Goal: Task Accomplishment & Management: Complete application form

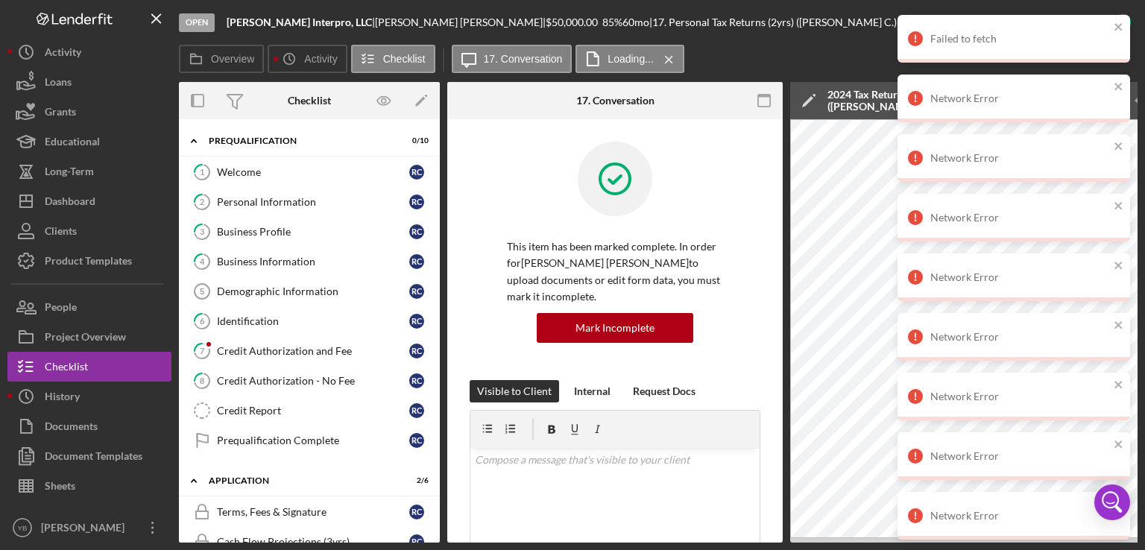
scroll to position [268, 0]
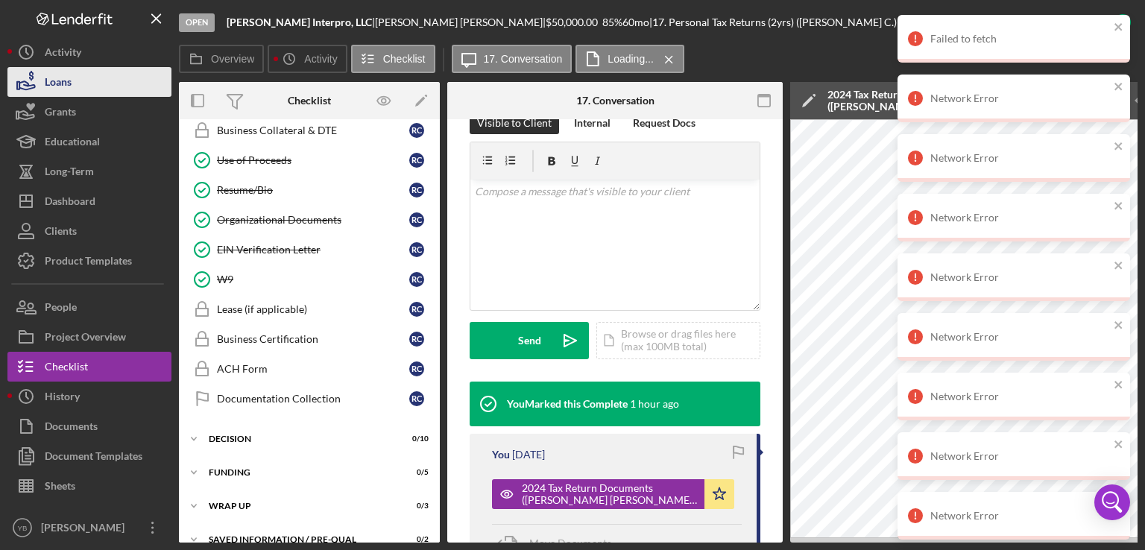
click at [67, 87] on div "Loans" at bounding box center [58, 84] width 27 height 34
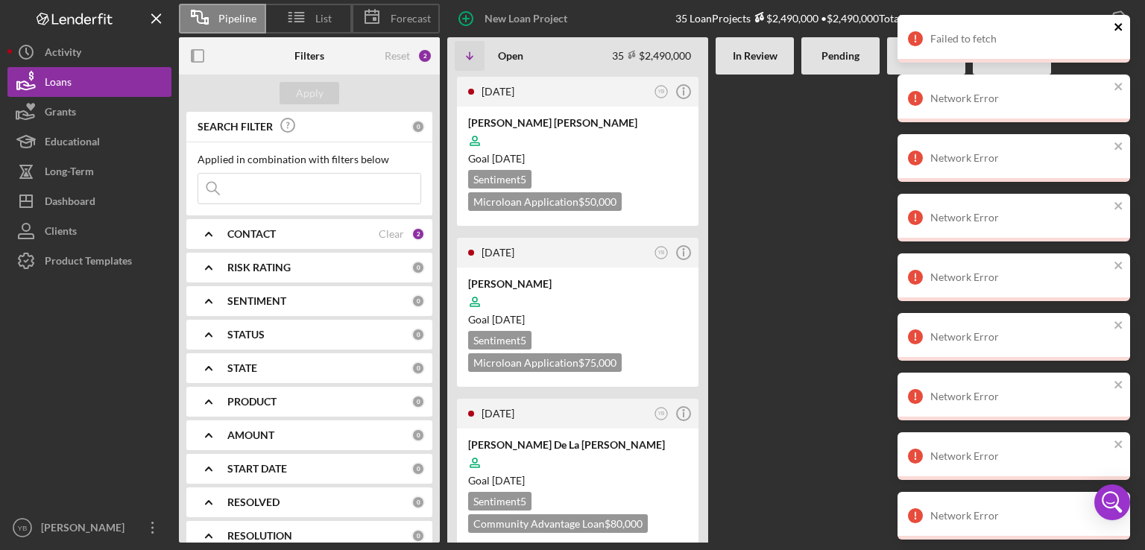
click at [1119, 28] on icon "close" at bounding box center [1118, 26] width 7 height 7
click at [1112, 25] on div "Network Error" at bounding box center [1014, 39] width 233 height 48
click at [1119, 29] on icon "close" at bounding box center [1119, 27] width 10 height 12
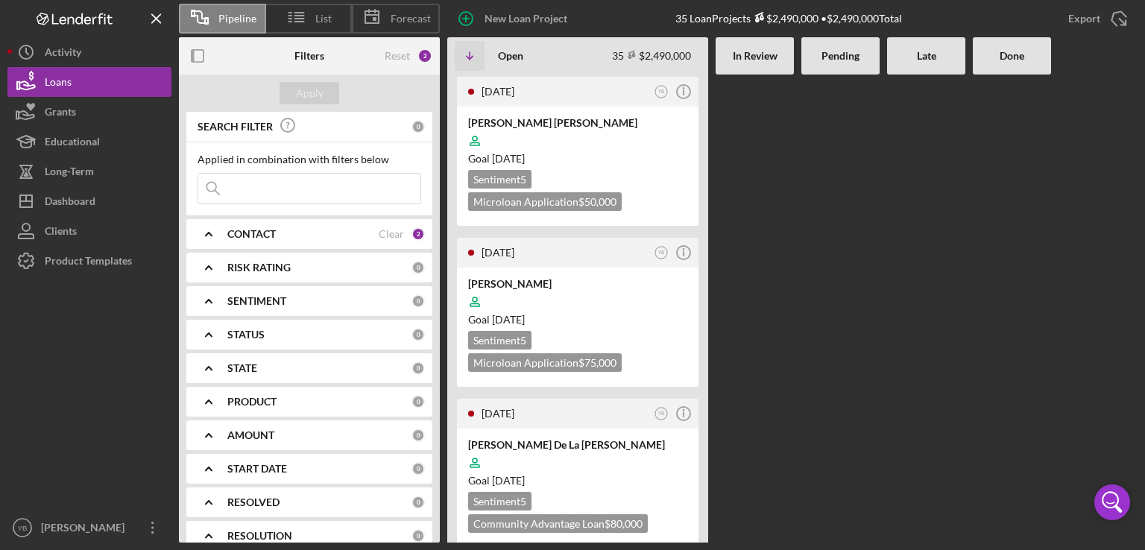
click at [866, 209] on div at bounding box center [841, 309] width 78 height 468
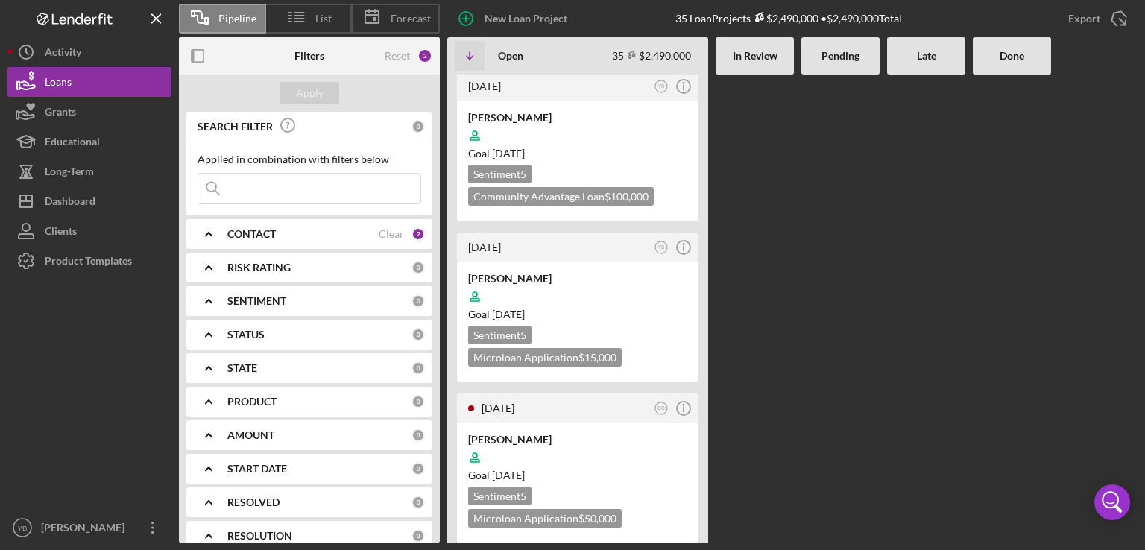
scroll to position [3102, 0]
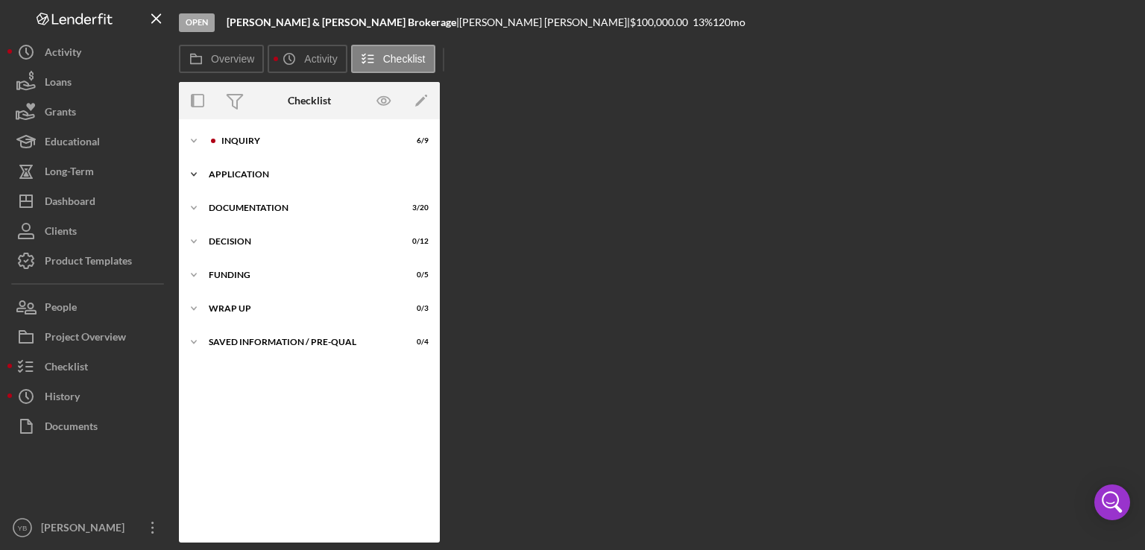
click at [248, 177] on div "Application" at bounding box center [315, 174] width 213 height 9
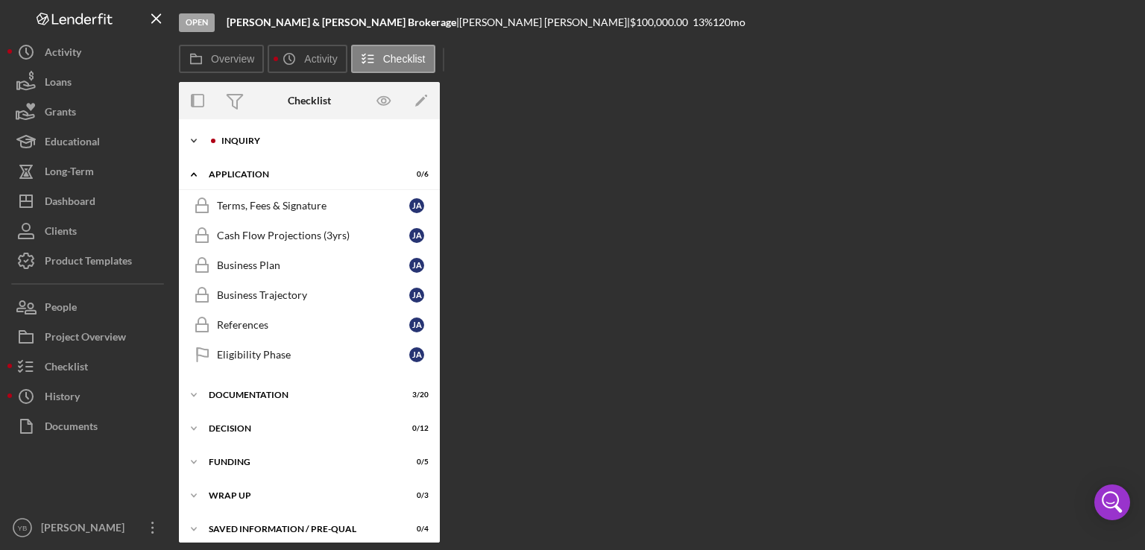
click at [248, 146] on div "Icon/Expander Inquiry 6 / 9" at bounding box center [309, 141] width 261 height 30
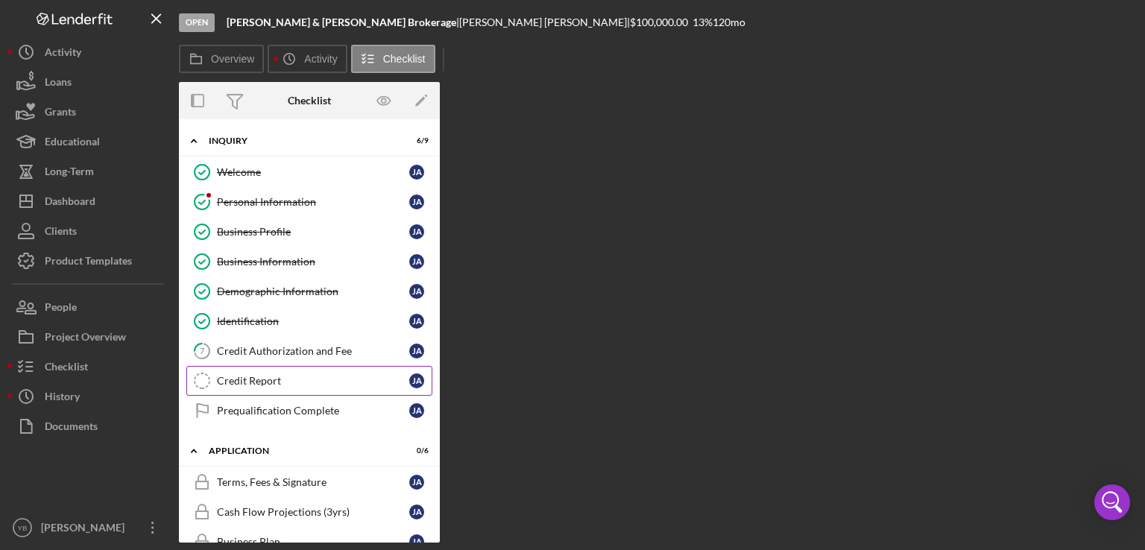
click at [270, 383] on div "Credit Report" at bounding box center [313, 381] width 192 height 12
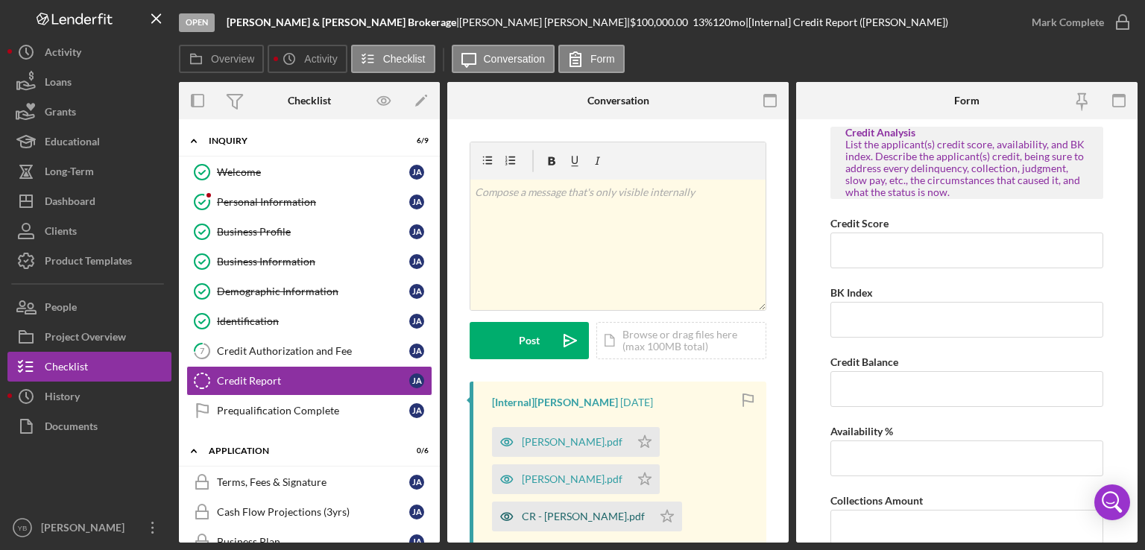
click at [585, 515] on div "CR - [PERSON_NAME].pdf" at bounding box center [583, 517] width 123 height 12
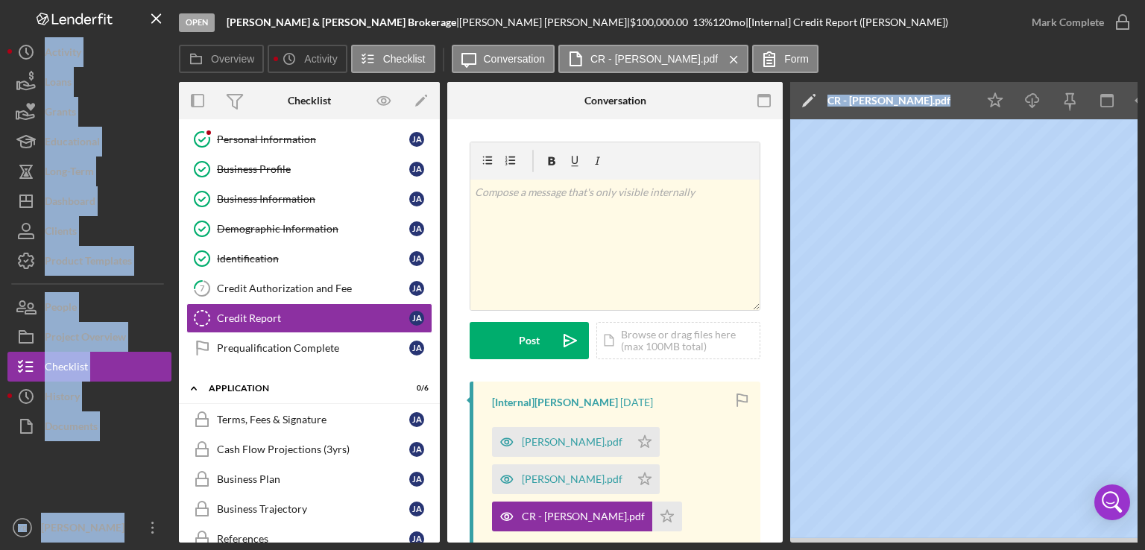
drag, startPoint x: 327, startPoint y: 543, endPoint x: 172, endPoint y: 521, distance: 157.3
click at [172, 521] on div "Open [PERSON_NAME] & [PERSON_NAME] | [PERSON_NAME] | $100,000.00 13 % 120 mo | …" at bounding box center [572, 275] width 1145 height 550
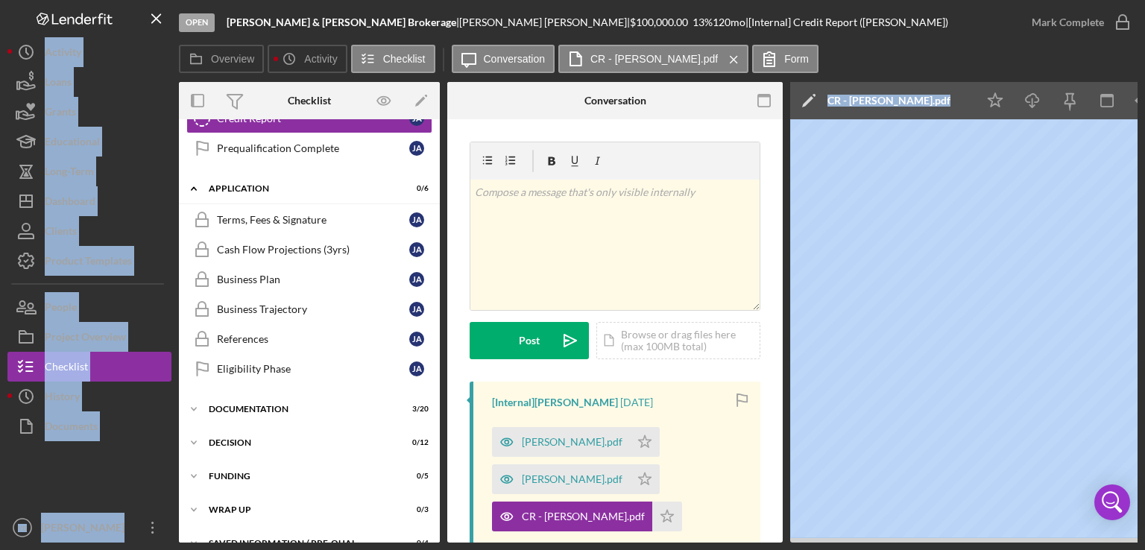
scroll to position [265, 0]
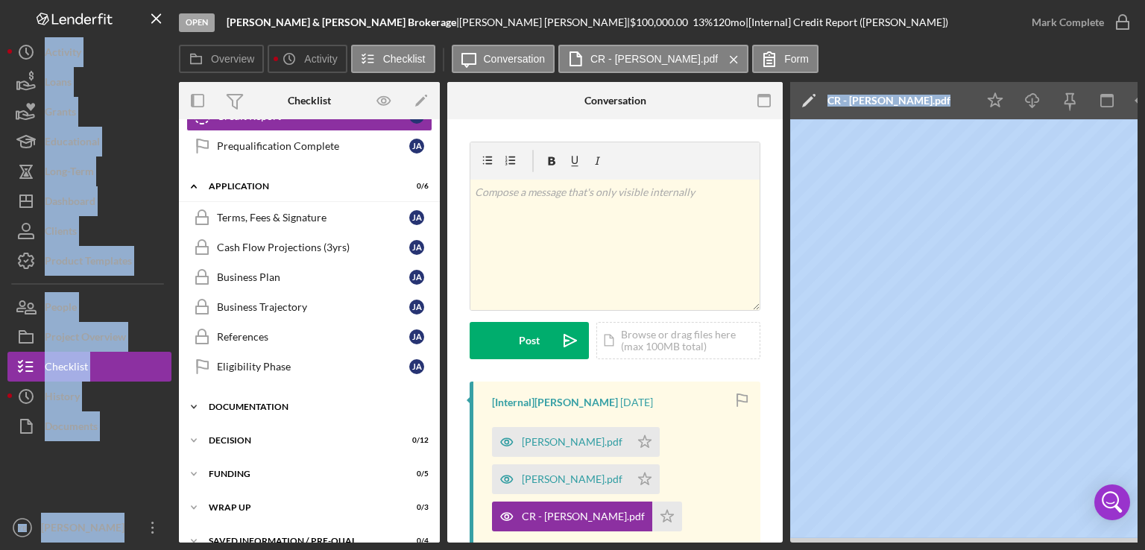
click at [276, 404] on div "Documentation" at bounding box center [315, 407] width 213 height 9
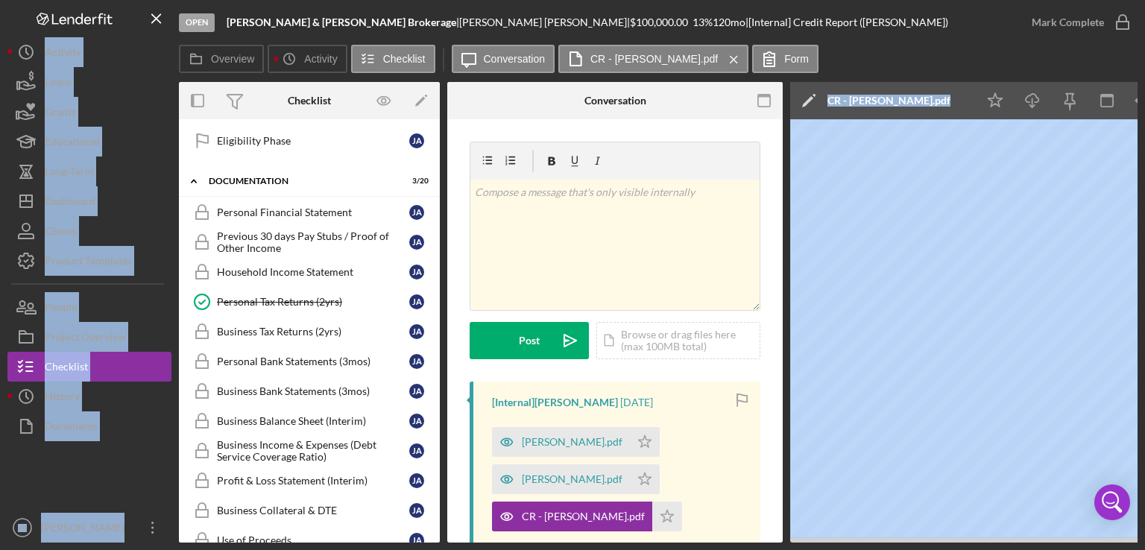
scroll to position [493, 0]
click at [316, 354] on div "Personal Bank Statements (3mos)" at bounding box center [313, 359] width 192 height 12
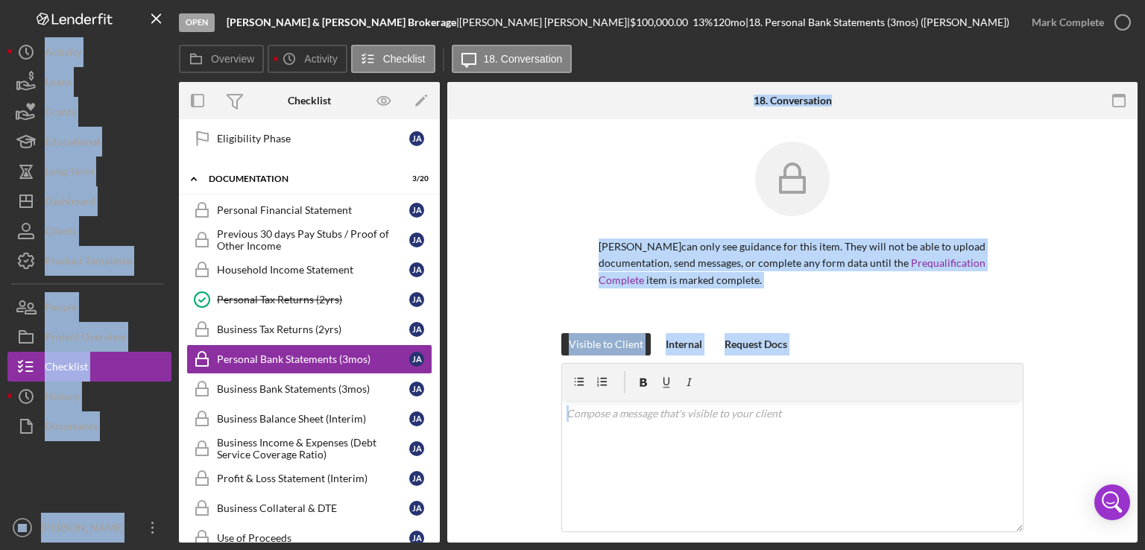
click at [1024, 303] on div "[PERSON_NAME] can only see guidance for this item. They will not be able to upl…" at bounding box center [793, 238] width 646 height 192
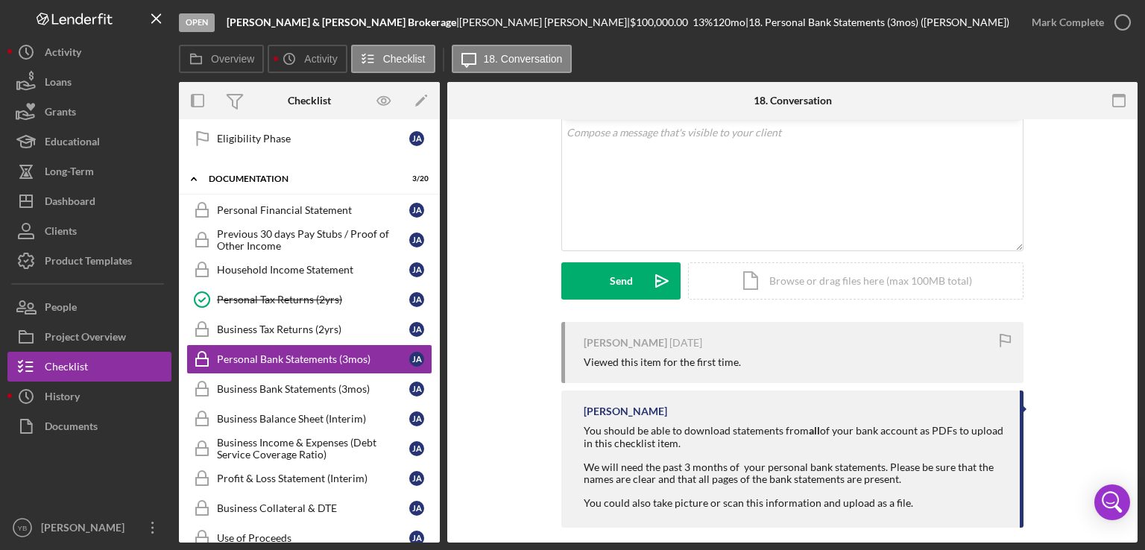
scroll to position [295, 0]
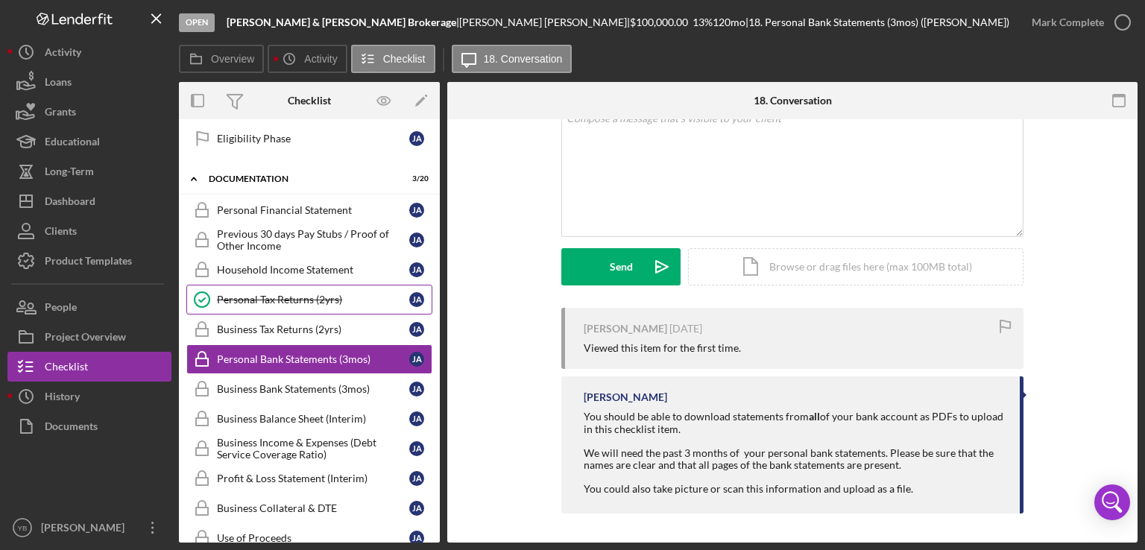
click at [290, 294] on div "Personal Tax Returns (2yrs)" at bounding box center [313, 300] width 192 height 12
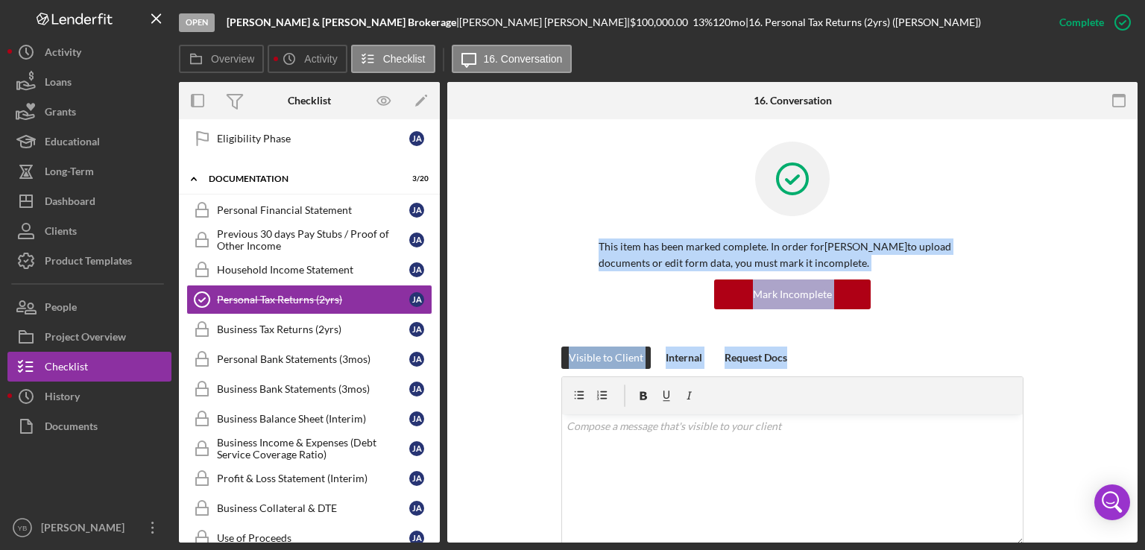
drag, startPoint x: 1138, startPoint y: 224, endPoint x: 1098, endPoint y: 260, distance: 53.9
click at [1098, 260] on div "Open [PERSON_NAME] & [PERSON_NAME] | [PERSON_NAME] | $100,000.00 13 % 120 mo | …" at bounding box center [572, 275] width 1145 height 550
click at [104, 87] on button "Loans" at bounding box center [89, 82] width 164 height 30
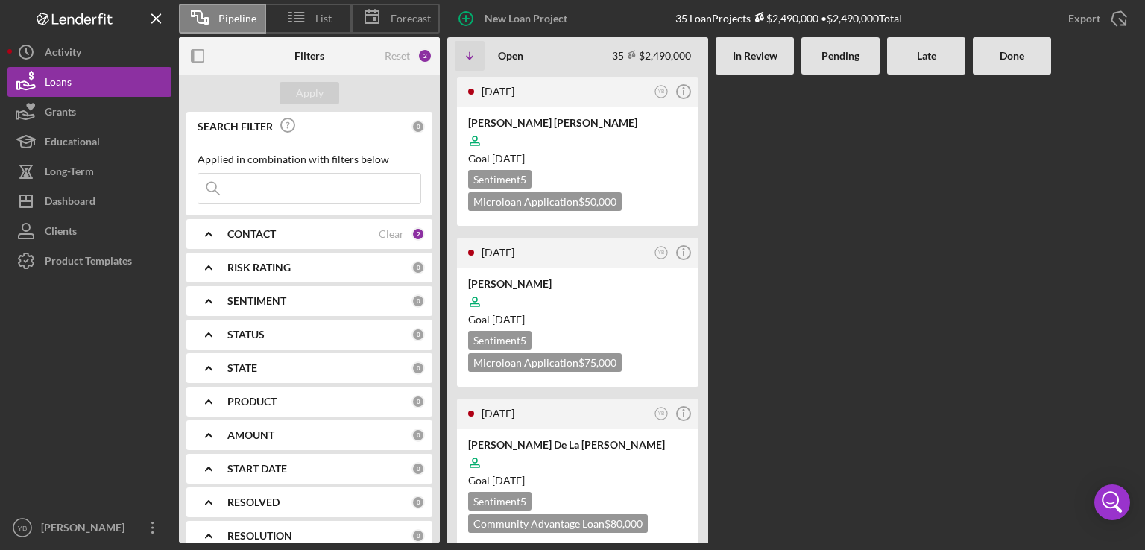
click at [726, 269] on Review at bounding box center [755, 309] width 78 height 468
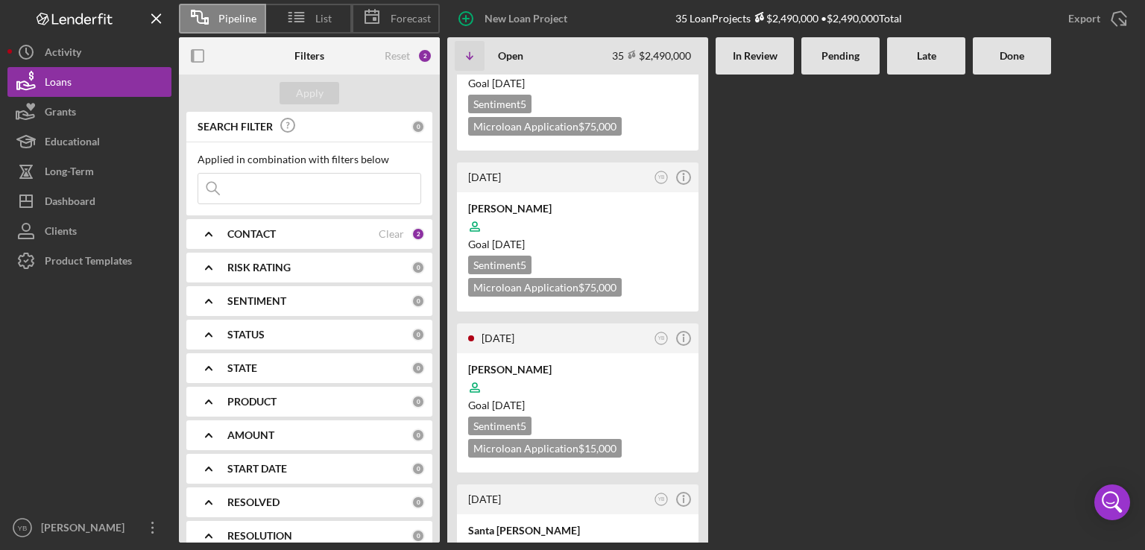
scroll to position [1730, 0]
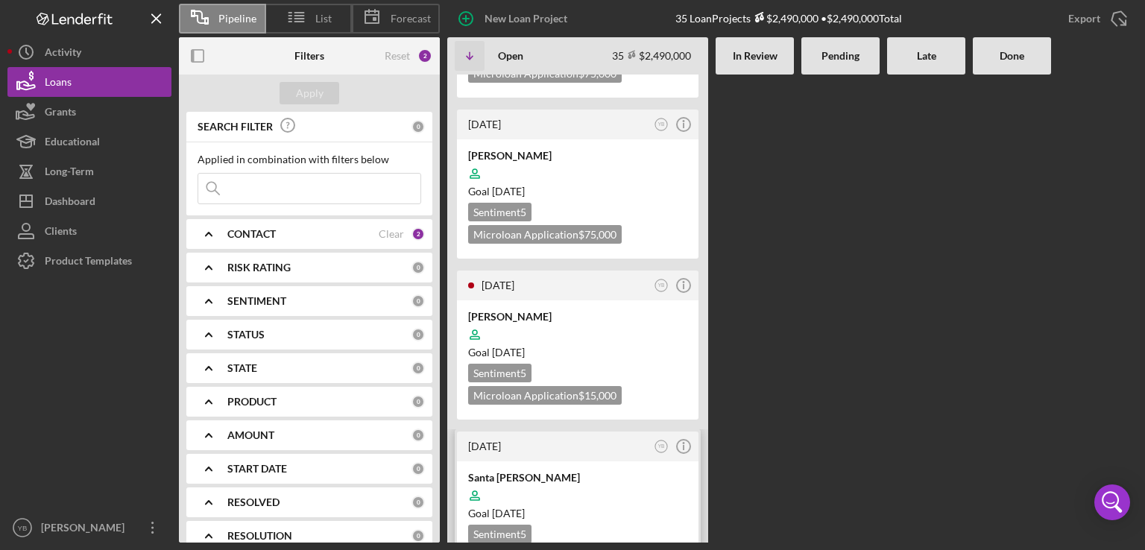
click at [627, 506] on div "Goal [DATE]" at bounding box center [577, 513] width 219 height 15
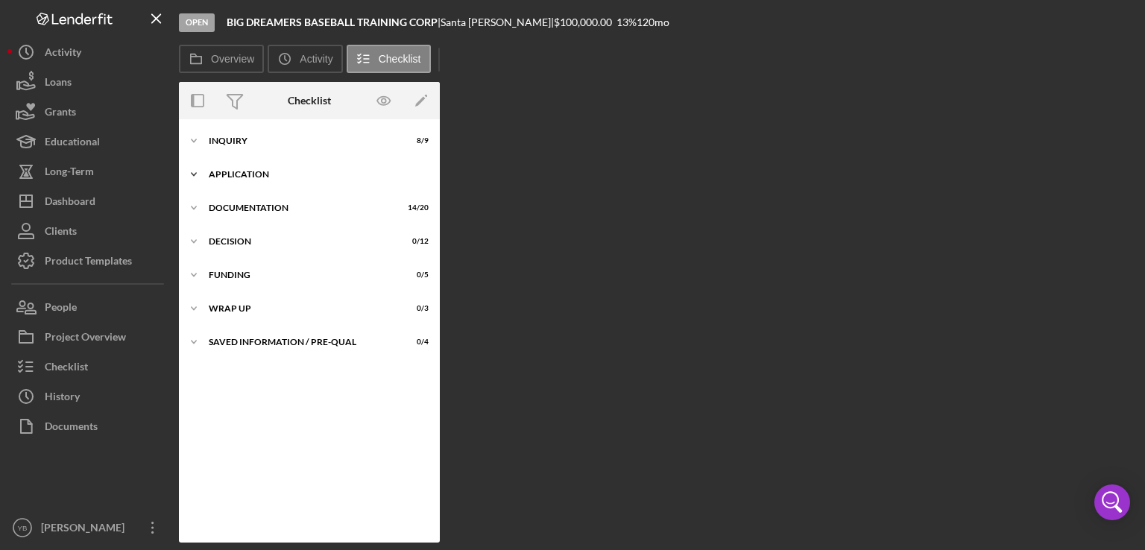
click at [251, 173] on div "Application" at bounding box center [315, 174] width 213 height 9
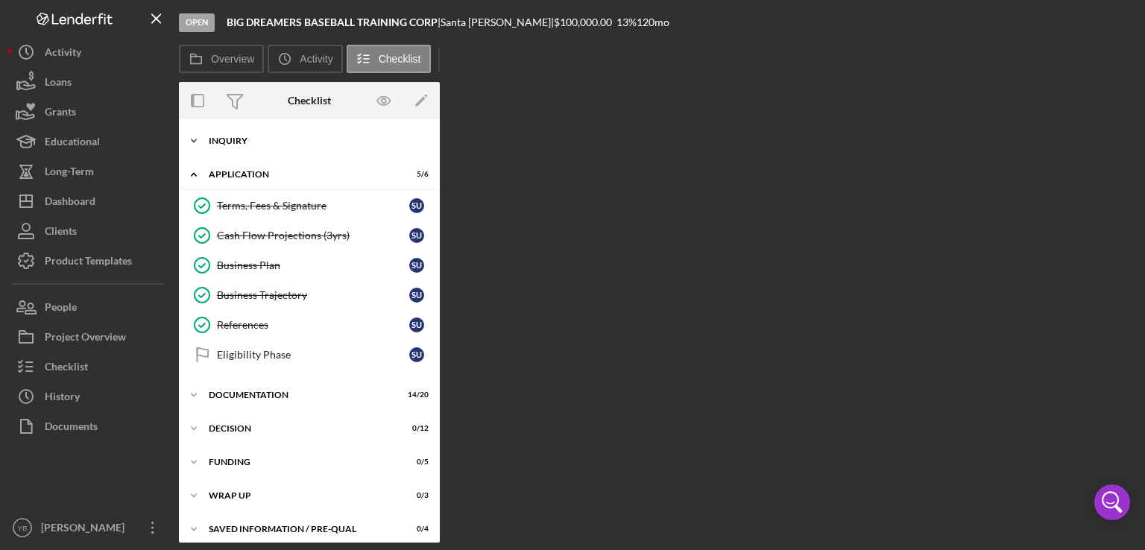
click at [230, 144] on div "Inquiry" at bounding box center [315, 140] width 213 height 9
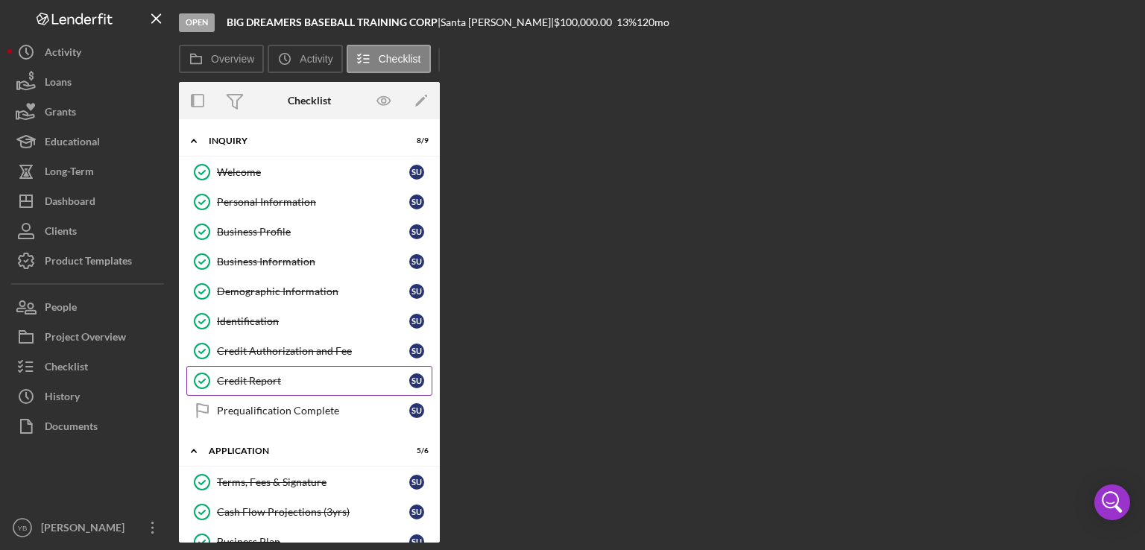
click at [262, 385] on link "Credit Report Credit Report S U" at bounding box center [309, 381] width 246 height 30
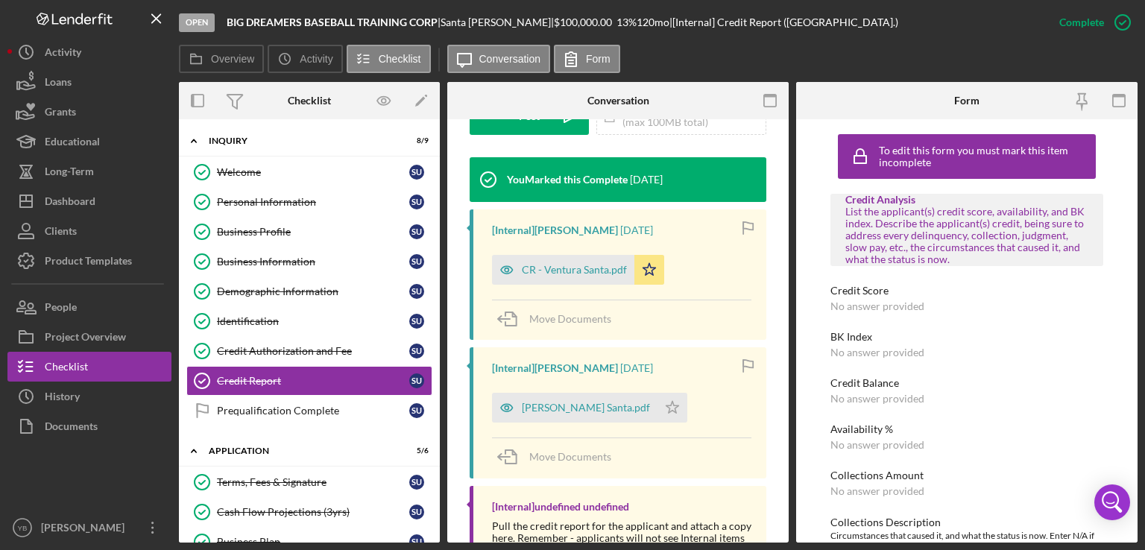
scroll to position [447, 0]
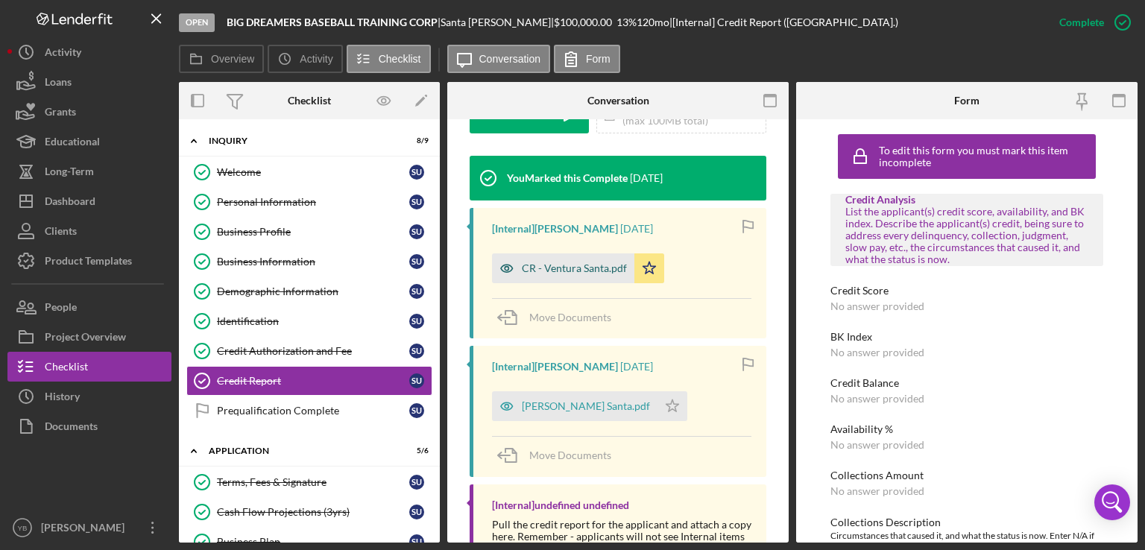
click at [551, 265] on div "CR - Ventura Santa.pdf" at bounding box center [574, 268] width 105 height 12
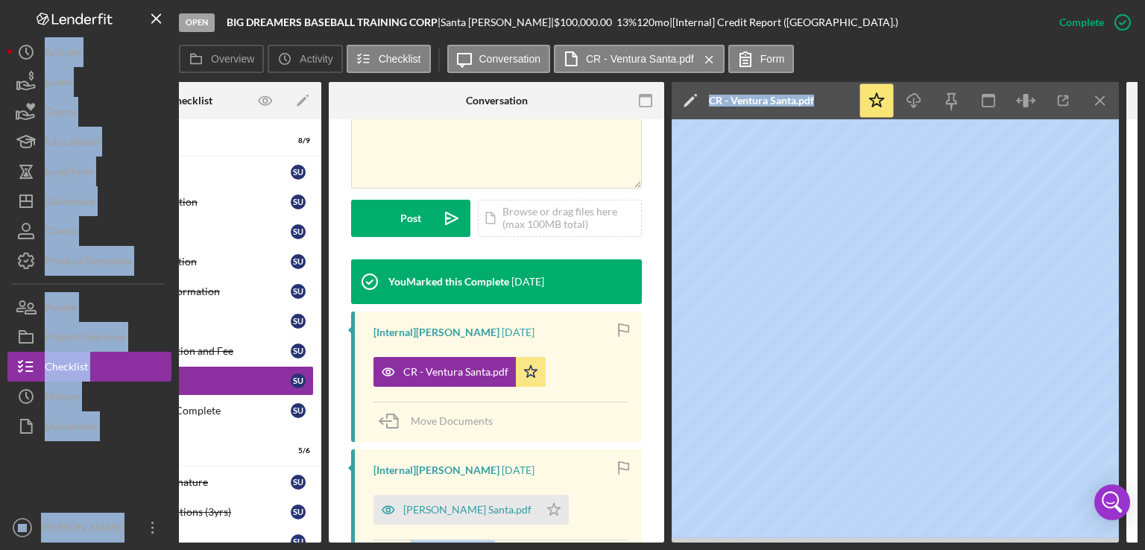
scroll to position [0, 0]
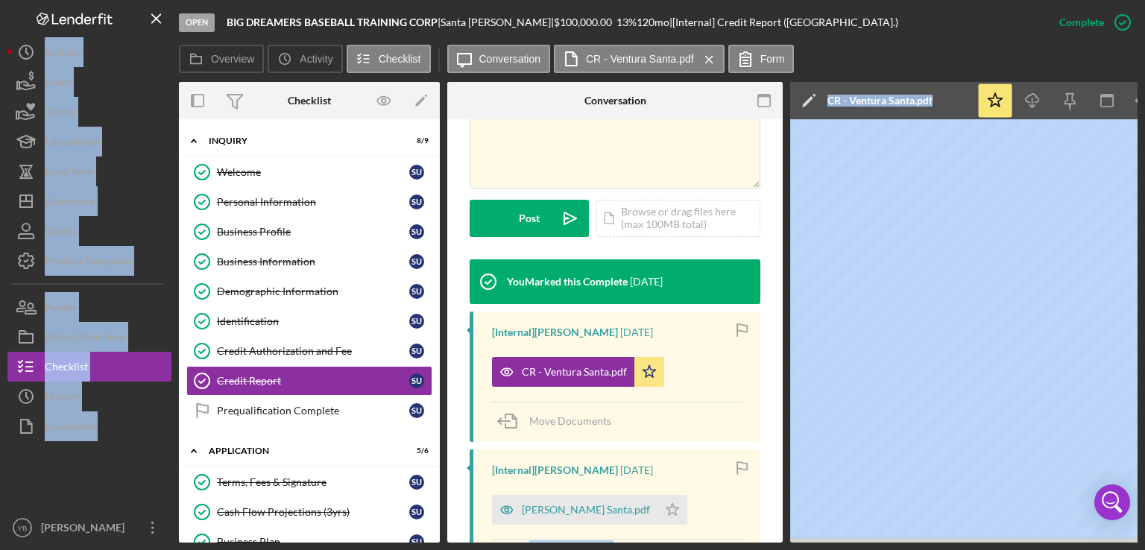
drag, startPoint x: 352, startPoint y: 537, endPoint x: 110, endPoint y: 509, distance: 243.3
click at [110, 509] on div "Open BIG DREAMERS BASEBALL TRAINING CORP | [GEOGRAPHIC_DATA][PERSON_NAME] | $10…" at bounding box center [572, 271] width 1131 height 543
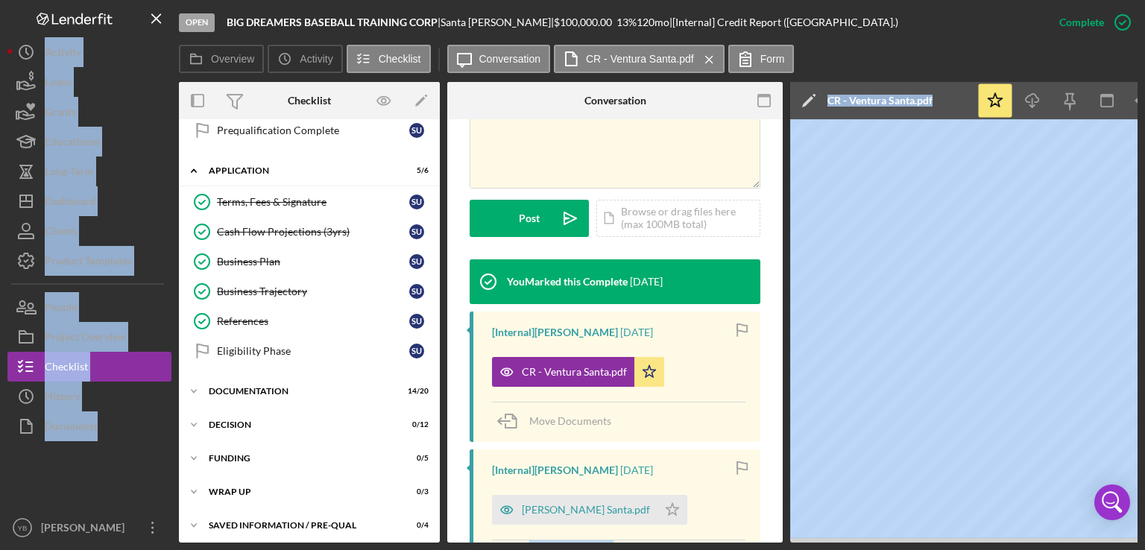
scroll to position [286, 0]
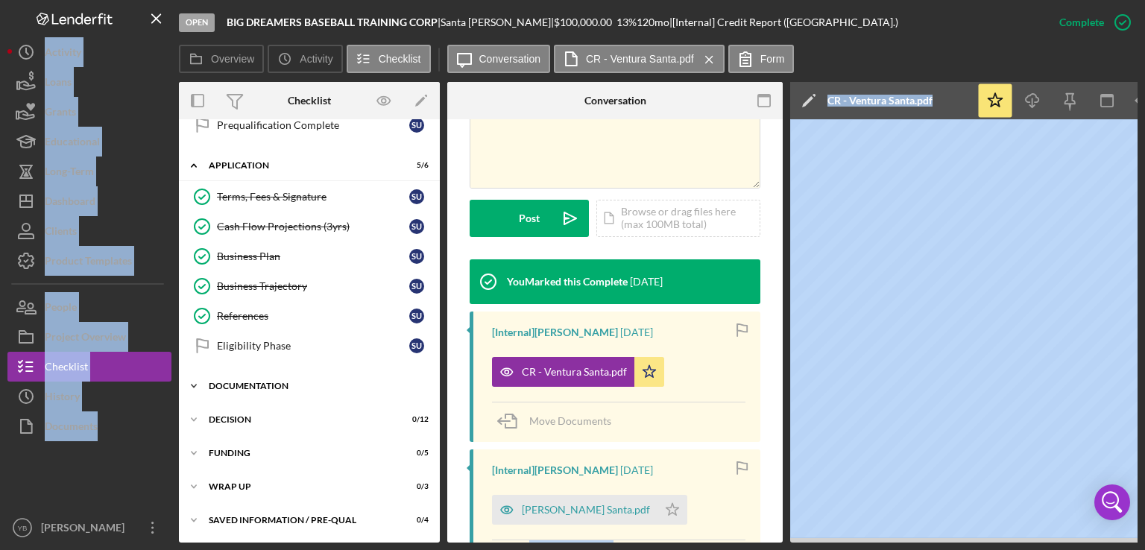
click at [248, 382] on div "Documentation" at bounding box center [315, 386] width 213 height 9
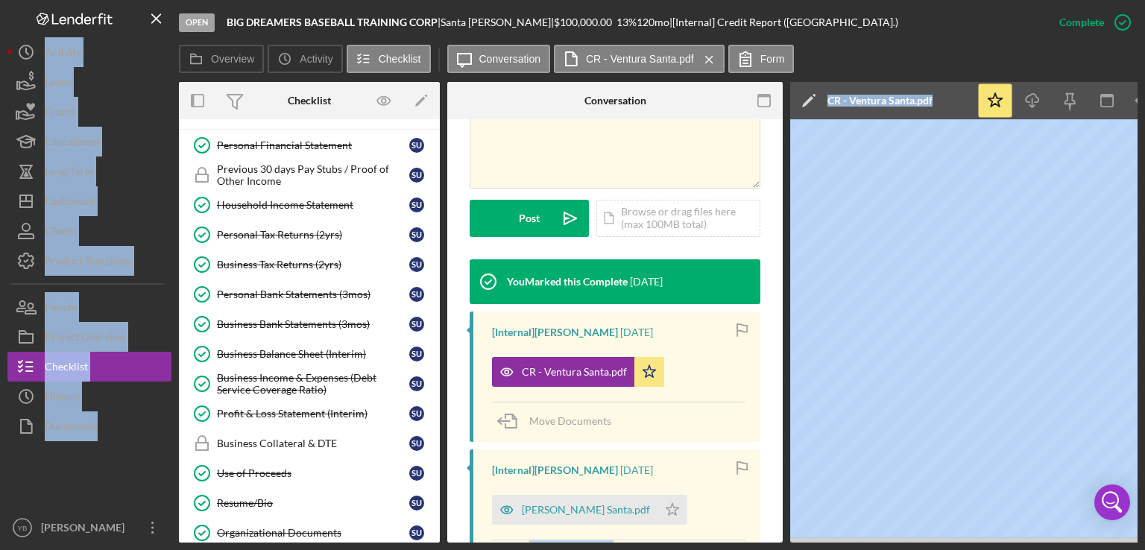
scroll to position [562, 0]
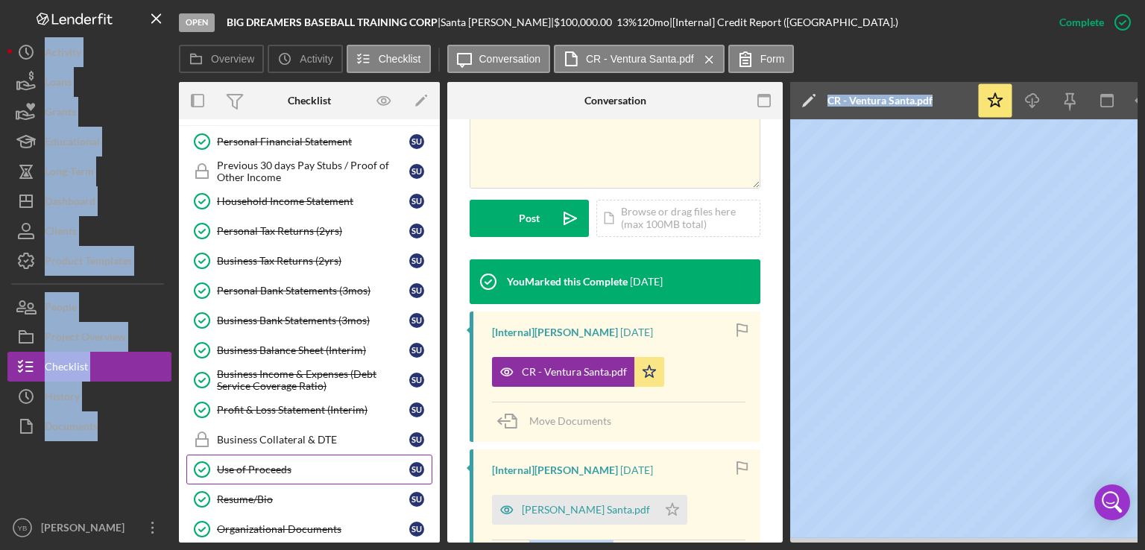
click at [265, 464] on div "Use of Proceeds" at bounding box center [313, 470] width 192 height 12
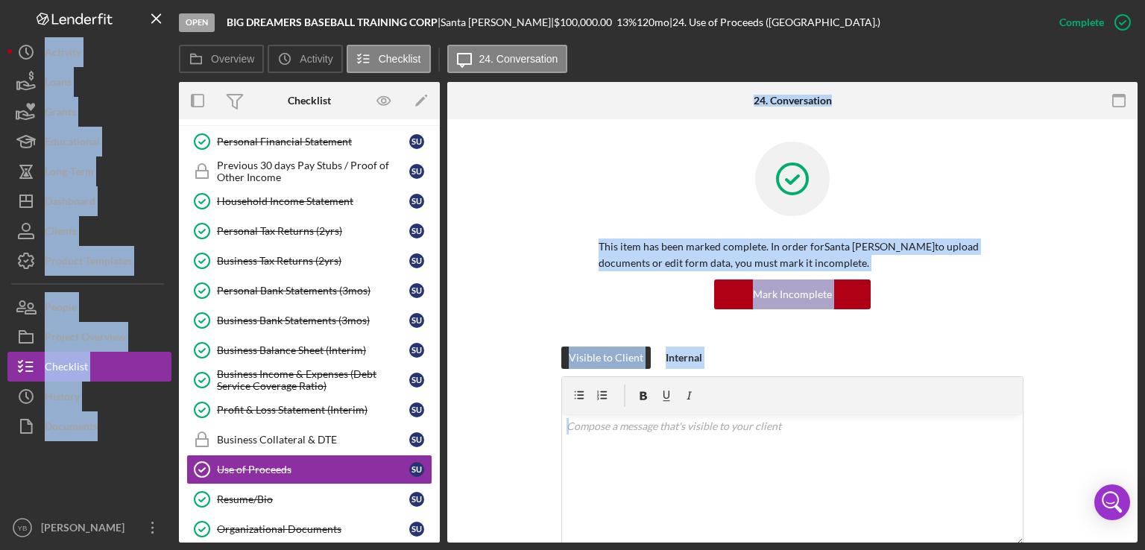
click at [1107, 303] on div "This item has been marked complete. In order for Santa [PERSON_NAME] to upload …" at bounding box center [793, 244] width 646 height 205
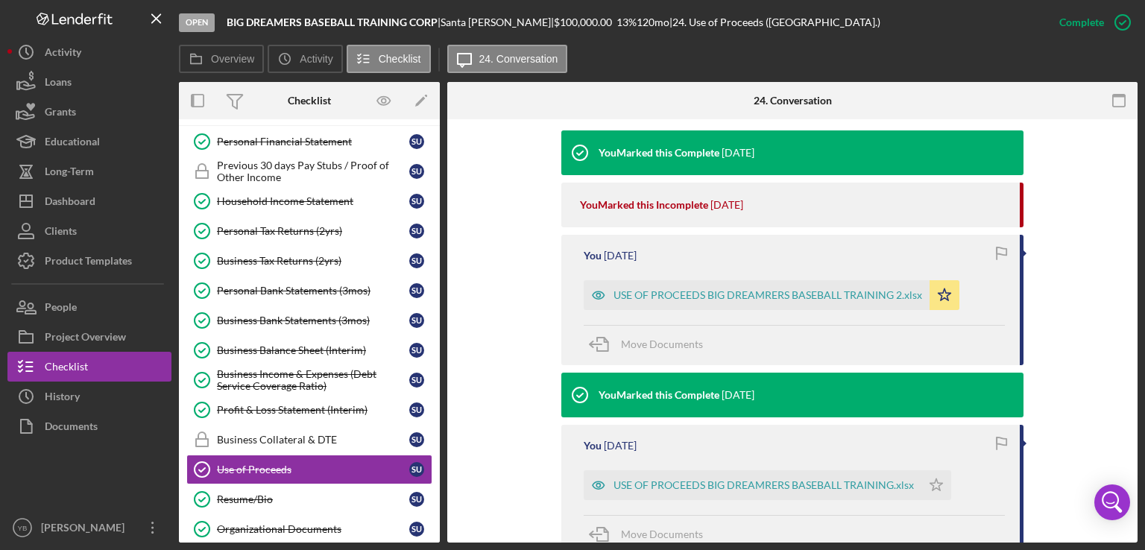
scroll to position [474, 0]
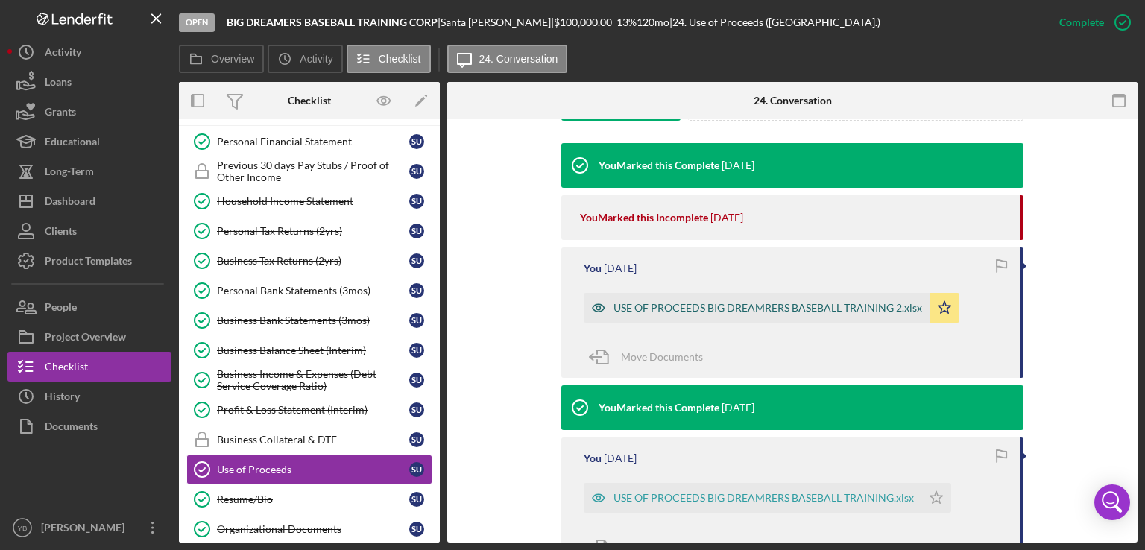
click at [776, 302] on div "USE OF PROCEEDS BIG DREAMRERS BASEBALL TRAINING 2.xlsx" at bounding box center [768, 308] width 309 height 12
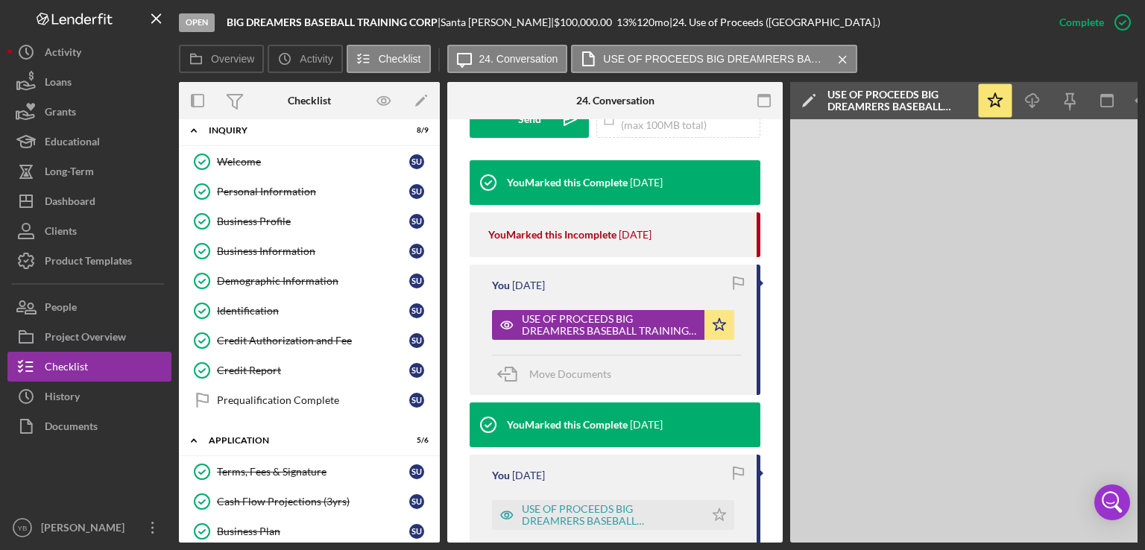
scroll to position [0, 0]
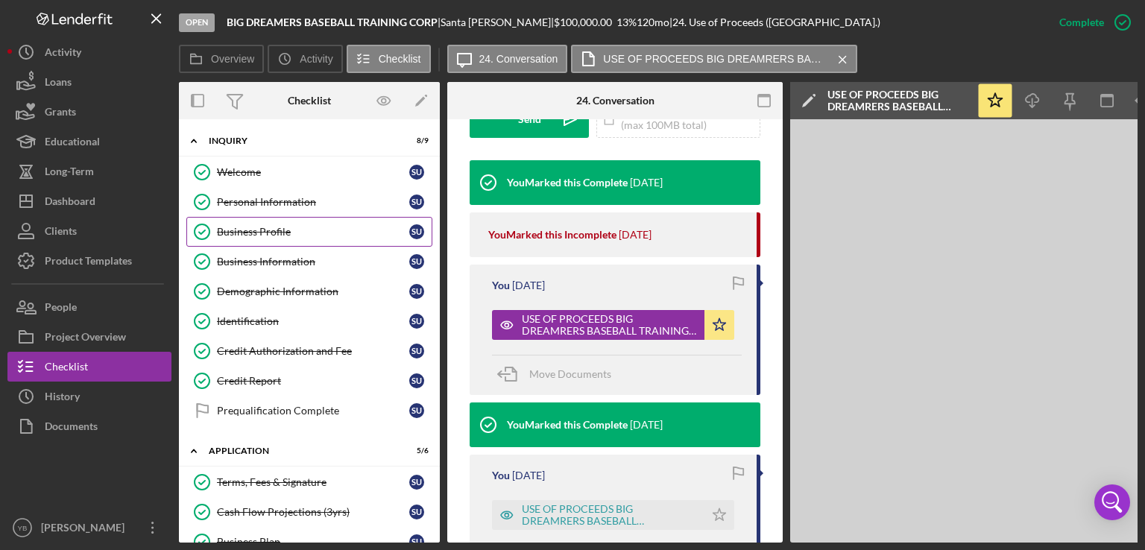
click at [261, 230] on div "Business Profile" at bounding box center [313, 232] width 192 height 12
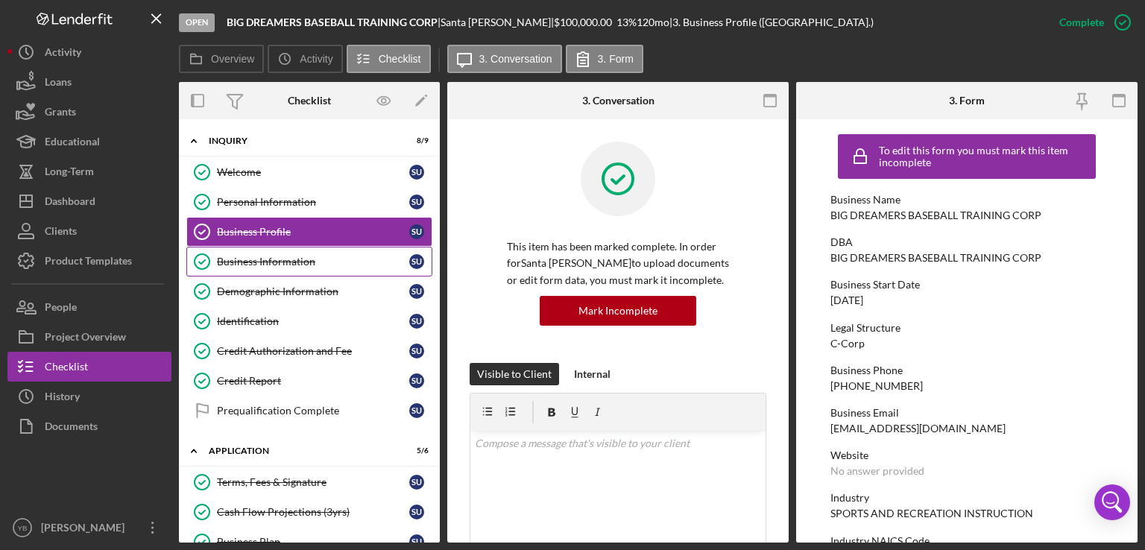
click at [293, 266] on div "Business Information" at bounding box center [313, 262] width 192 height 12
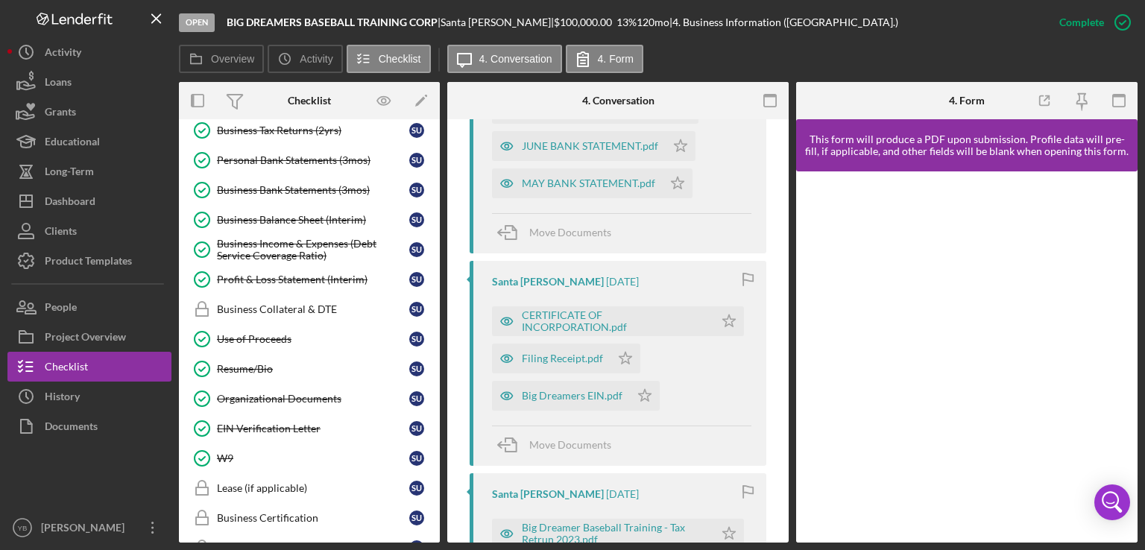
scroll to position [689, 0]
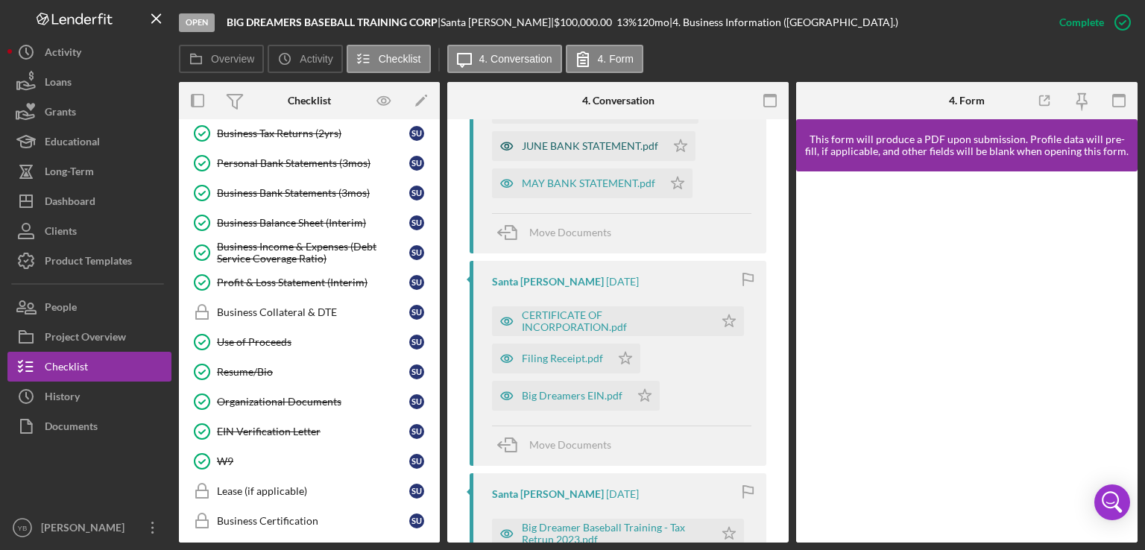
click at [579, 152] on div "JUNE BANK STATEMENT.pdf" at bounding box center [590, 146] width 136 height 12
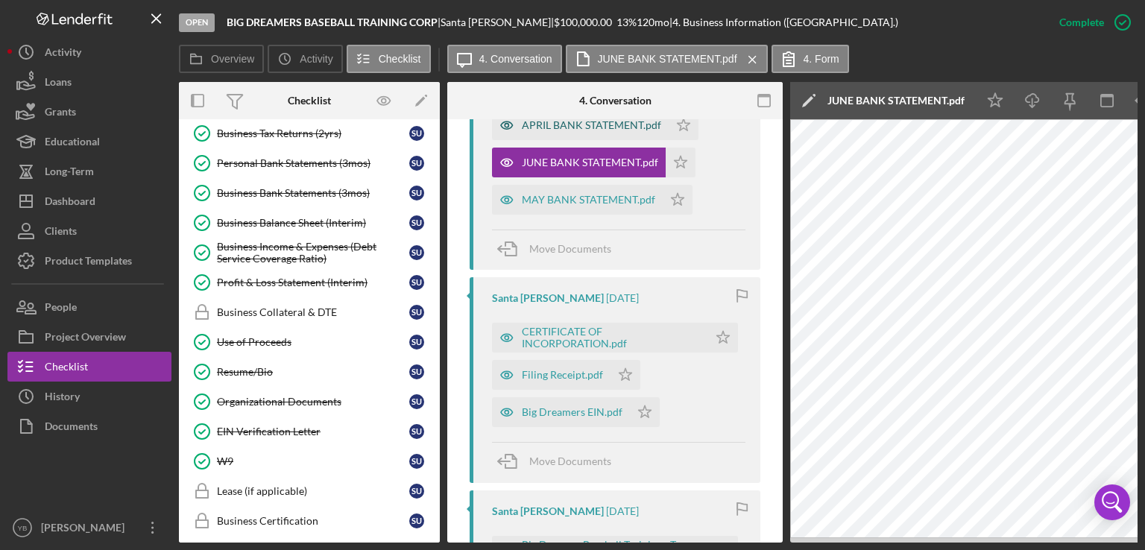
click at [567, 136] on div "APRIL BANK STATEMENT.pdf" at bounding box center [580, 125] width 177 height 30
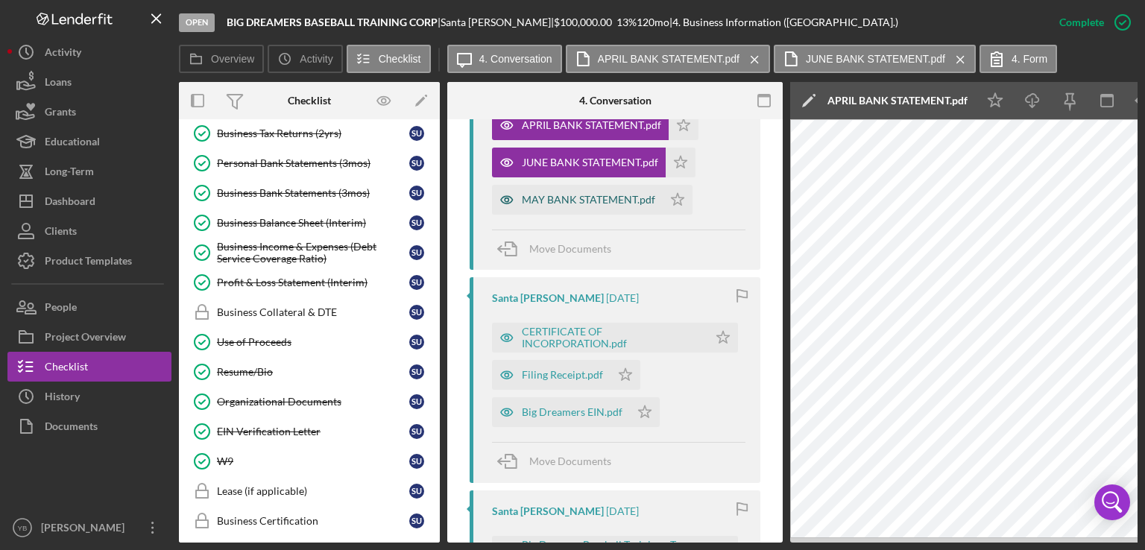
click at [574, 206] on div "MAY BANK STATEMENT.pdf" at bounding box center [588, 200] width 133 height 12
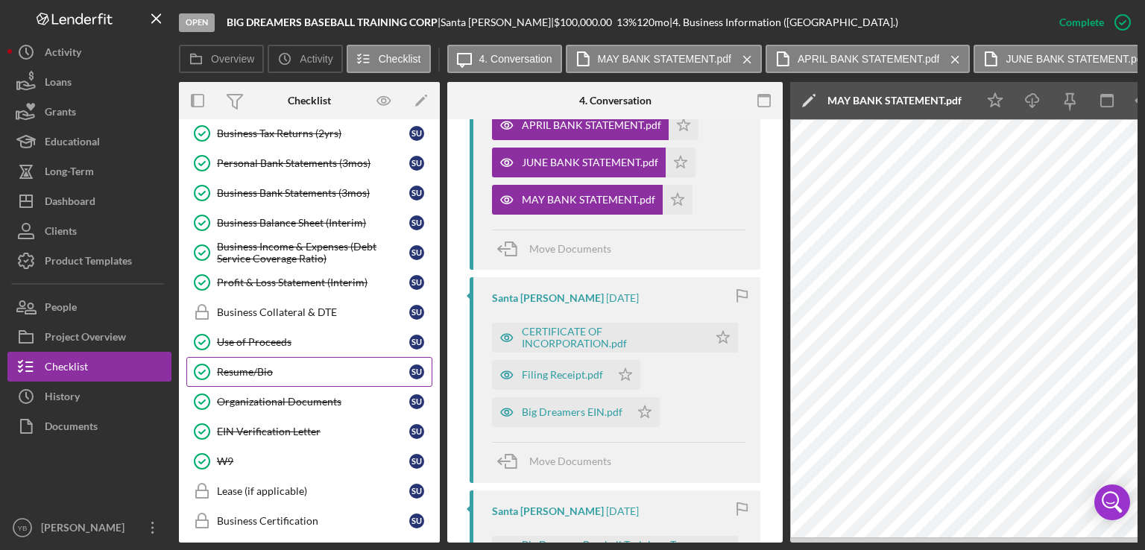
click at [265, 366] on div "Resume/Bio" at bounding box center [313, 372] width 192 height 12
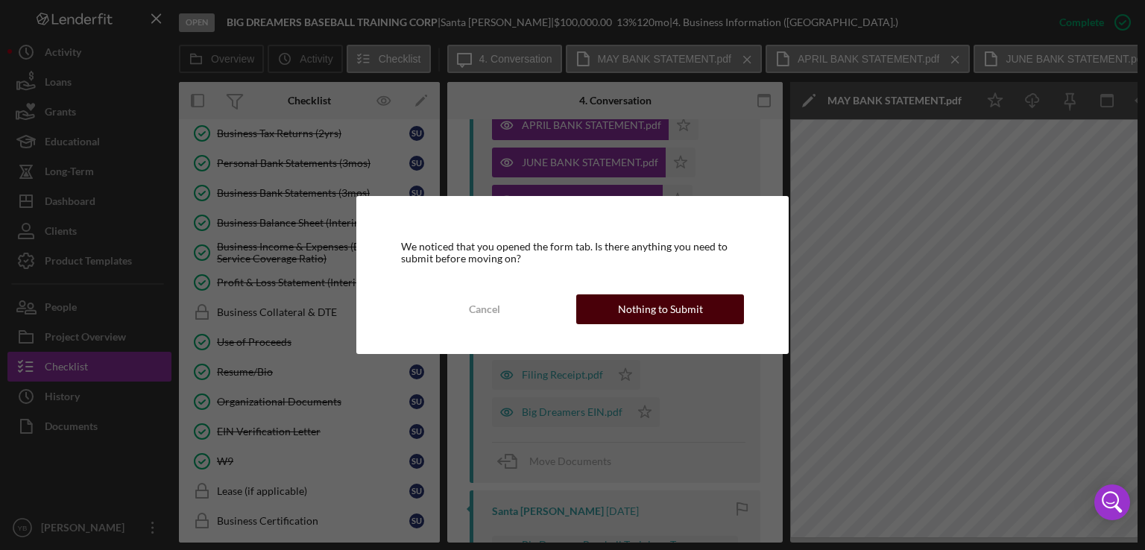
click at [638, 305] on div "Nothing to Submit" at bounding box center [660, 310] width 85 height 30
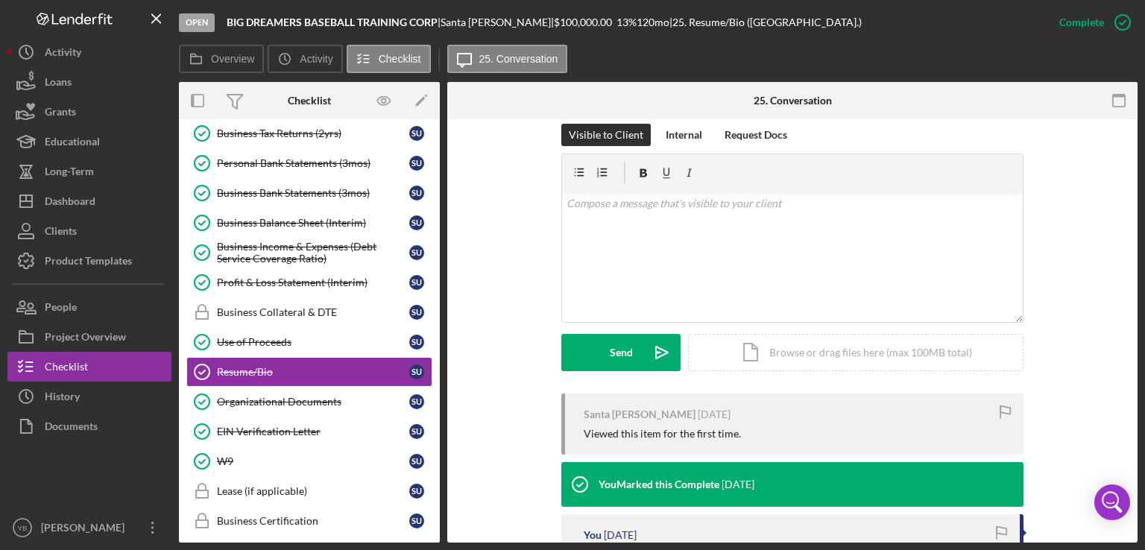
scroll to position [388, 0]
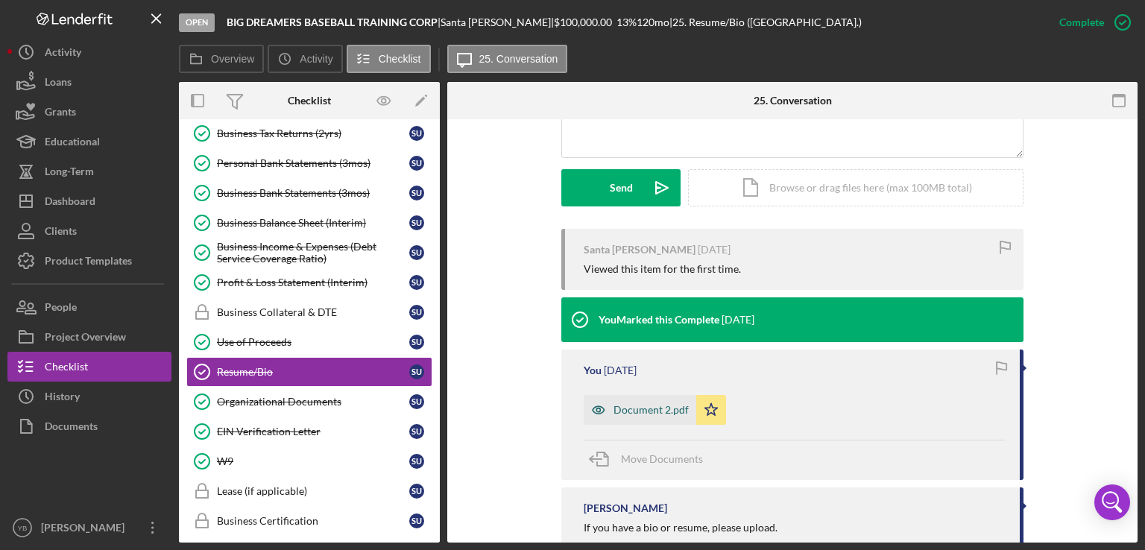
click at [643, 412] on div "Document 2.pdf" at bounding box center [651, 410] width 75 height 12
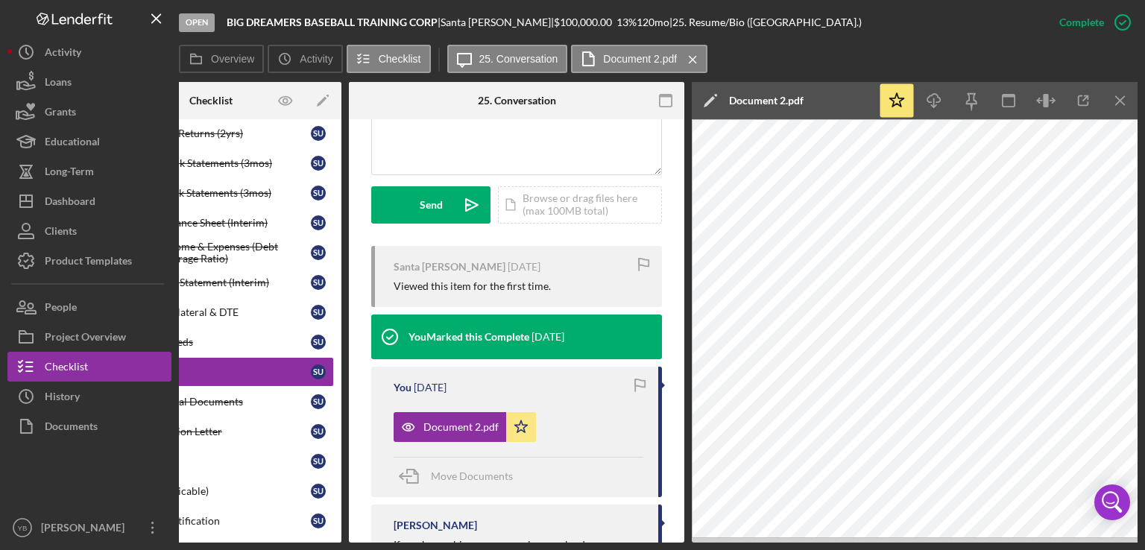
scroll to position [0, 99]
click at [522, 421] on polygon "button" at bounding box center [521, 427] width 13 height 12
click at [934, 107] on polyline "button" at bounding box center [933, 106] width 5 height 2
click at [542, 201] on div "Icon/Document Browse or drag files here (max 100MB total) Tap to choose files o…" at bounding box center [579, 204] width 164 height 37
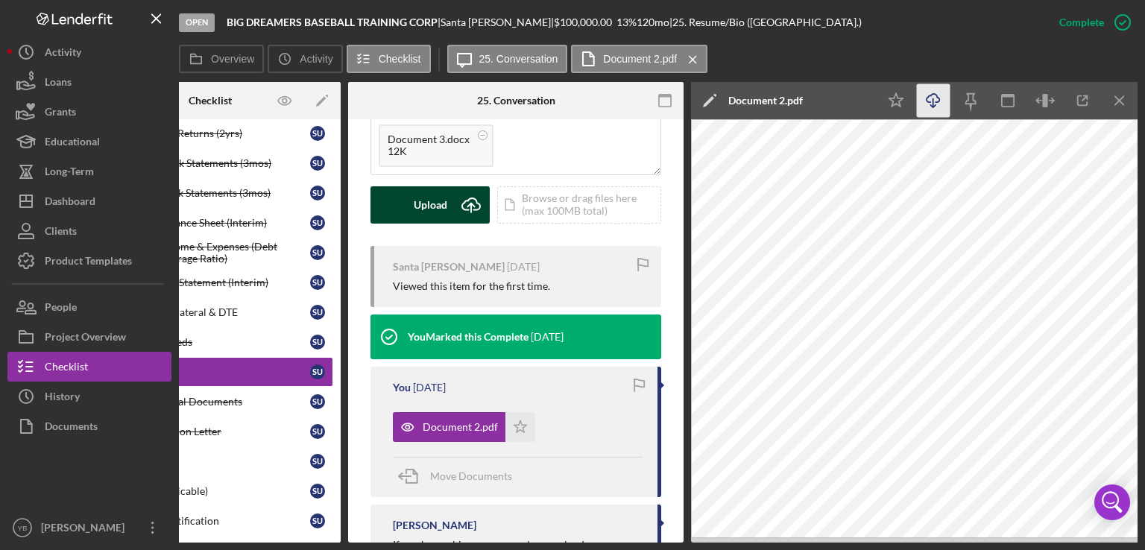
click at [430, 189] on div "Upload" at bounding box center [431, 204] width 34 height 37
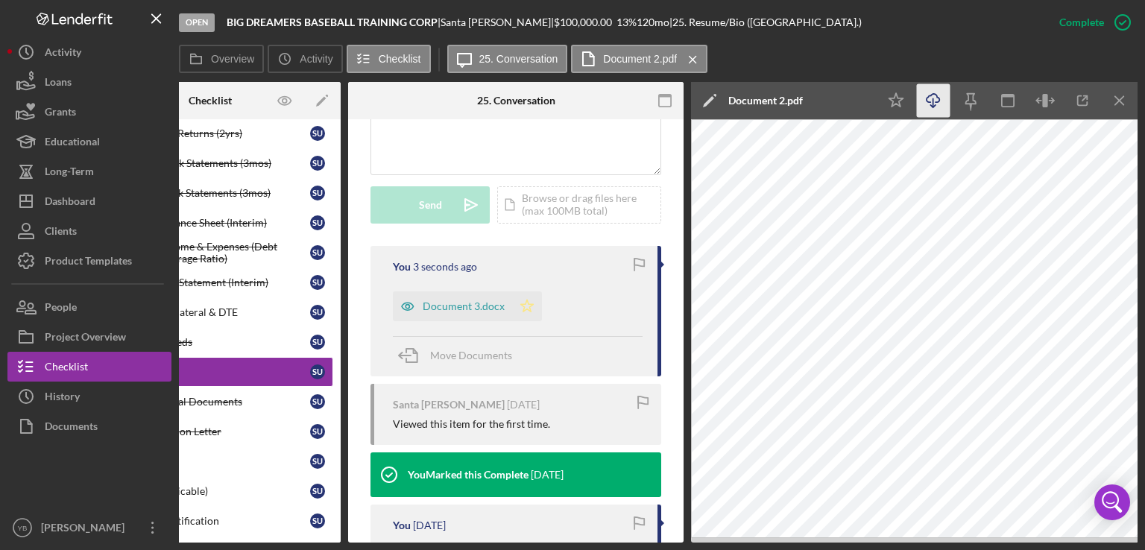
click at [526, 292] on icon "Icon/Star" at bounding box center [527, 307] width 30 height 30
click at [556, 186] on div "Icon/Document Browse or drag files here (max 100MB total) Tap to choose files o…" at bounding box center [579, 204] width 164 height 37
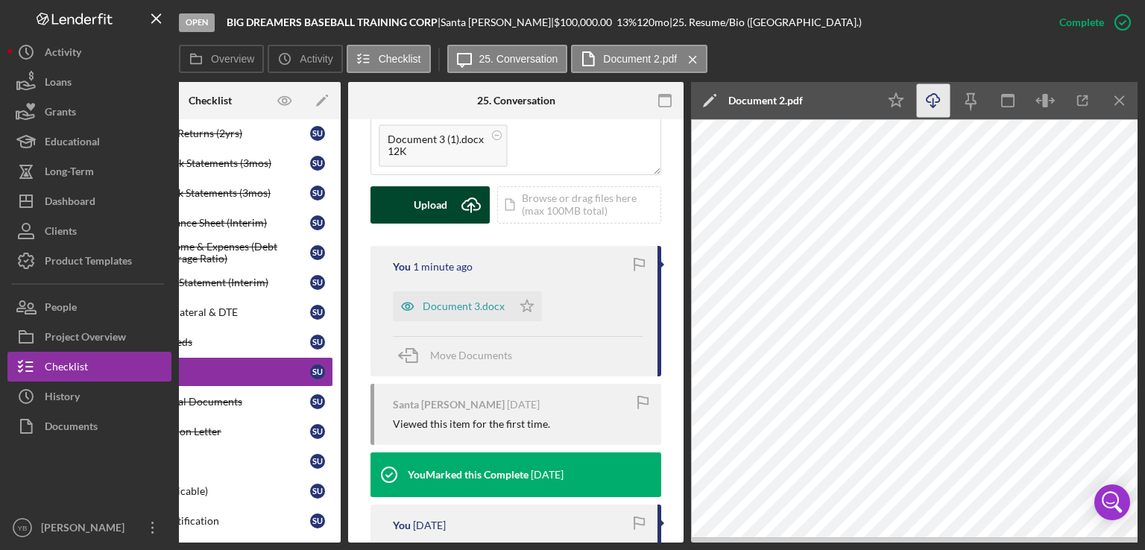
click at [436, 186] on div "Upload" at bounding box center [431, 204] width 34 height 37
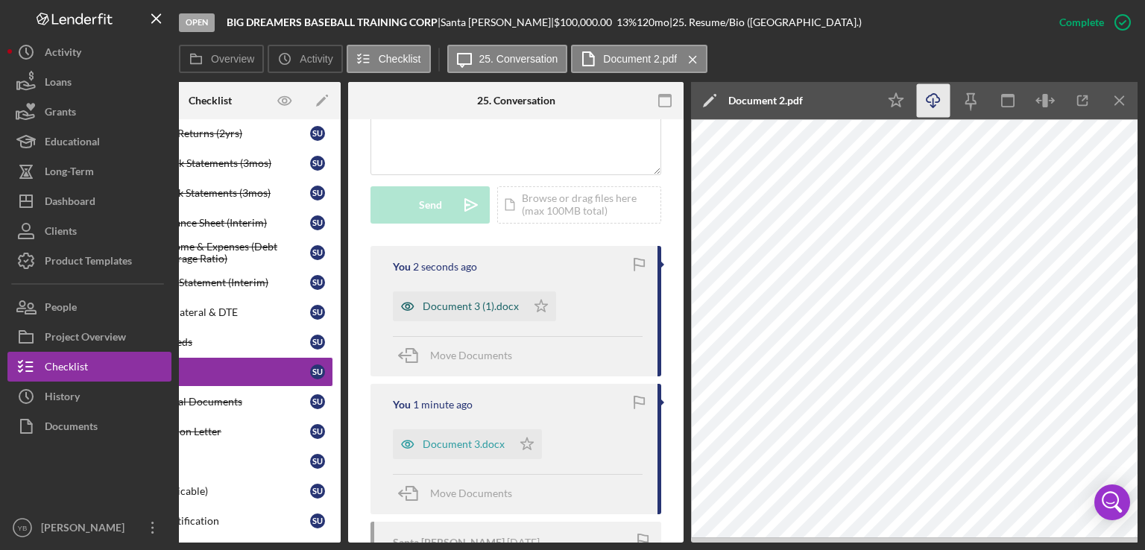
click at [475, 301] on div "Document 3 (1).docx" at bounding box center [471, 307] width 96 height 12
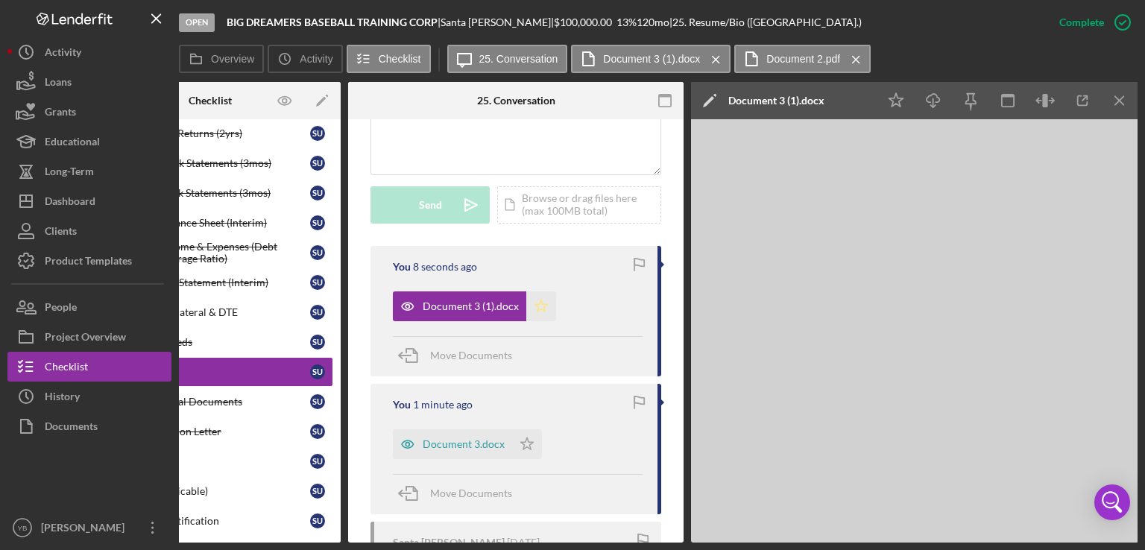
click at [531, 292] on icon "Icon/Star" at bounding box center [541, 307] width 30 height 30
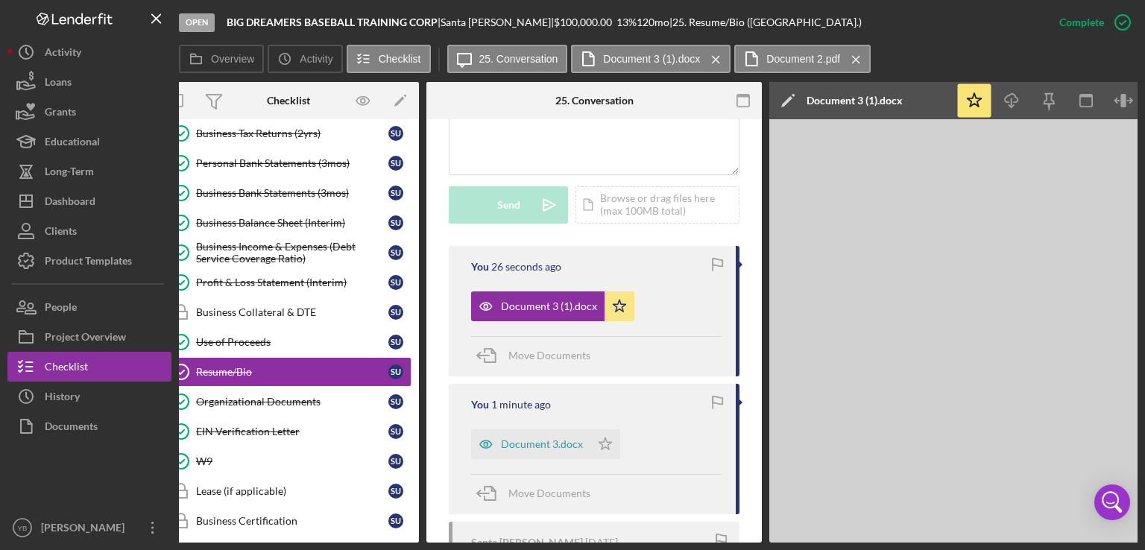
scroll to position [0, 0]
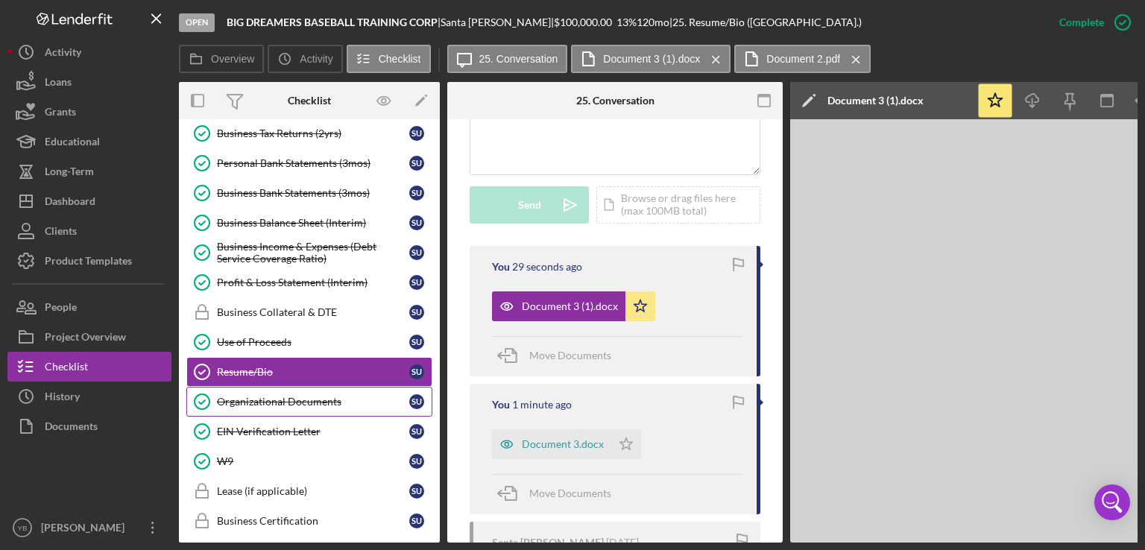
click at [294, 396] on div "Organizational Documents" at bounding box center [313, 402] width 192 height 12
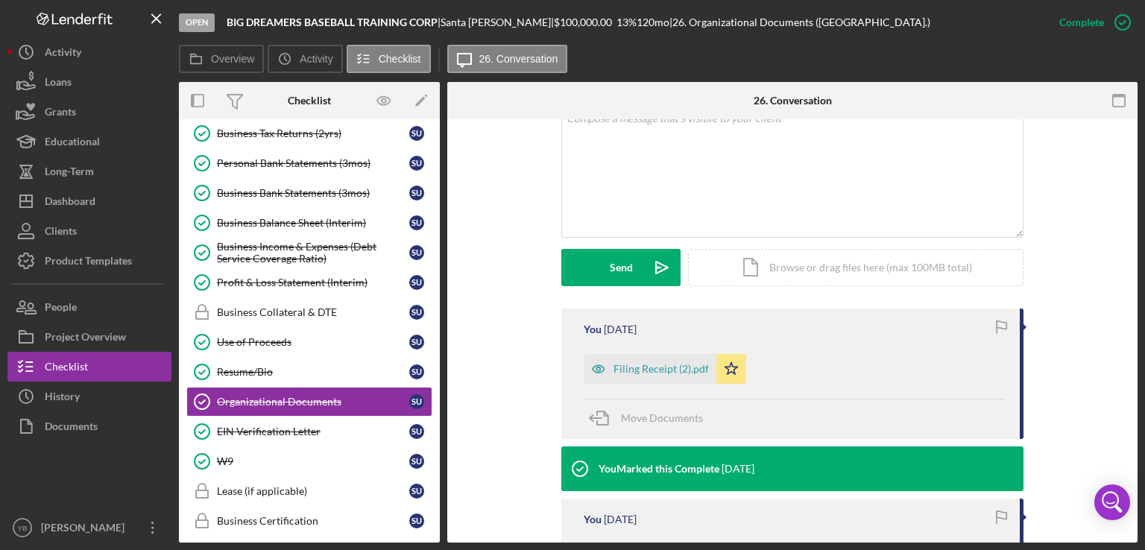
scroll to position [330, 0]
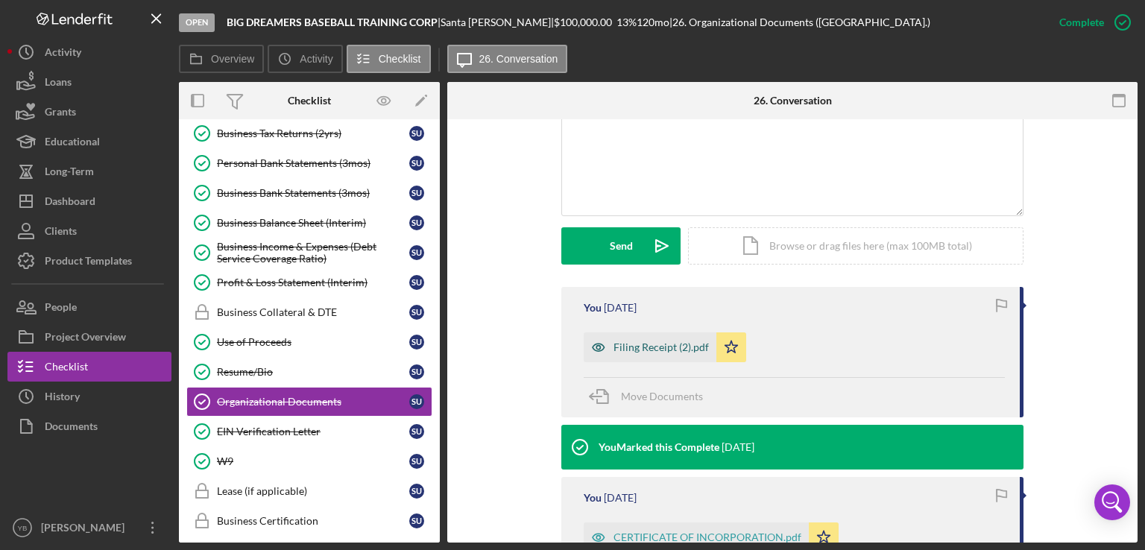
click at [657, 351] on div "Filing Receipt (2).pdf" at bounding box center [661, 348] width 95 height 12
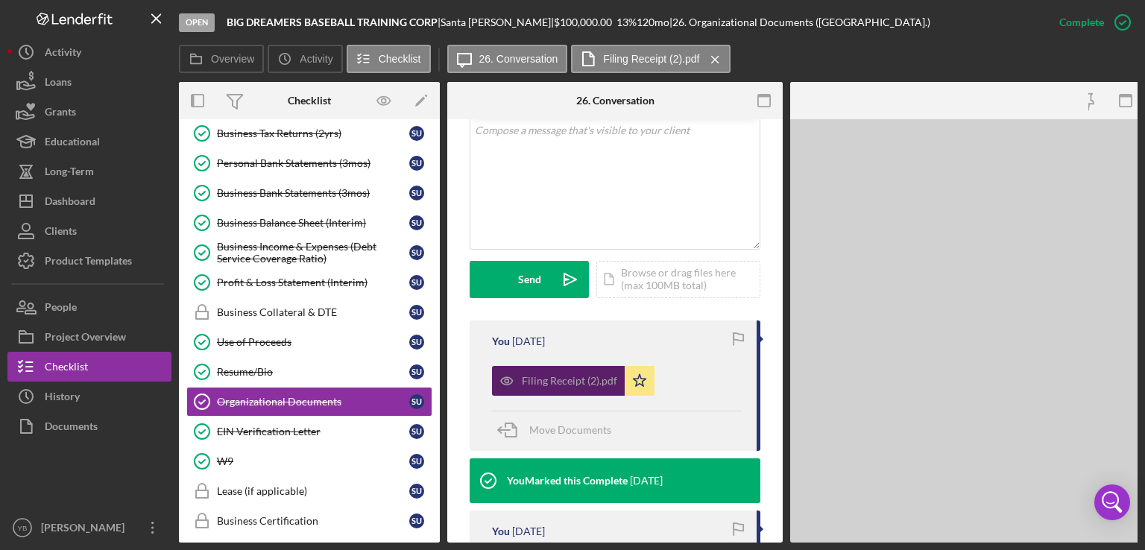
scroll to position [346, 0]
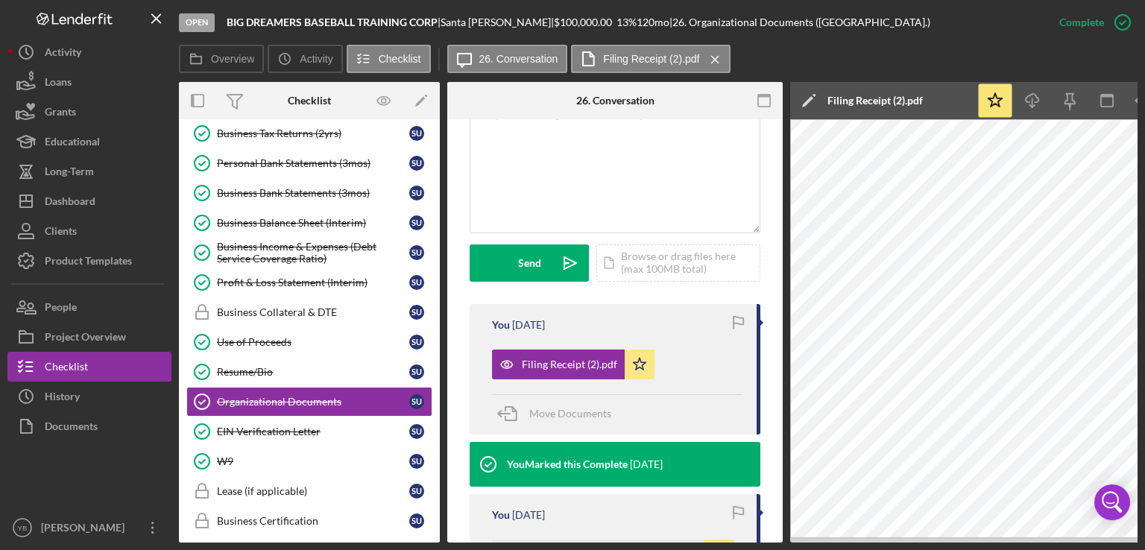
drag, startPoint x: 696, startPoint y: 538, endPoint x: 820, endPoint y: 560, distance: 126.5
click at [820, 550] on html "Open BIG DREAMERS BASEBALL TRAINING CORP | [GEOGRAPHIC_DATA][PERSON_NAME] | $10…" at bounding box center [572, 275] width 1145 height 550
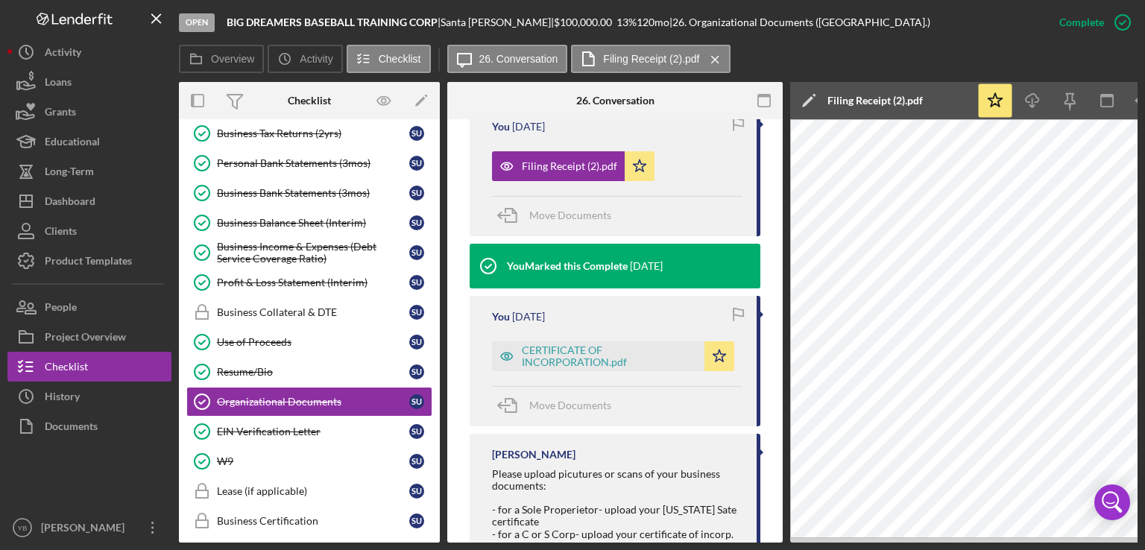
scroll to position [594, 0]
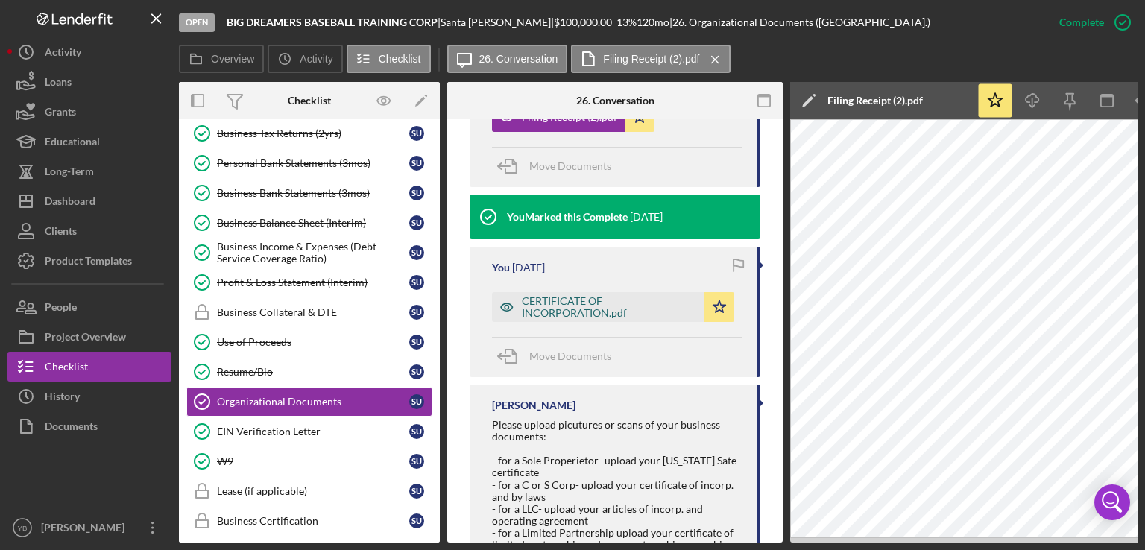
click at [573, 296] on div "CERTIFICATE OF INCORPORATION.pdf" at bounding box center [609, 307] width 175 height 24
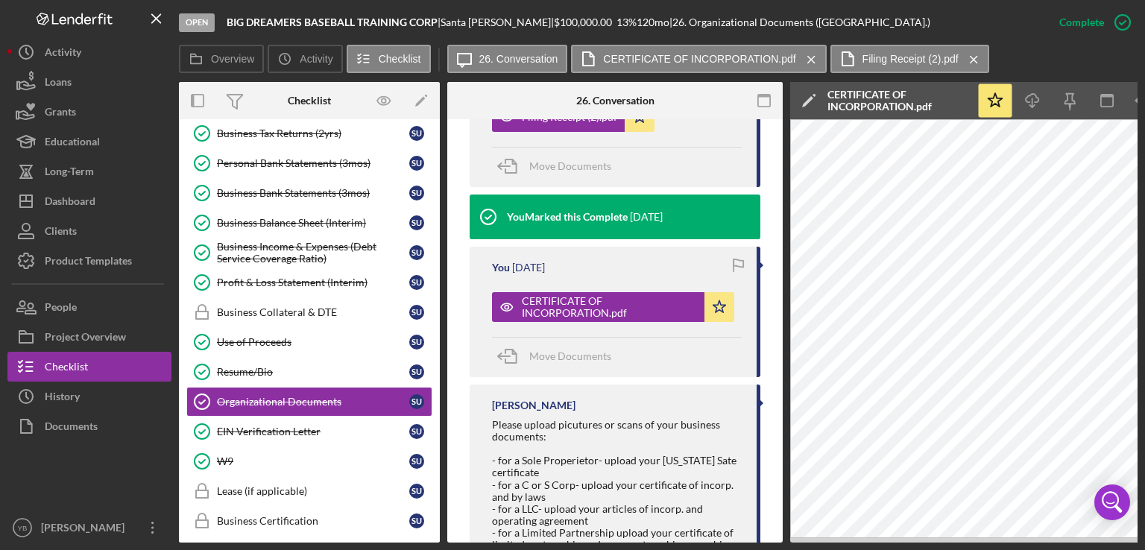
drag, startPoint x: 737, startPoint y: 542, endPoint x: 781, endPoint y: 540, distance: 44.1
click at [781, 540] on div "Overview Internal Workflow Stage Open Icon/Dropdown Arrow Archive (can unarchiv…" at bounding box center [658, 312] width 959 height 461
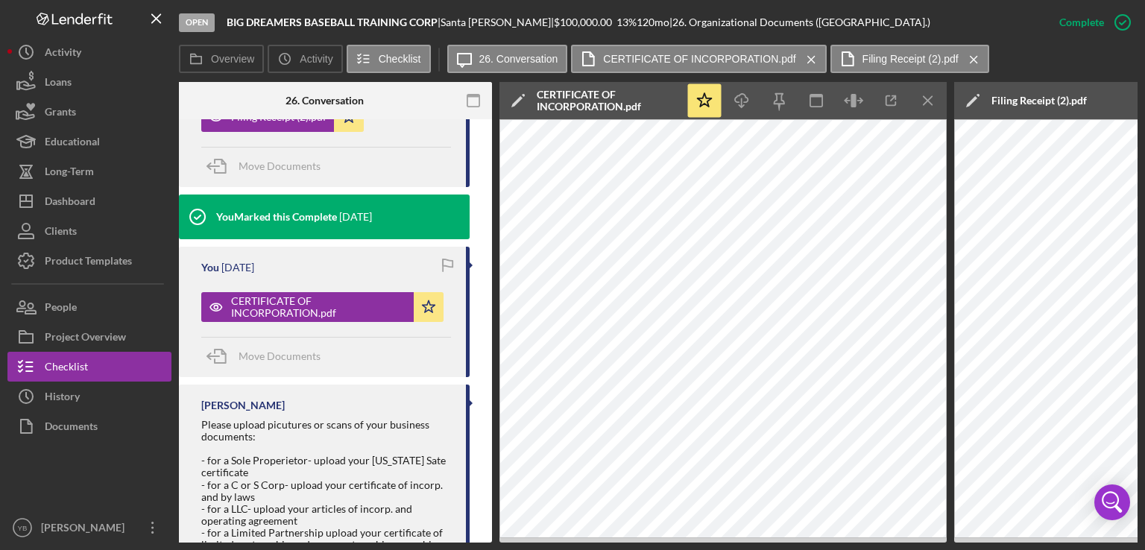
scroll to position [0, 0]
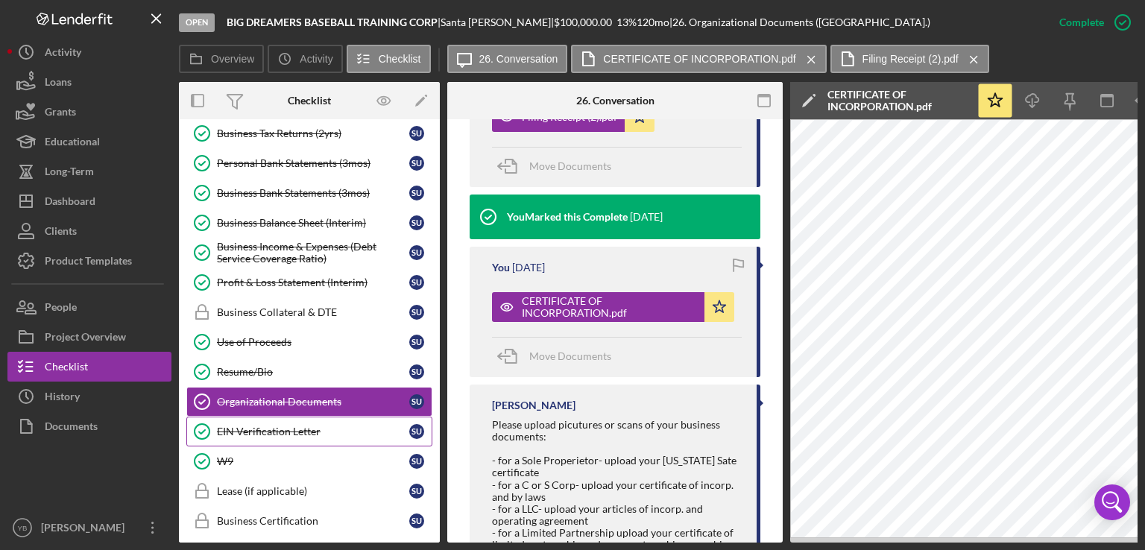
click at [281, 426] on div "EIN Verification Letter" at bounding box center [313, 432] width 192 height 12
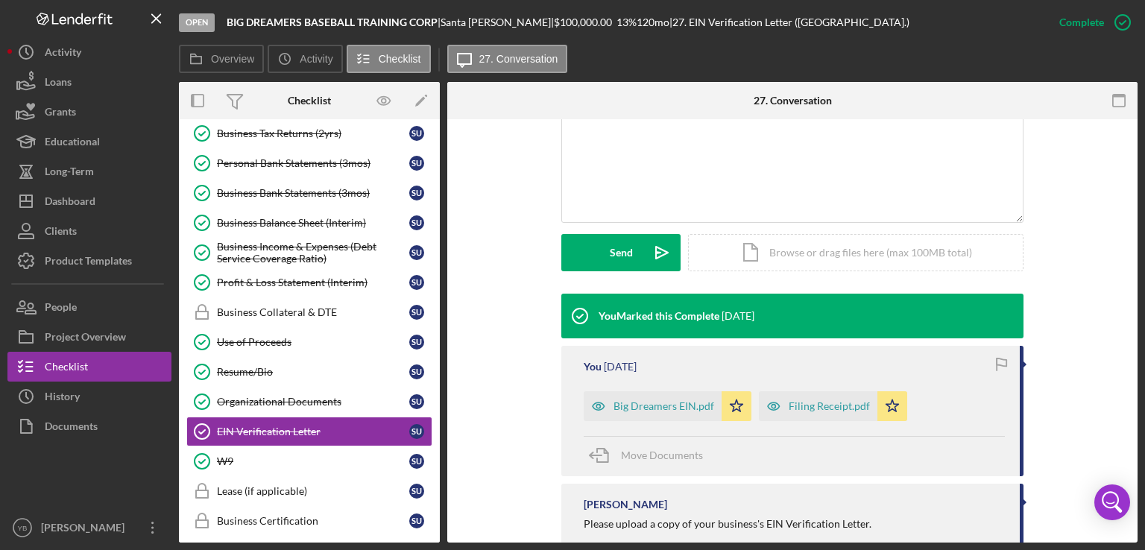
scroll to position [326, 0]
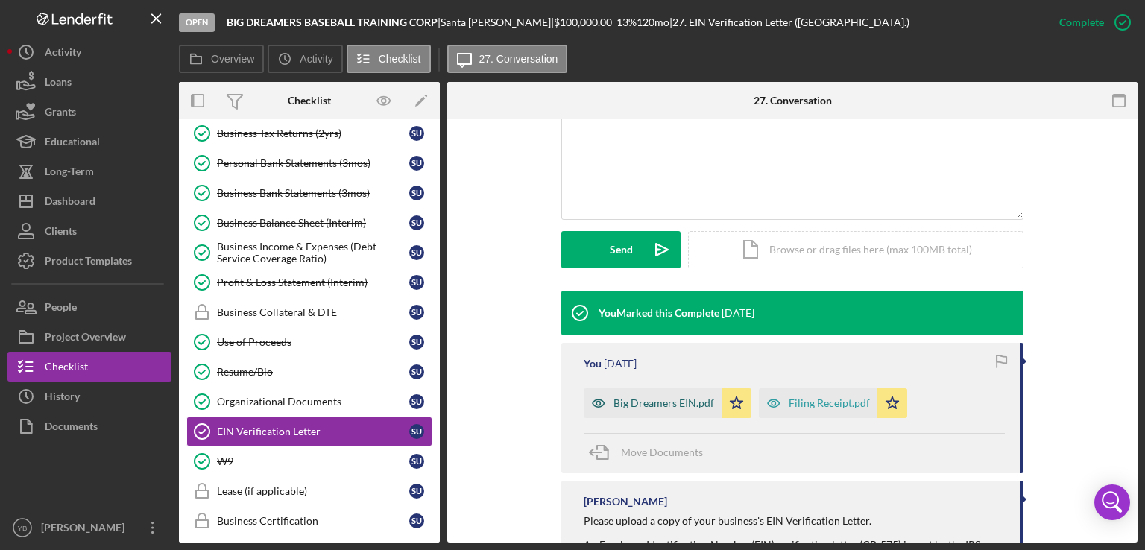
click at [658, 399] on div "Big Dreamers EIN.pdf" at bounding box center [664, 403] width 101 height 12
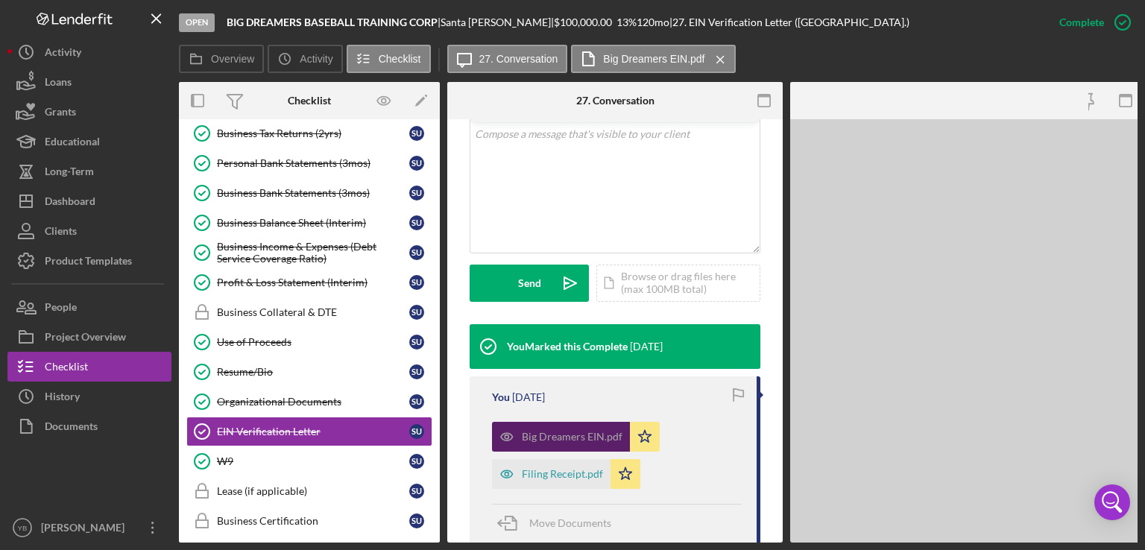
scroll to position [343, 0]
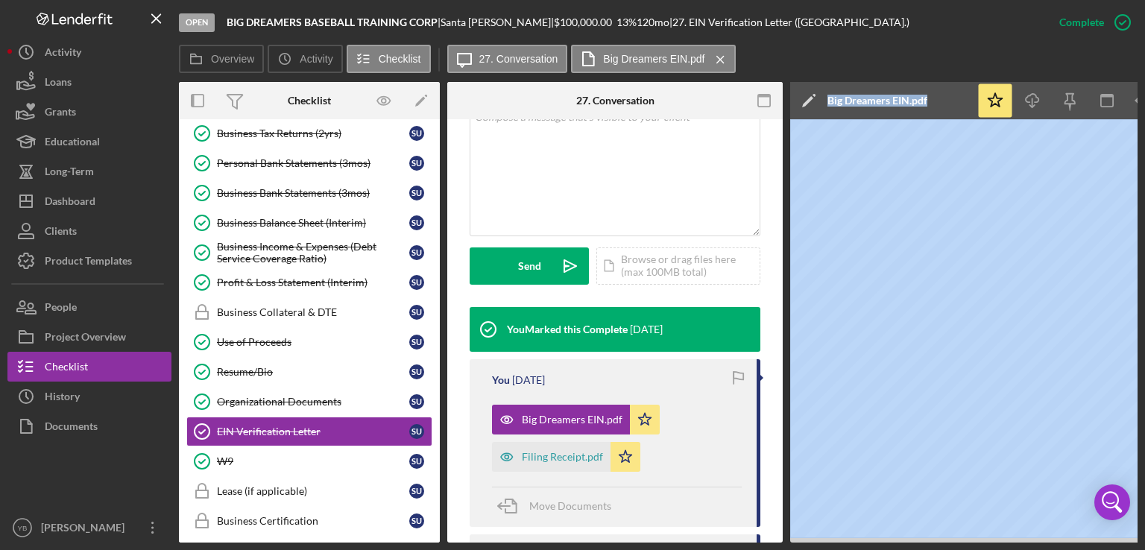
drag, startPoint x: 698, startPoint y: 538, endPoint x: 850, endPoint y: 544, distance: 152.3
click at [850, 544] on div "Open BIG DREAMERS BASEBALL TRAINING CORP | [GEOGRAPHIC_DATA][PERSON_NAME] | $10…" at bounding box center [572, 275] width 1145 height 550
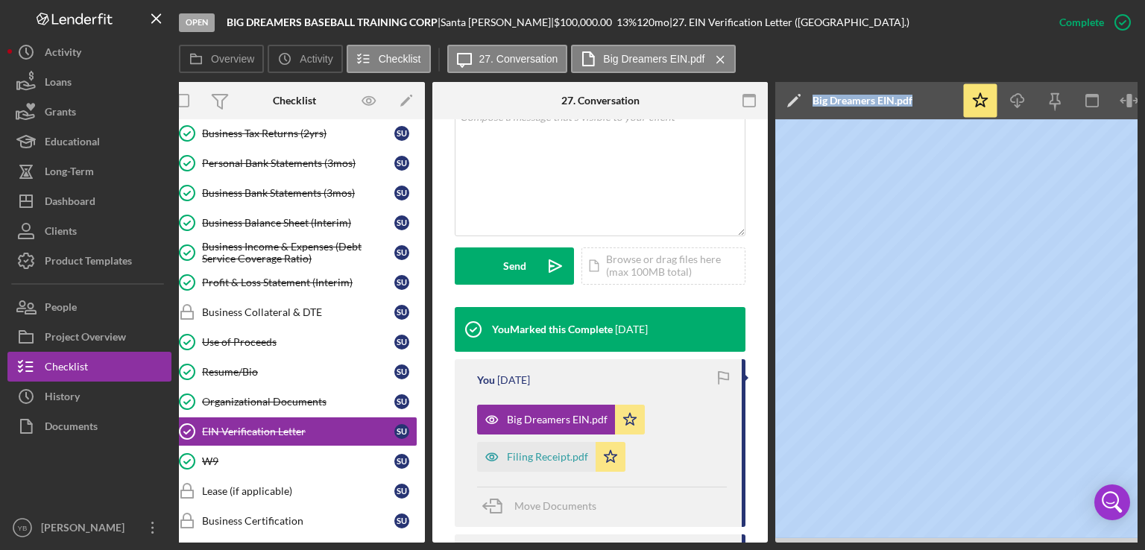
scroll to position [0, 0]
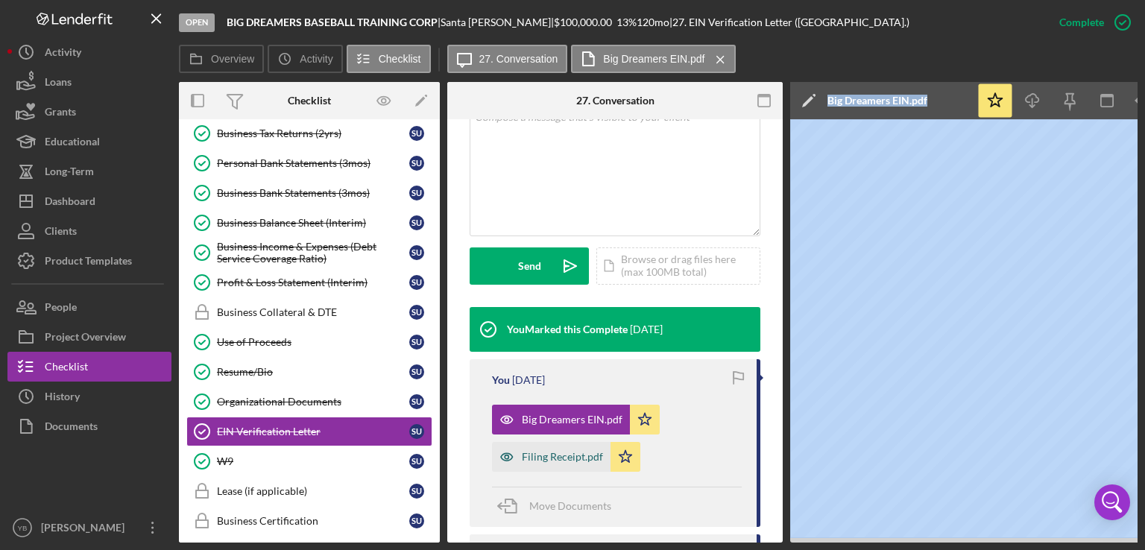
click at [550, 451] on div "Filing Receipt.pdf" at bounding box center [562, 457] width 81 height 12
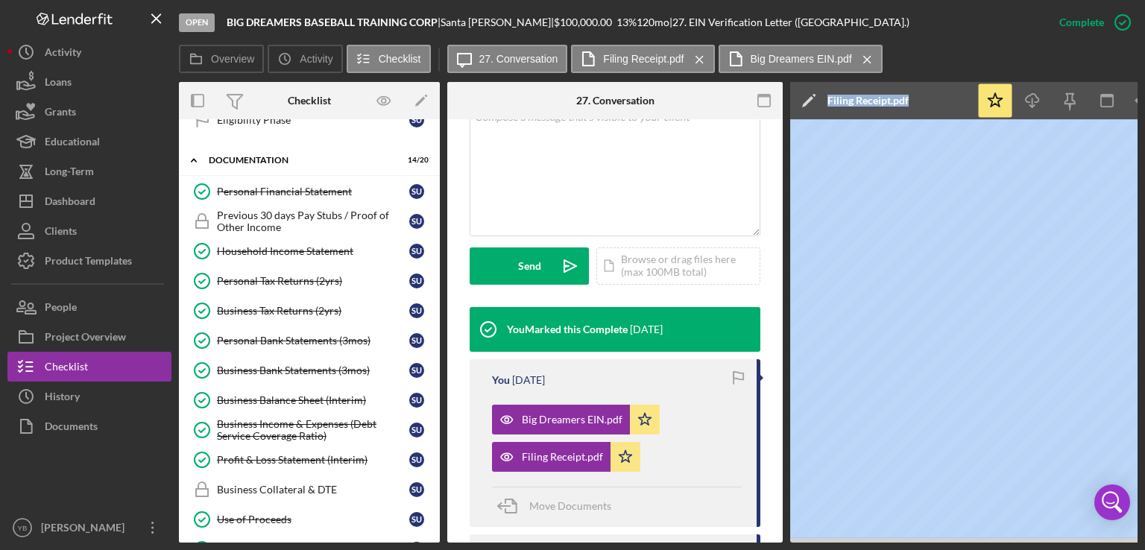
scroll to position [516, 0]
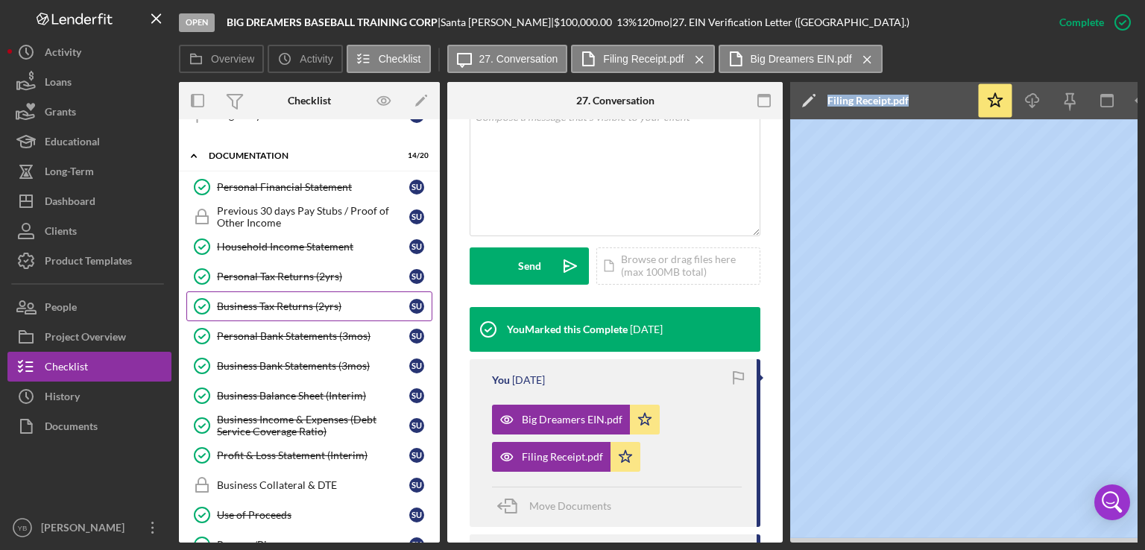
click at [312, 301] on div "Business Tax Returns (2yrs)" at bounding box center [313, 307] width 192 height 12
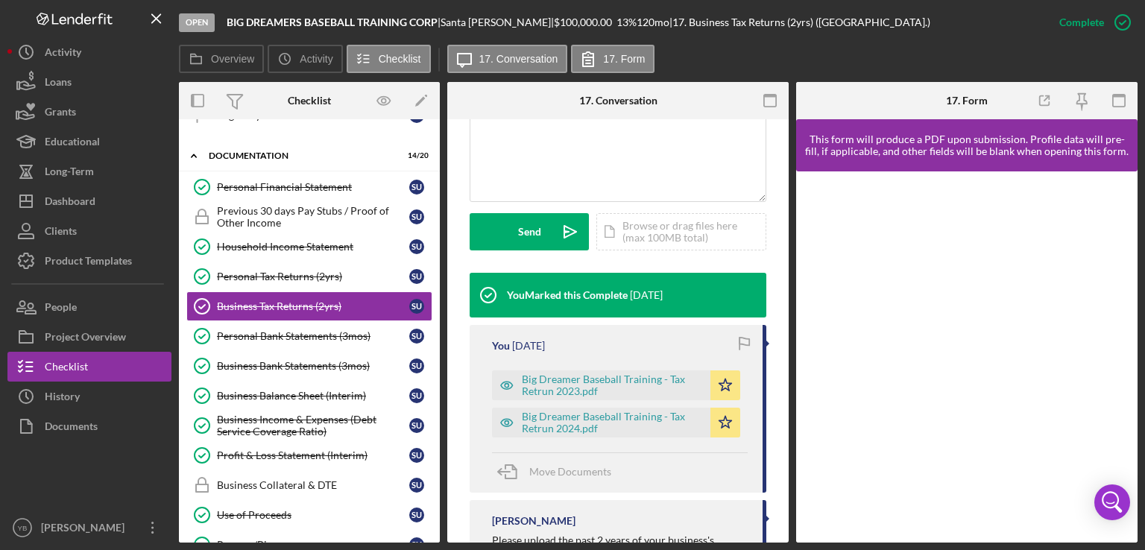
scroll to position [364, 0]
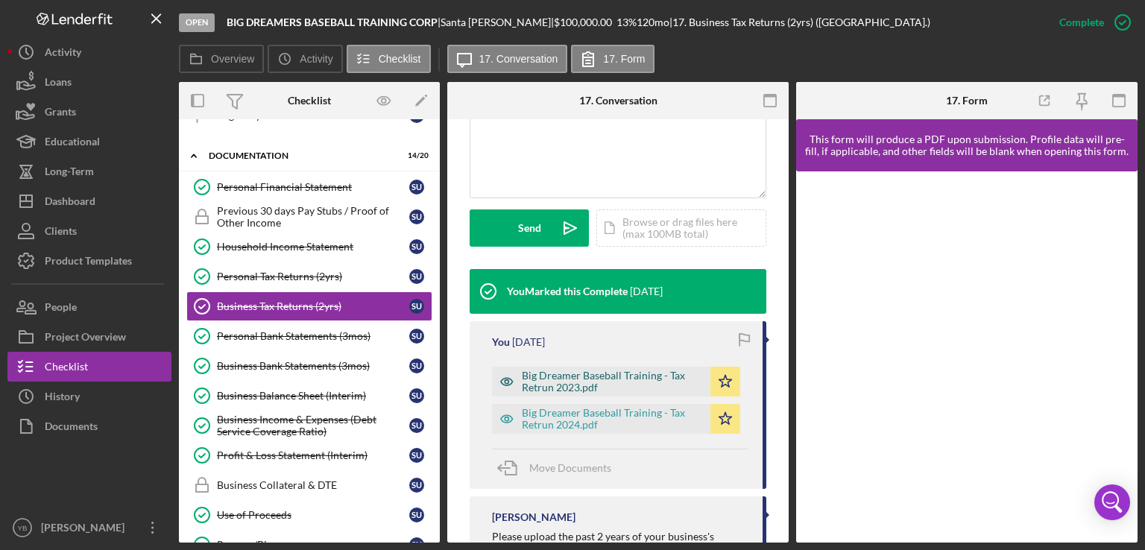
click at [593, 389] on div "Big Dreamer Baseball Training - Tax Retrun 2023.pdf" at bounding box center [612, 382] width 181 height 24
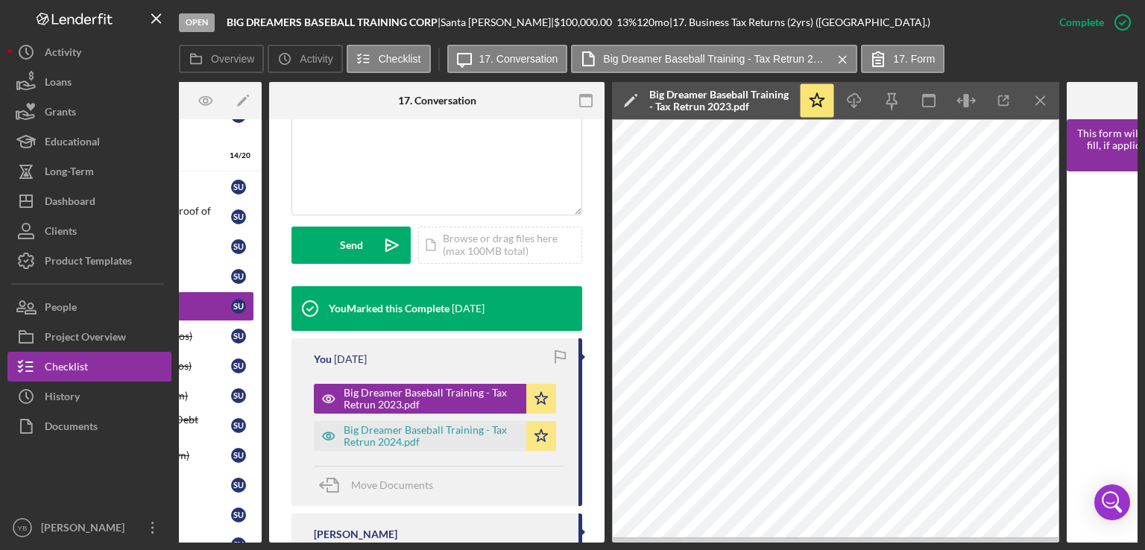
scroll to position [0, 179]
click at [599, 477] on div "This item has been marked complete. In order for Santa [PERSON_NAME] to upload …" at bounding box center [436, 223] width 336 height 937
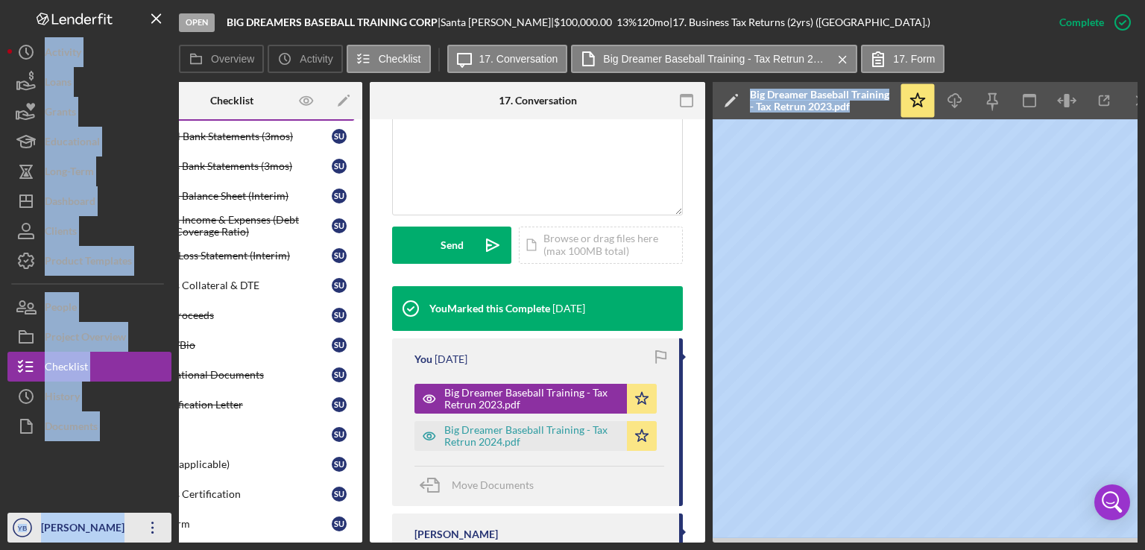
scroll to position [0, 0]
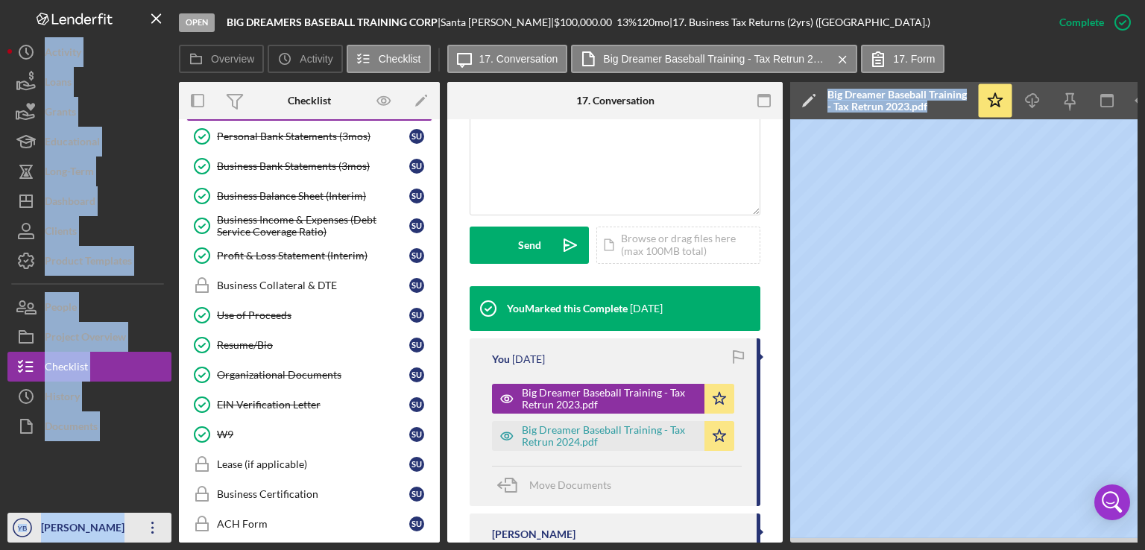
drag, startPoint x: 312, startPoint y: 538, endPoint x: 140, endPoint y: 532, distance: 172.4
click at [140, 532] on div "Open BIG DREAMERS BASEBALL TRAINING CORP | Santa [PERSON_NAME] | $100,000.00 13…" at bounding box center [572, 271] width 1131 height 543
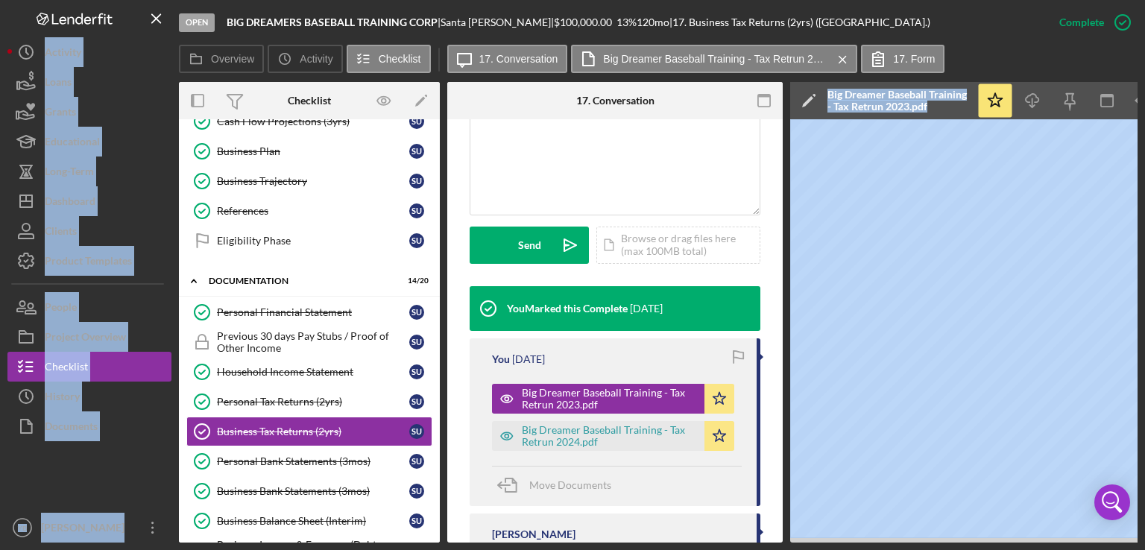
scroll to position [383, 0]
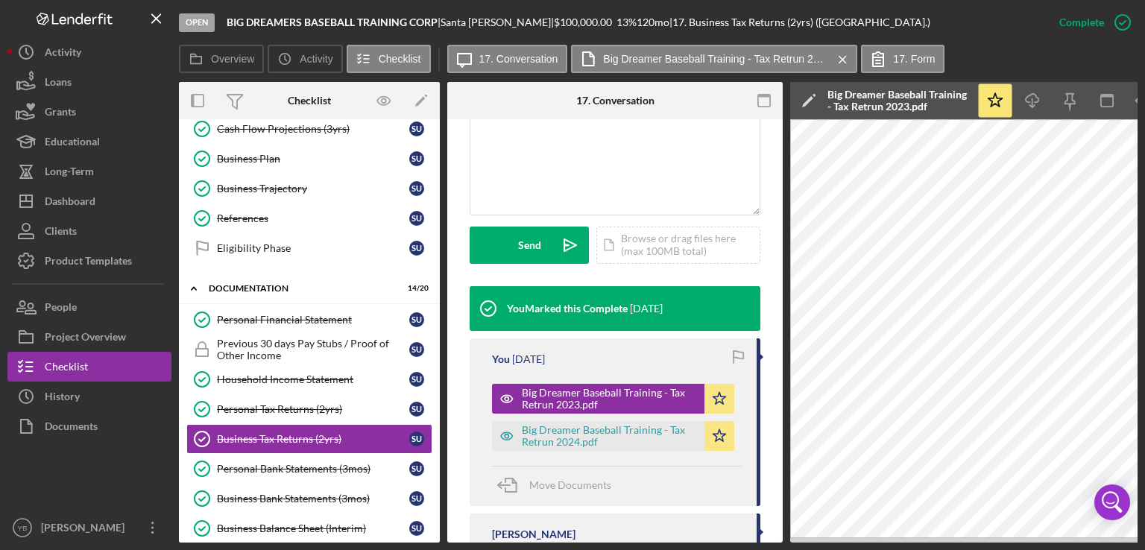
click at [441, 309] on div "Overview Internal Workflow Stage Open Icon/Dropdown Arrow Archive (can unarchiv…" at bounding box center [658, 312] width 959 height 461
drag, startPoint x: 433, startPoint y: 324, endPoint x: 439, endPoint y: 371, distance: 46.6
click at [439, 371] on div "Icon/Expander Inquiry 8 / 9 Welcome Welcome S U Personal Information Personal I…" at bounding box center [309, 331] width 261 height 424
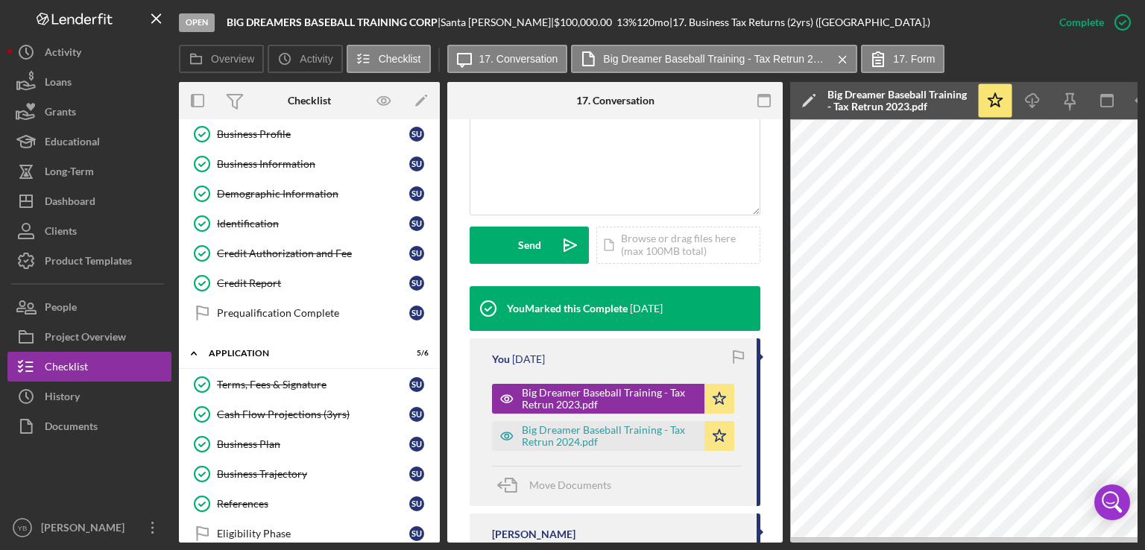
scroll to position [0, 0]
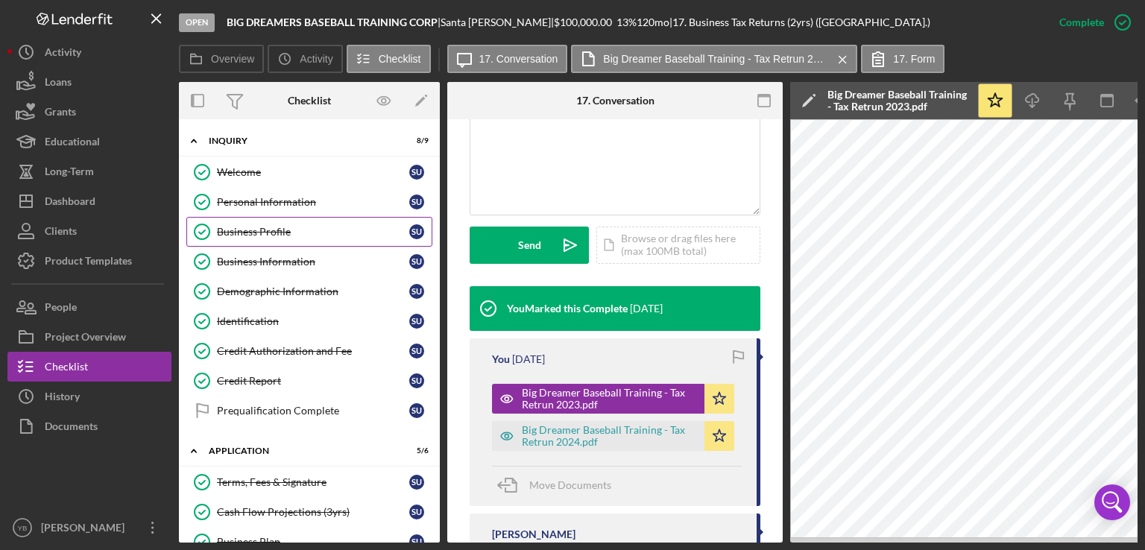
click at [280, 231] on div "Business Profile" at bounding box center [313, 232] width 192 height 12
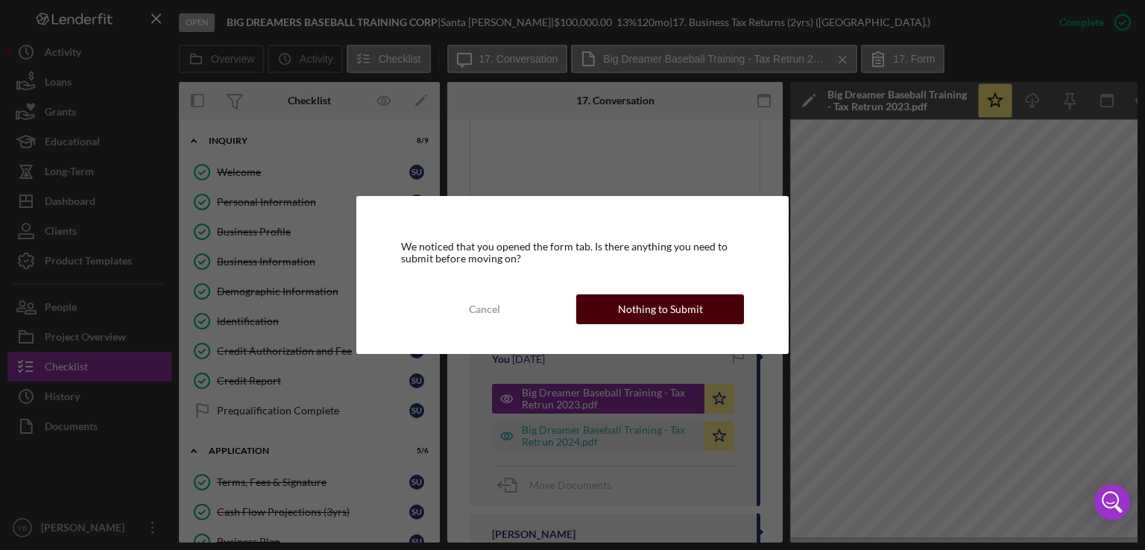
click at [634, 301] on div "Nothing to Submit" at bounding box center [660, 310] width 85 height 30
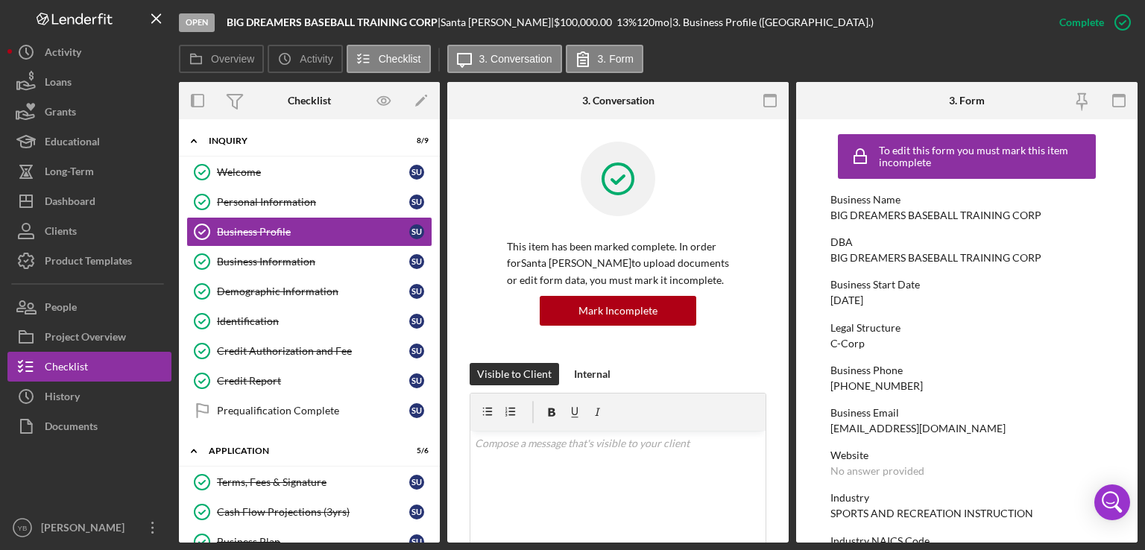
drag, startPoint x: 1133, startPoint y: 268, endPoint x: 1136, endPoint y: 304, distance: 36.7
click at [1136, 304] on form "To edit this form you must mark this item incomplete Business Name BIG DREAMERS…" at bounding box center [967, 331] width 342 height 424
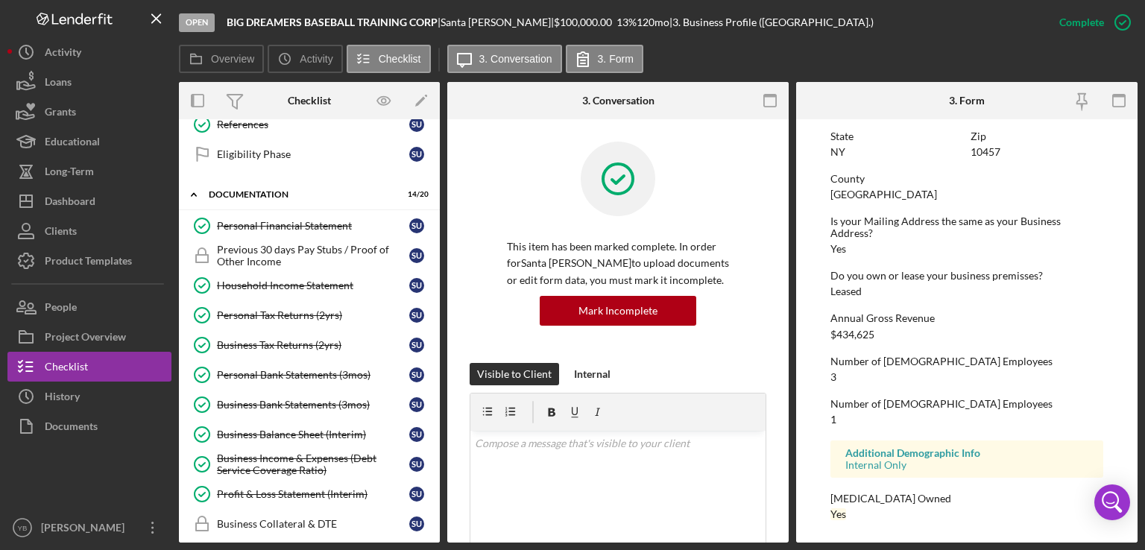
scroll to position [483, 0]
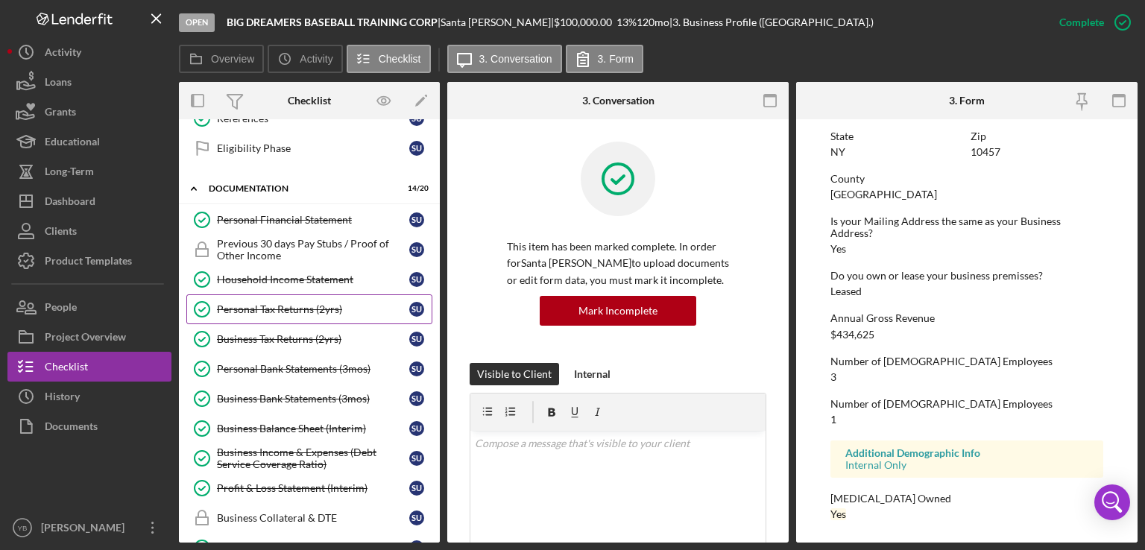
click at [293, 306] on div "Personal Tax Returns (2yrs)" at bounding box center [313, 310] width 192 height 12
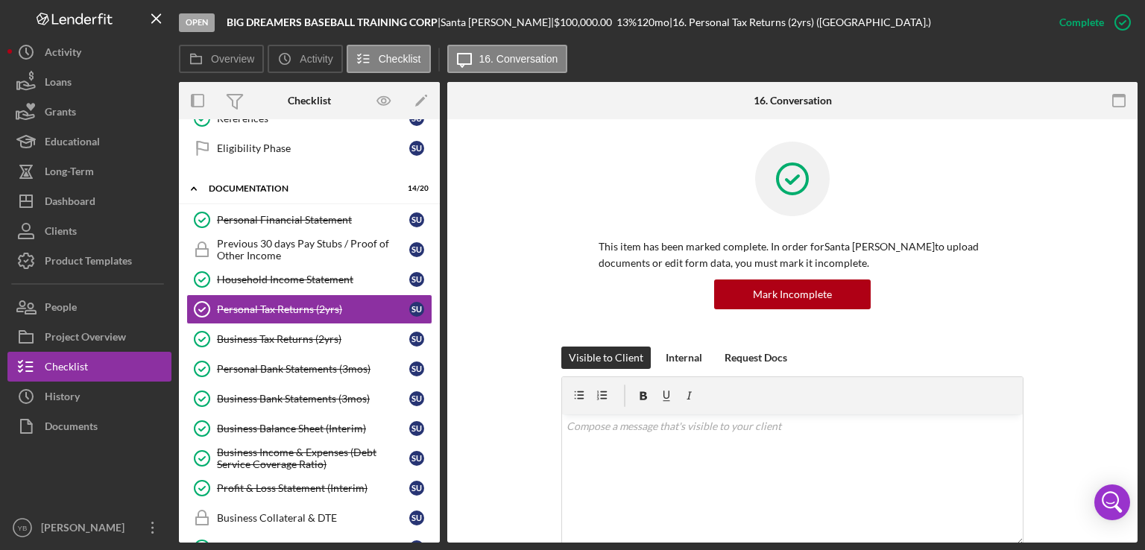
click at [1108, 274] on div "This item has been marked complete. In order for Santa [PERSON_NAME] to upload …" at bounding box center [793, 244] width 646 height 205
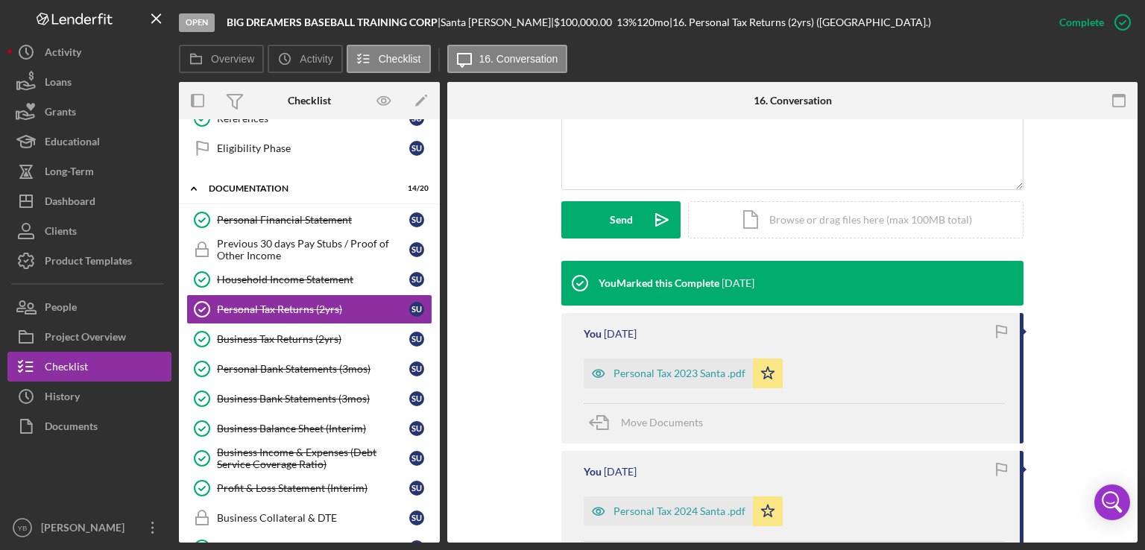
scroll to position [358, 0]
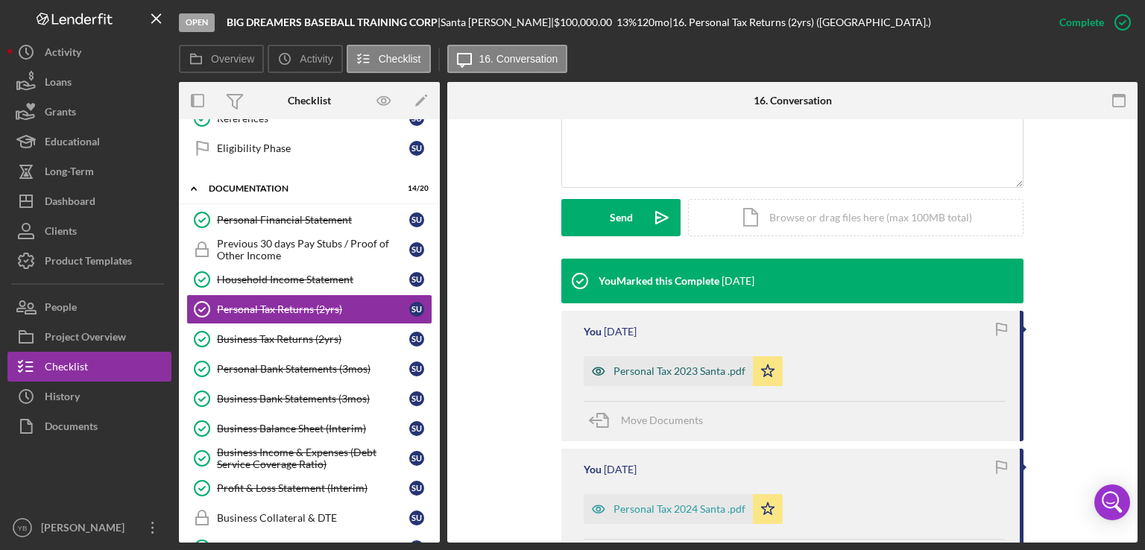
click at [662, 374] on div "Personal Tax 2023 Santa .pdf" at bounding box center [680, 371] width 132 height 12
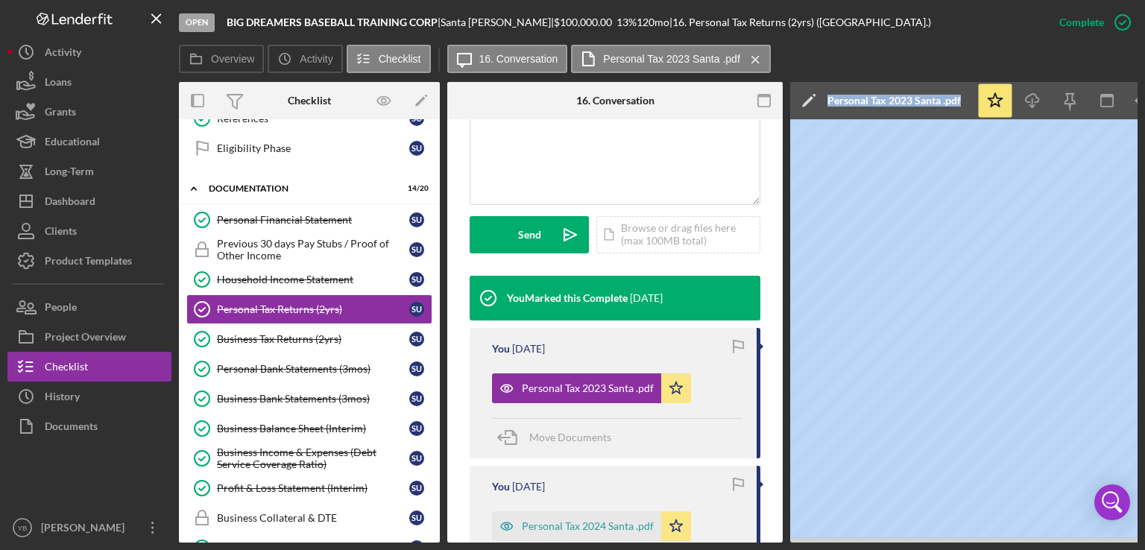
drag, startPoint x: 765, startPoint y: 543, endPoint x: 851, endPoint y: 538, distance: 85.9
click at [86, 375] on div "Open BIG DREAMERS BASEBALL TRAINING CORP | Santa [PERSON_NAME] | $100,000.00 13…" at bounding box center [572, 275] width 1145 height 550
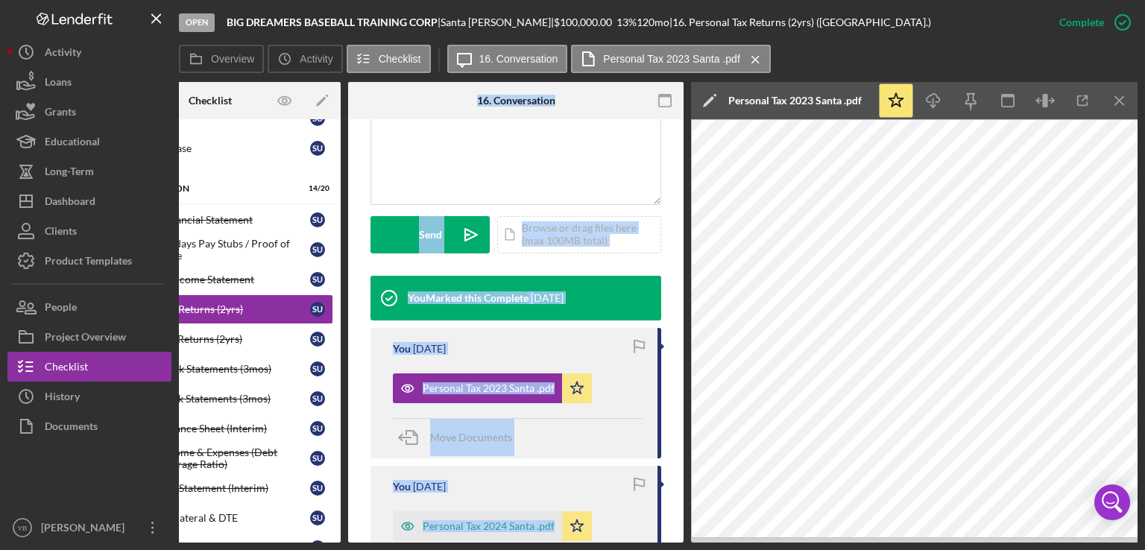
drag, startPoint x: 370, startPoint y: 535, endPoint x: 286, endPoint y: 543, distance: 83.9
click at [286, 543] on div "Open BIG DREAMERS BASEBALL TRAINING CORP | Santa [PERSON_NAME] | $100,000.00 13…" at bounding box center [572, 275] width 1145 height 550
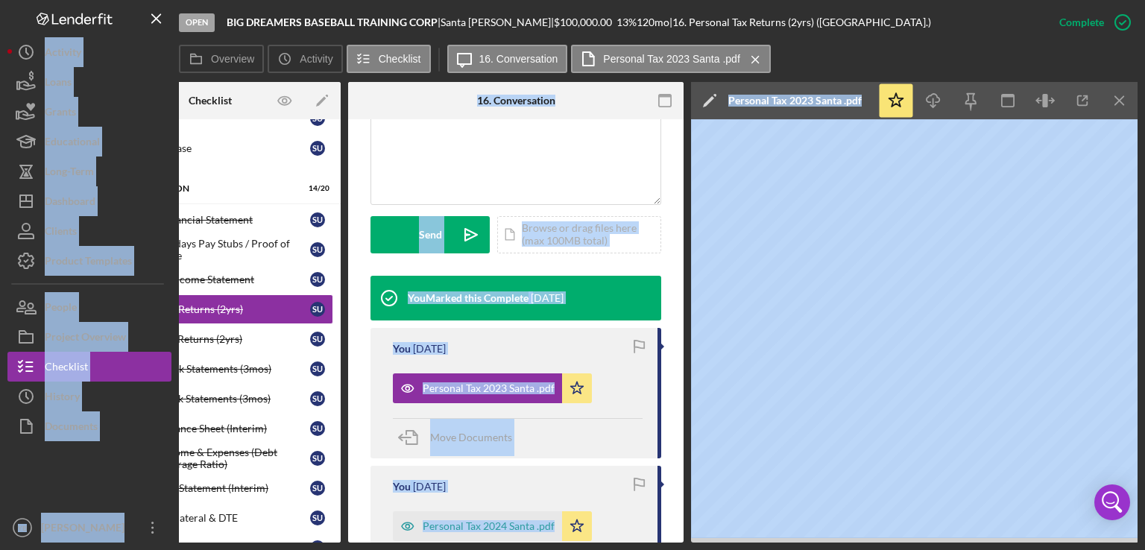
drag, startPoint x: 286, startPoint y: 543, endPoint x: 173, endPoint y: 532, distance: 113.9
click at [173, 532] on div "Open BIG DREAMERS BASEBALL TRAINING CORP | Santa [PERSON_NAME] | $100,000.00 13…" at bounding box center [572, 275] width 1145 height 550
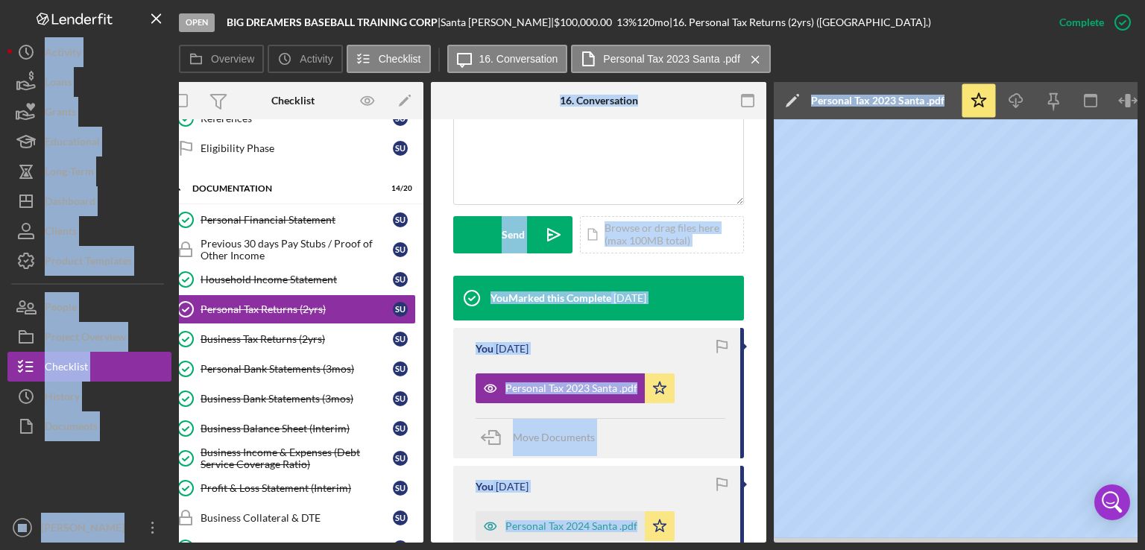
scroll to position [0, 0]
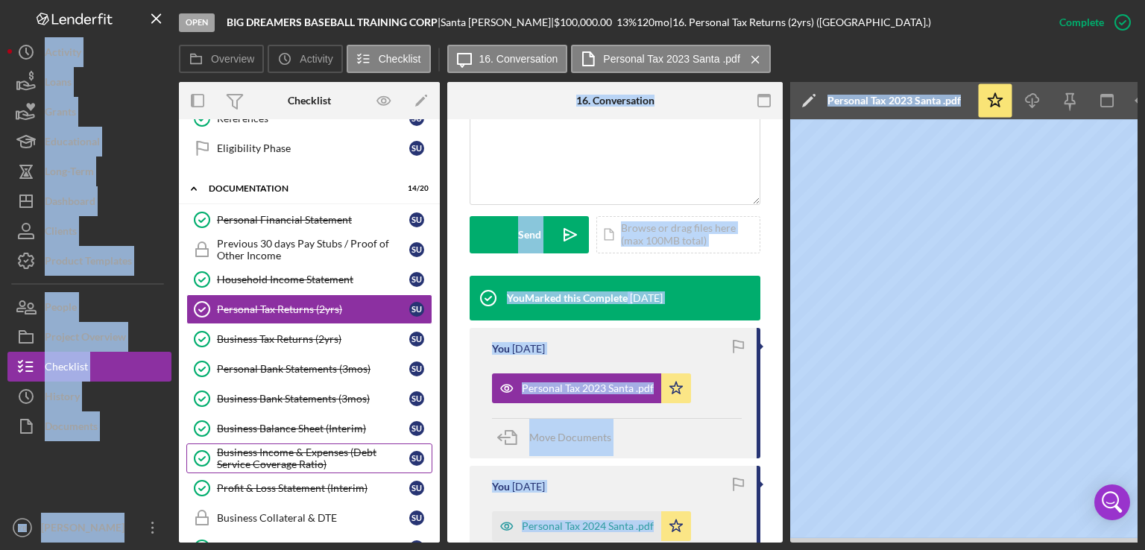
click at [301, 458] on div "Business Income & Expenses (Debt Service Coverage Ratio)" at bounding box center [313, 459] width 192 height 24
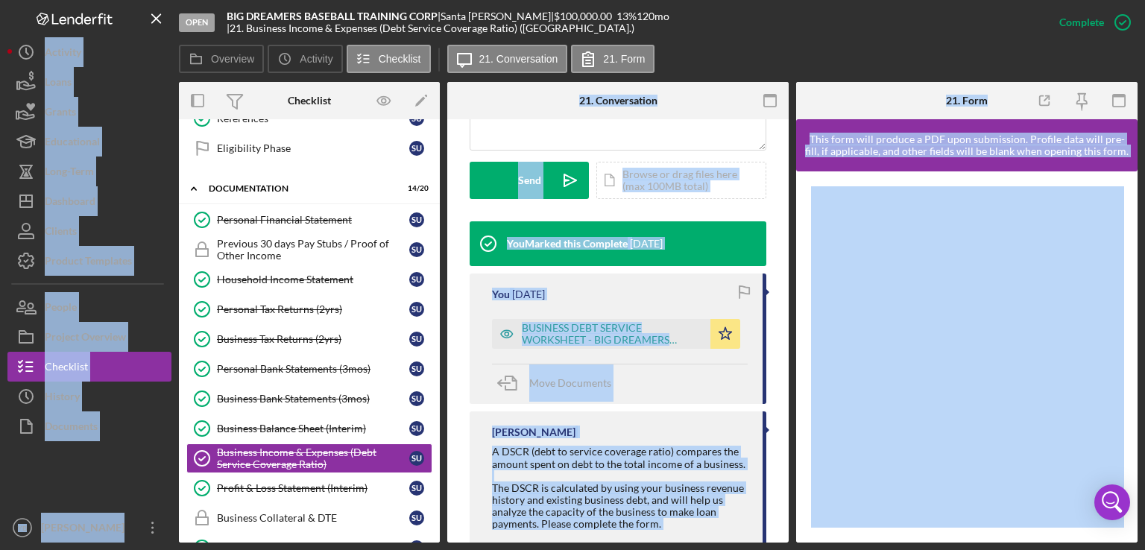
scroll to position [417, 0]
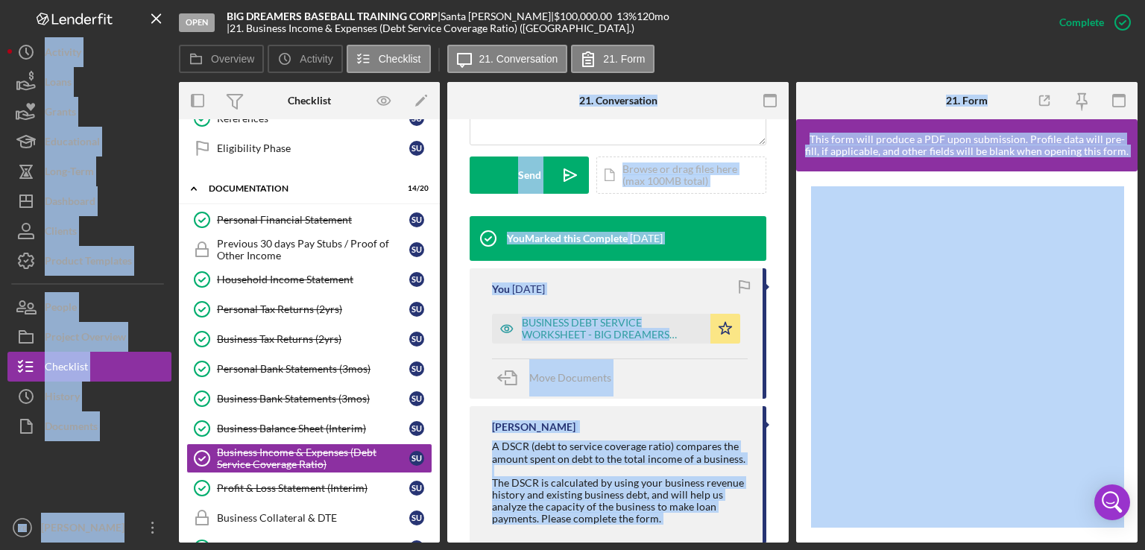
click at [728, 385] on div "Move Documents" at bounding box center [620, 379] width 256 height 40
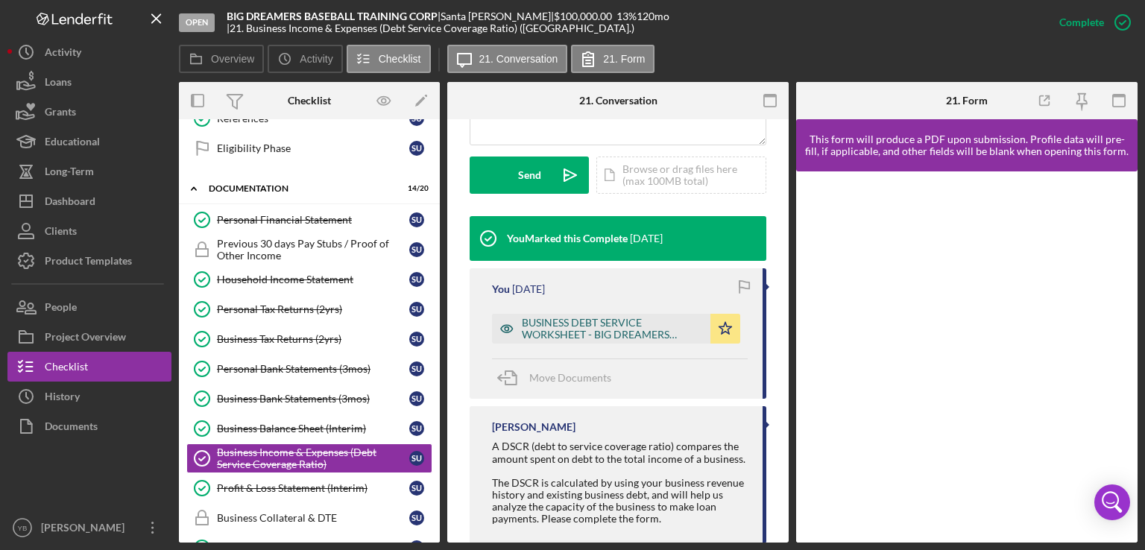
click at [591, 333] on div "BUSINESS DEBT SERVICE WORKSHEET - BIG DREAMERS BASEBALL TRAINING.xlsx" at bounding box center [612, 329] width 181 height 24
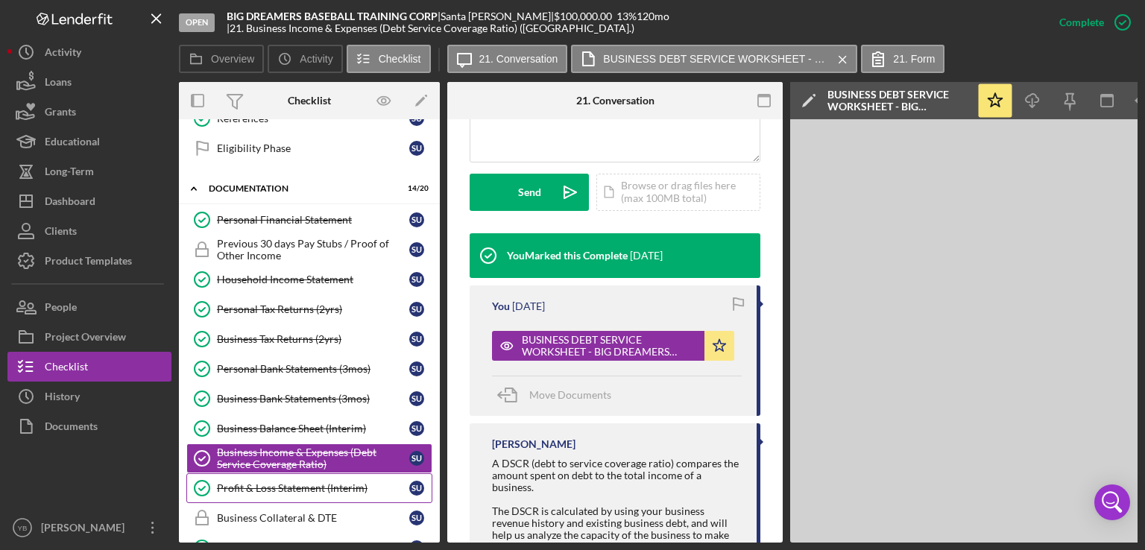
click at [303, 482] on div "Profit & Loss Statement (Interim)" at bounding box center [313, 488] width 192 height 12
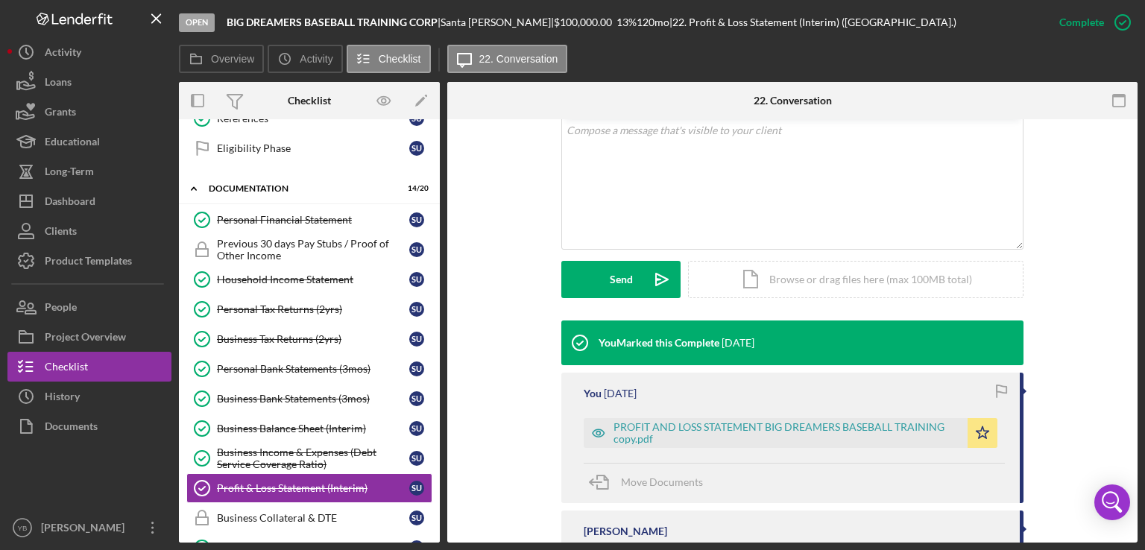
scroll to position [301, 0]
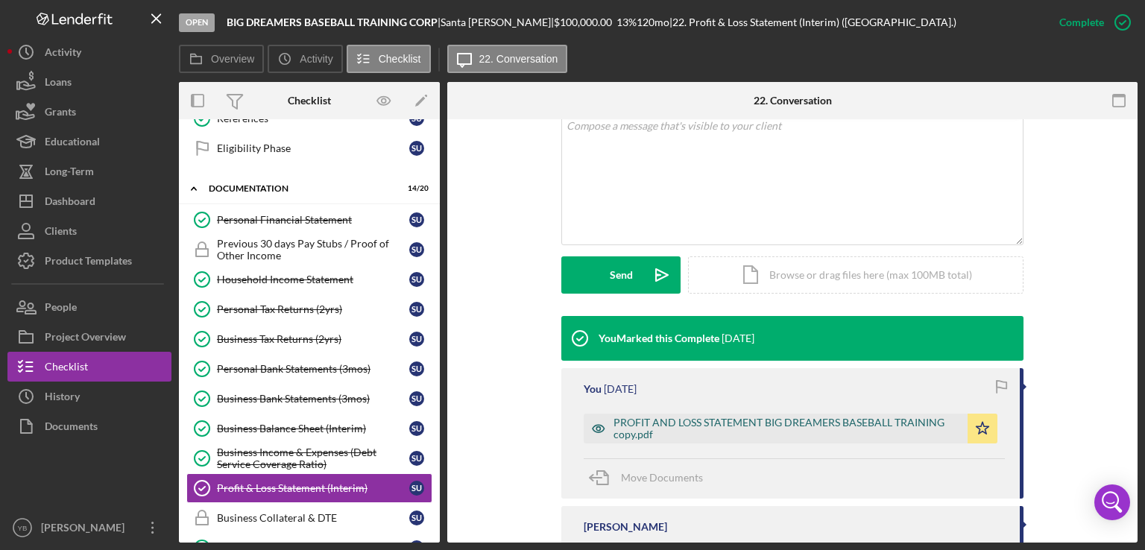
click at [812, 414] on div "PROFIT AND LOSS STATEMENT BIG DREAMERS BASEBALL TRAINING copy.pdf" at bounding box center [776, 429] width 384 height 30
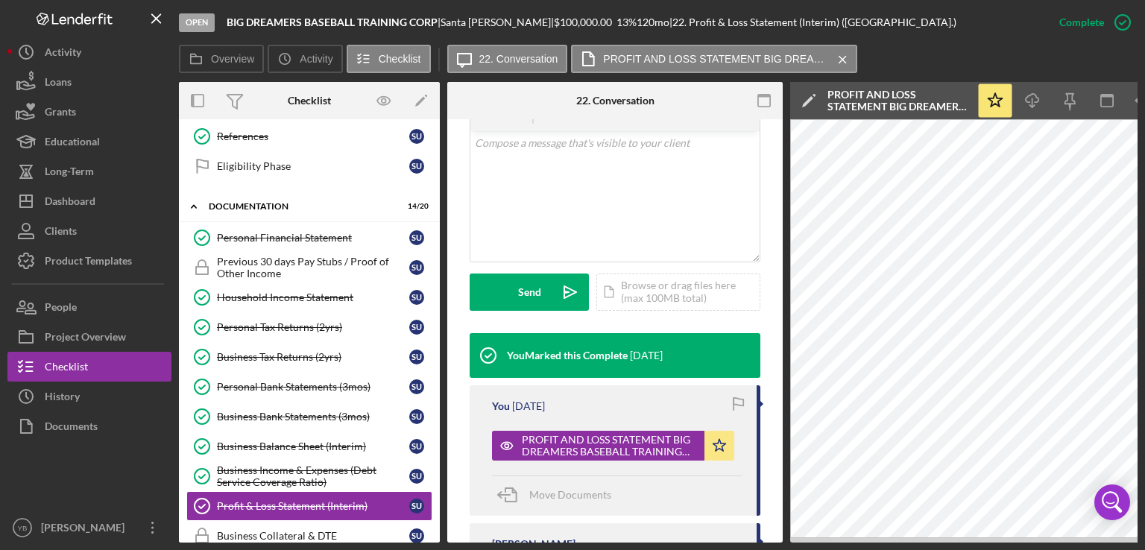
scroll to position [456, 0]
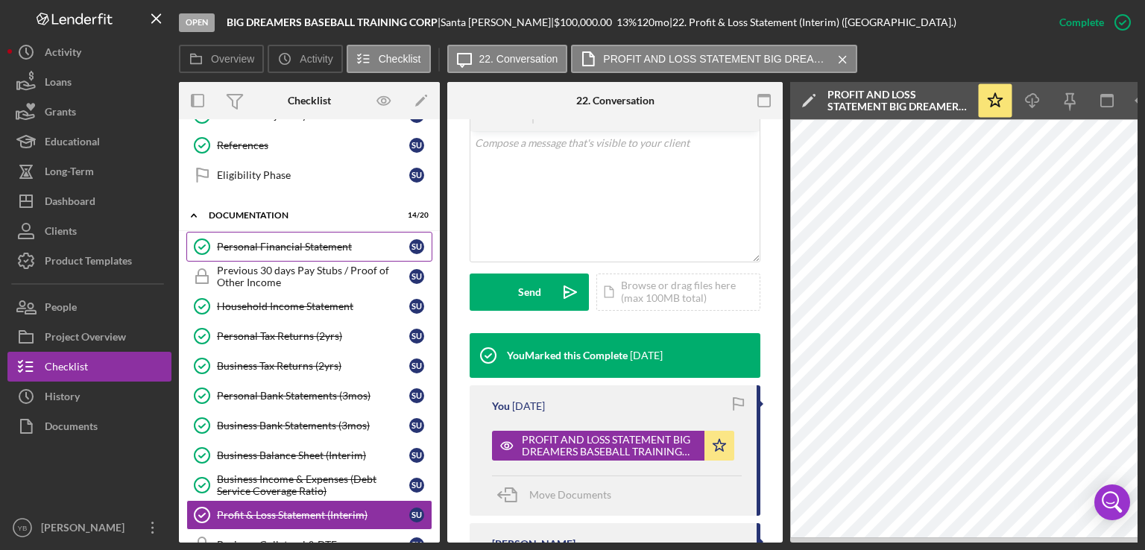
click at [293, 241] on div "Personal Financial Statement" at bounding box center [313, 247] width 192 height 12
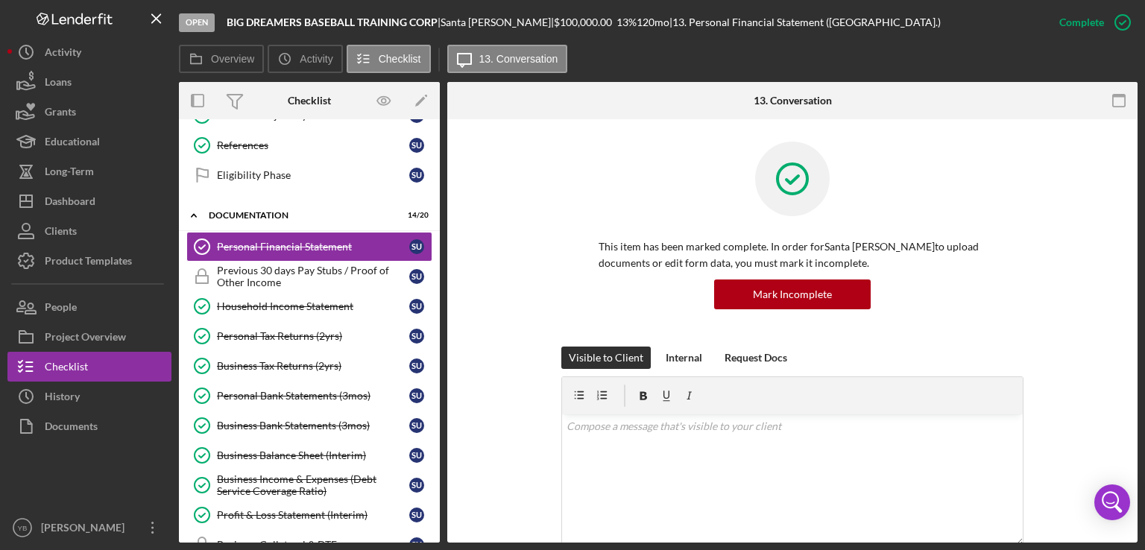
click at [1107, 247] on div "This item has been marked complete. In order for Santa [PERSON_NAME] to upload …" at bounding box center [793, 244] width 646 height 205
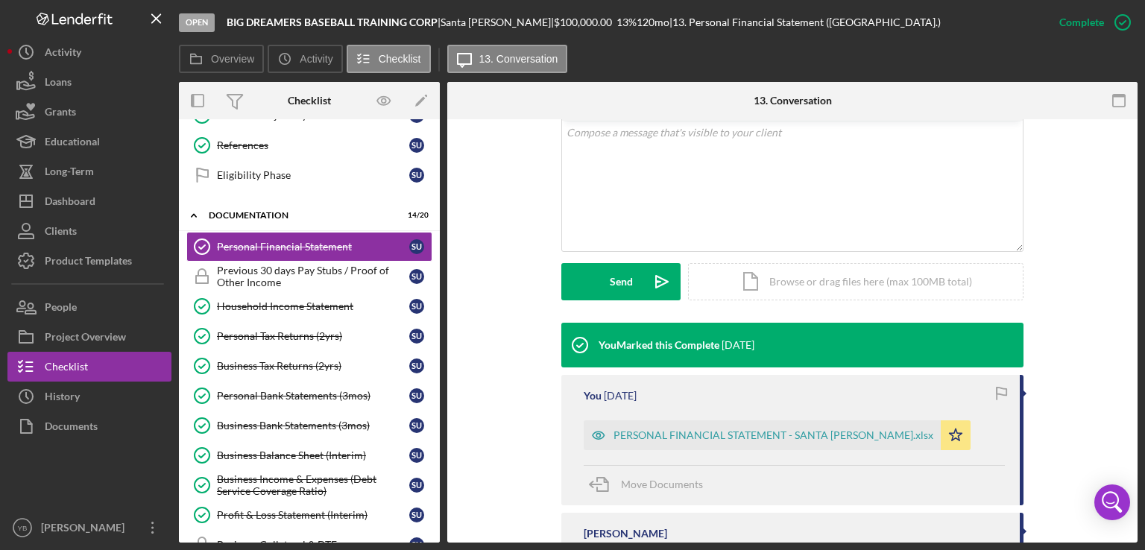
scroll to position [358, 0]
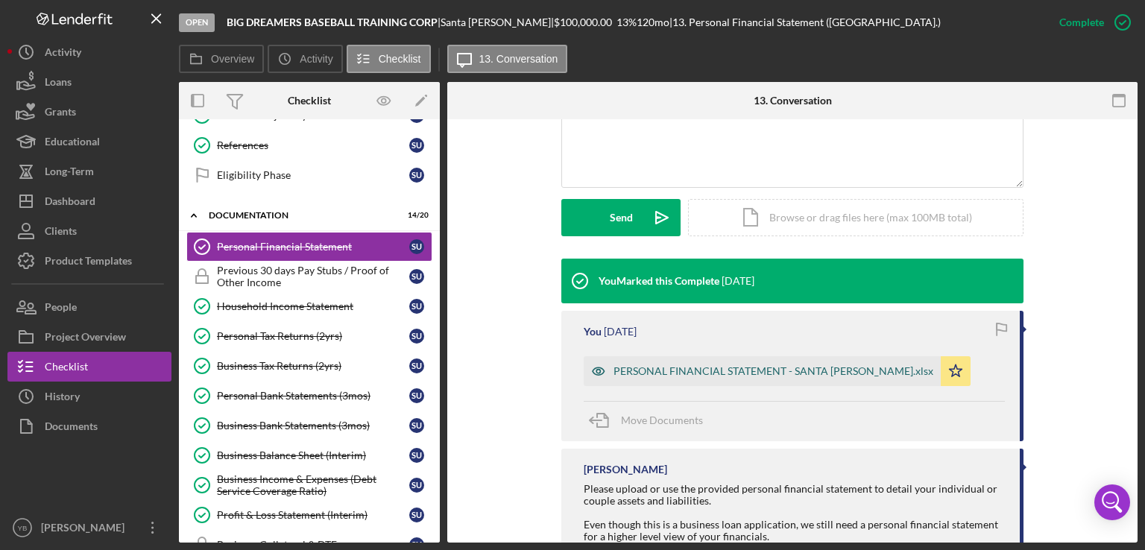
click at [684, 376] on div "PERSONAL FINANCIAL STATEMENT - SANTA [PERSON_NAME].xlsx" at bounding box center [774, 371] width 320 height 12
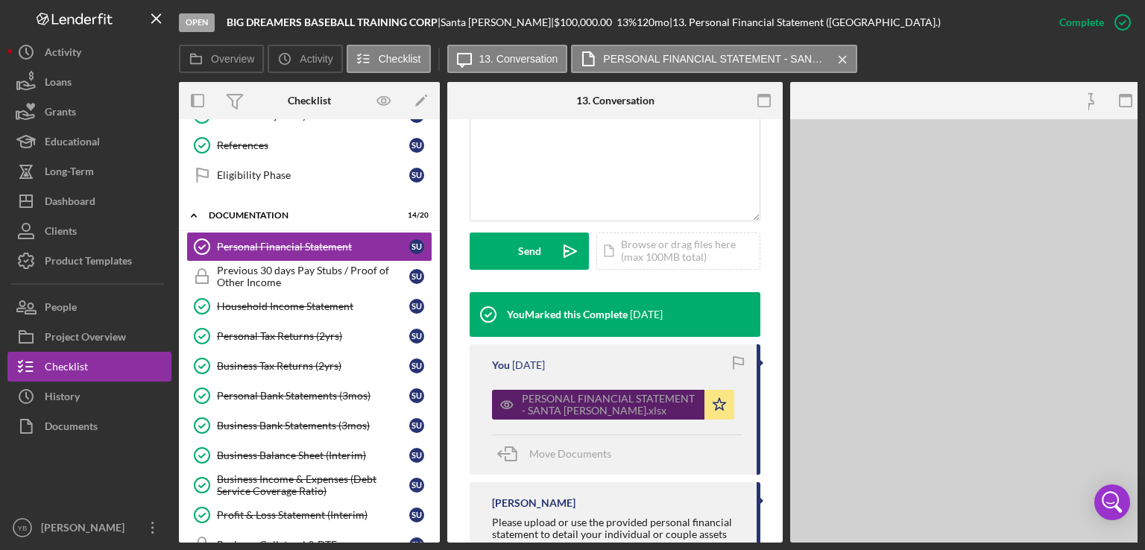
scroll to position [374, 0]
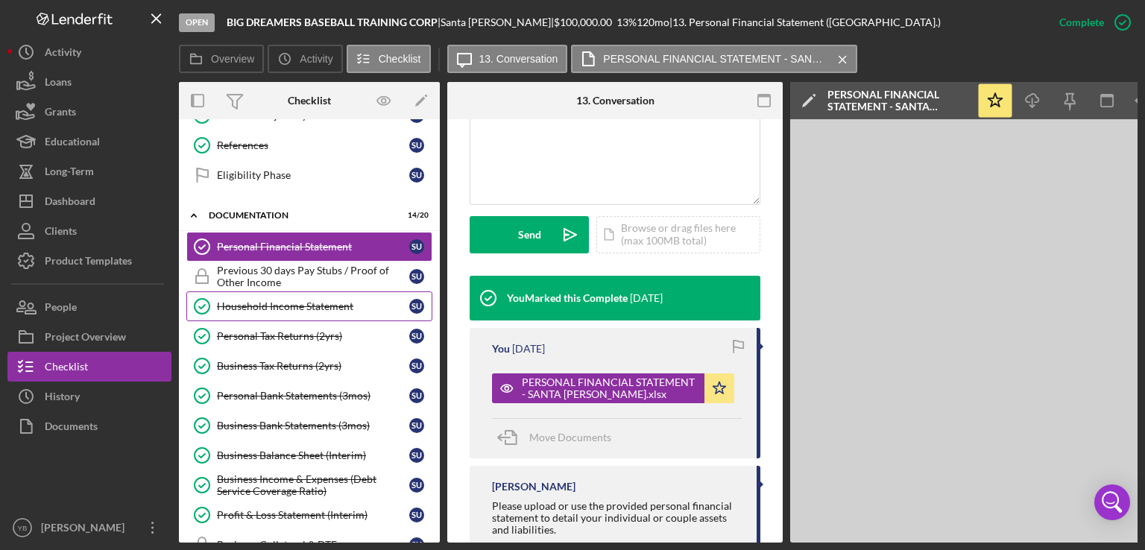
click at [322, 301] on div "Household Income Statement" at bounding box center [313, 307] width 192 height 12
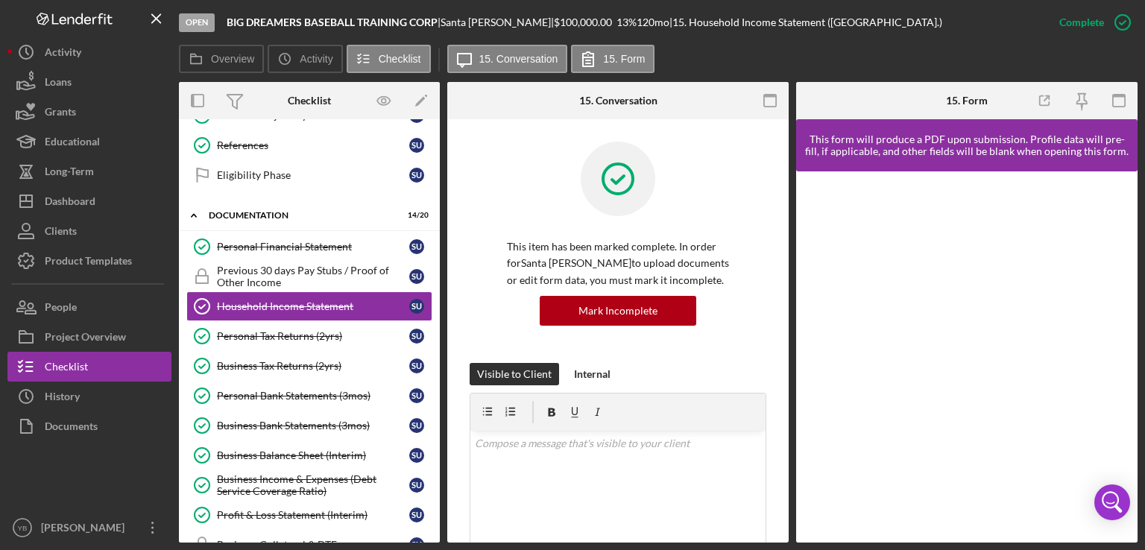
drag, startPoint x: 789, startPoint y: 310, endPoint x: 791, endPoint y: 318, distance: 7.8
click at [791, 318] on div "Overview Internal Workflow Stage Open Icon/Dropdown Arrow Archive (can unarchiv…" at bounding box center [658, 312] width 959 height 461
click at [304, 245] on div "Personal Financial Statement" at bounding box center [313, 247] width 192 height 12
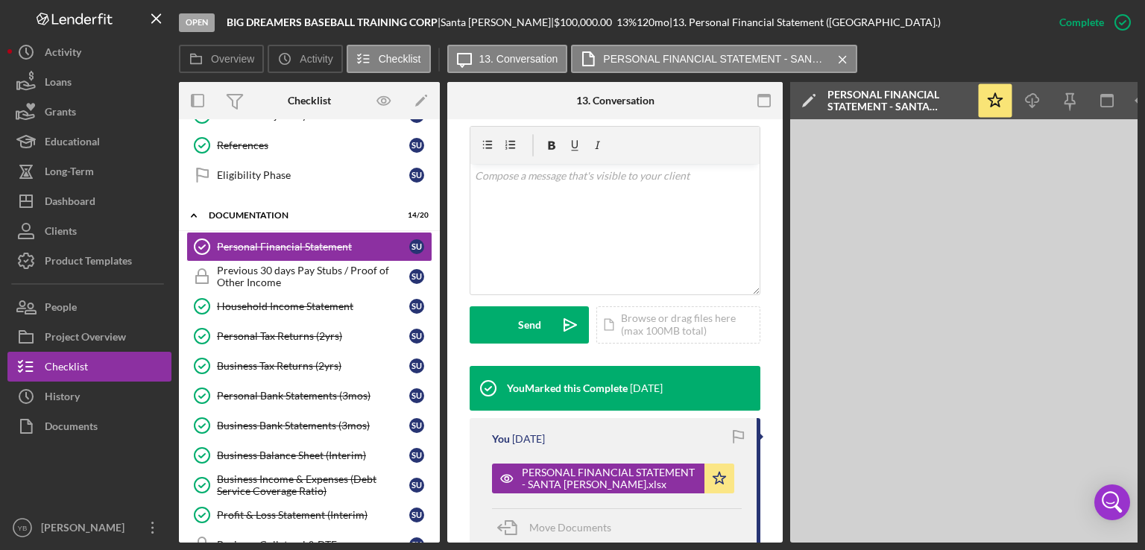
scroll to position [286, 0]
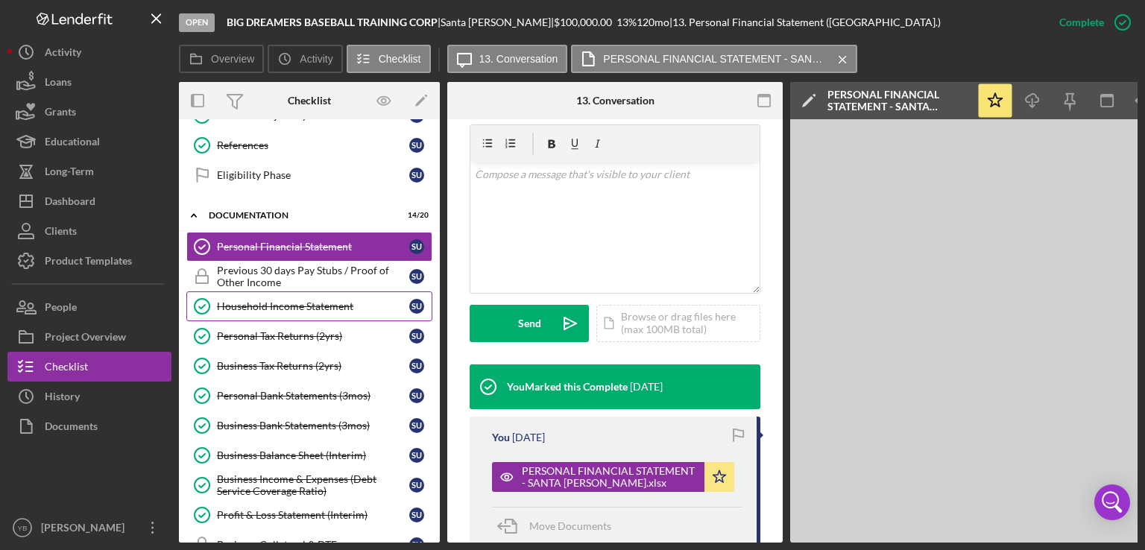
click at [308, 301] on div "Household Income Statement" at bounding box center [313, 307] width 192 height 12
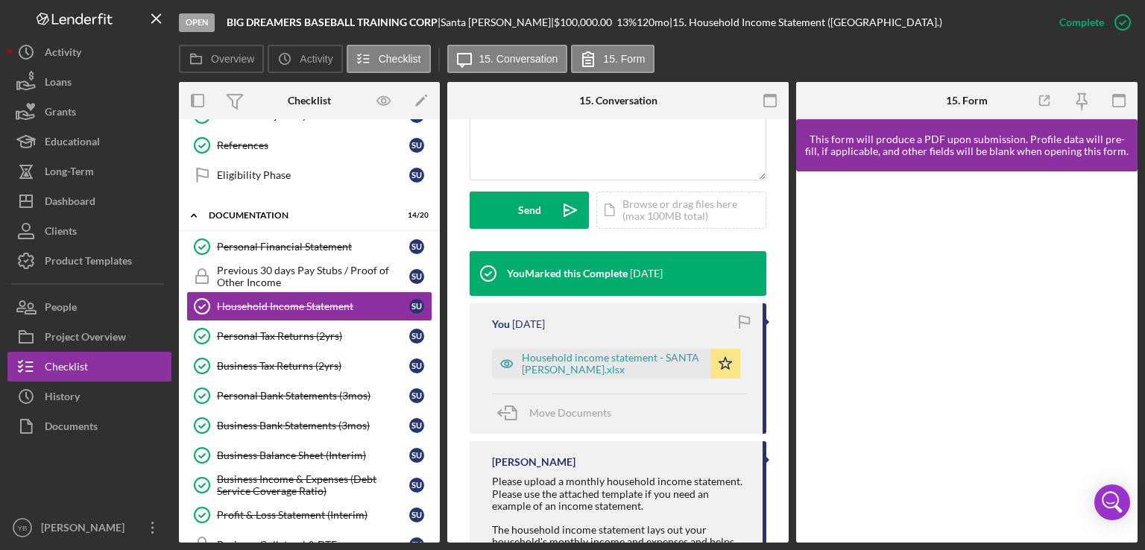
scroll to position [386, 0]
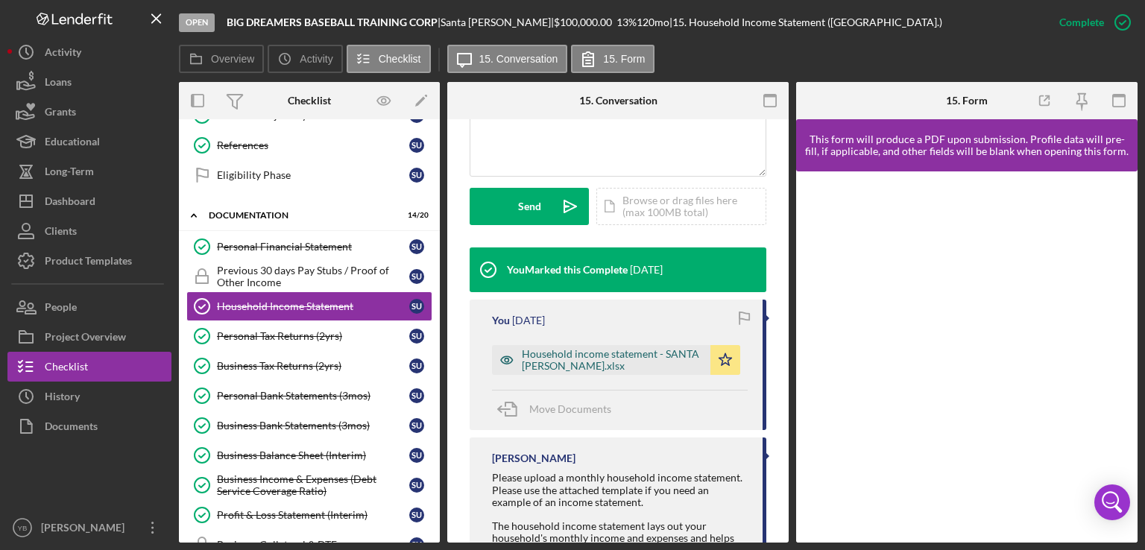
click at [552, 363] on div "Household income statement - SANTA [PERSON_NAME].xlsx" at bounding box center [612, 360] width 181 height 24
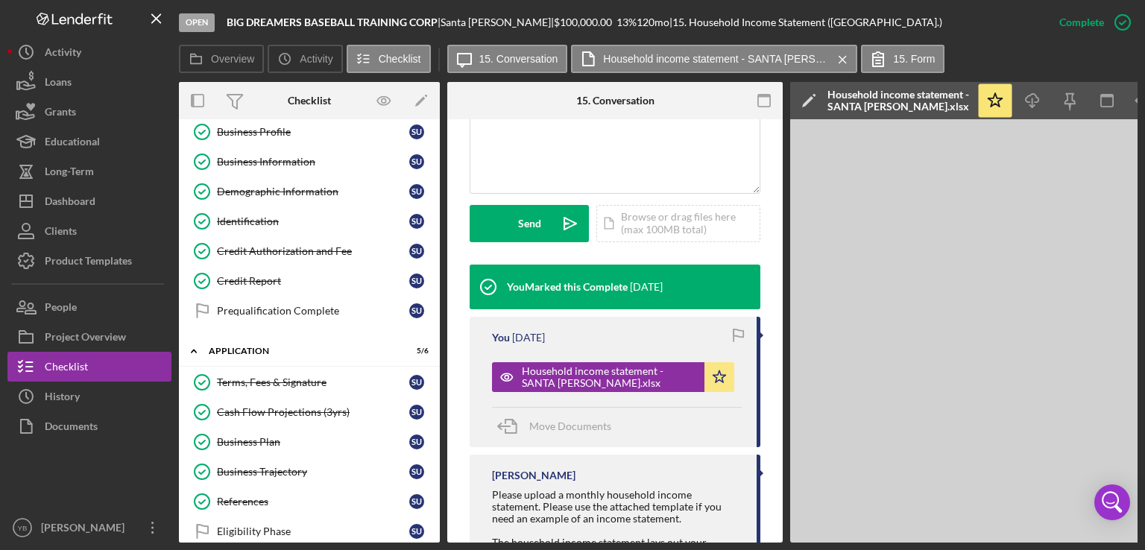
scroll to position [101, 0]
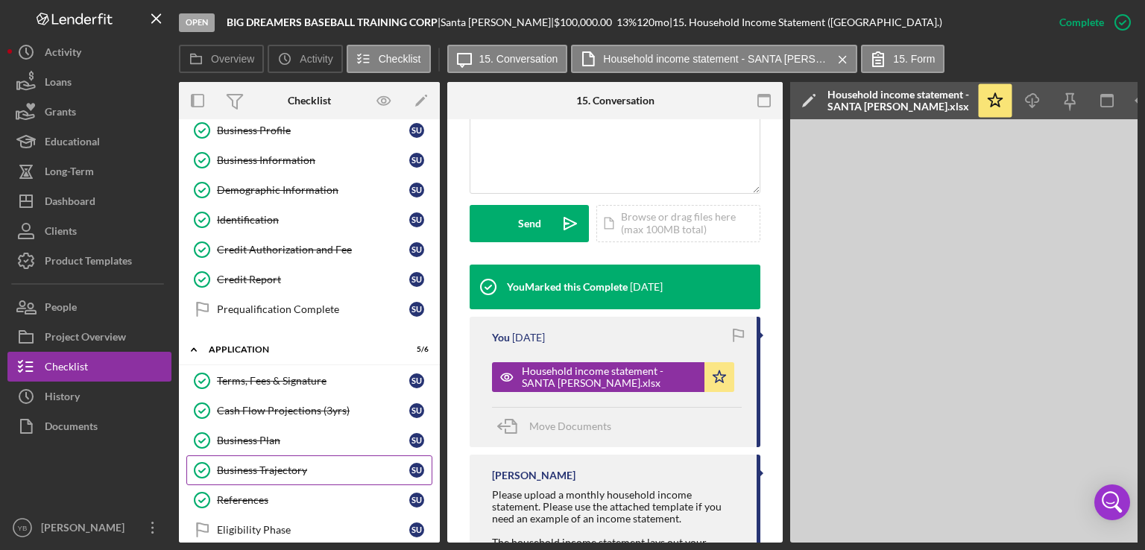
click at [250, 472] on link "Business Trajectory Business Trajectory S U" at bounding box center [309, 471] width 246 height 30
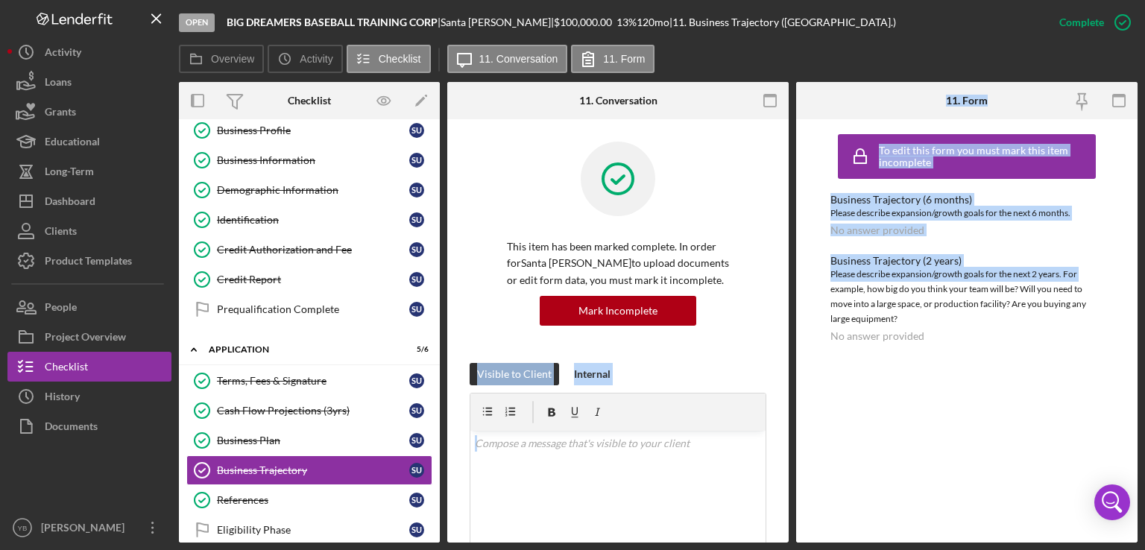
drag, startPoint x: 794, startPoint y: 283, endPoint x: 789, endPoint y: 304, distance: 21.5
click at [789, 304] on div "Overview Internal Workflow Stage Open Icon/Dropdown Arrow Archive (can unarchiv…" at bounding box center [658, 312] width 959 height 461
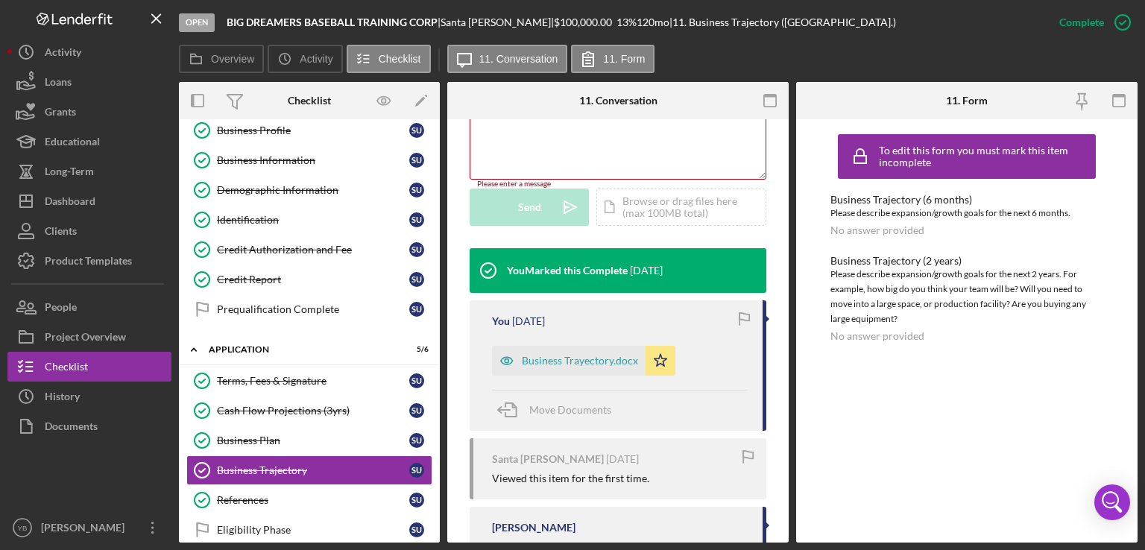
scroll to position [412, 0]
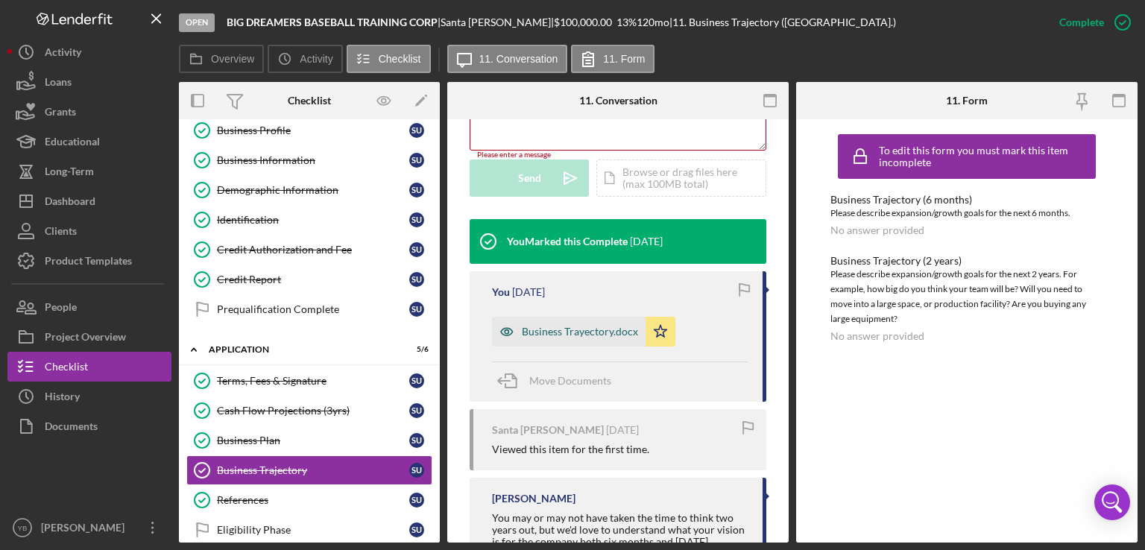
click at [579, 331] on div "Business Trayectory.docx" at bounding box center [580, 332] width 116 height 12
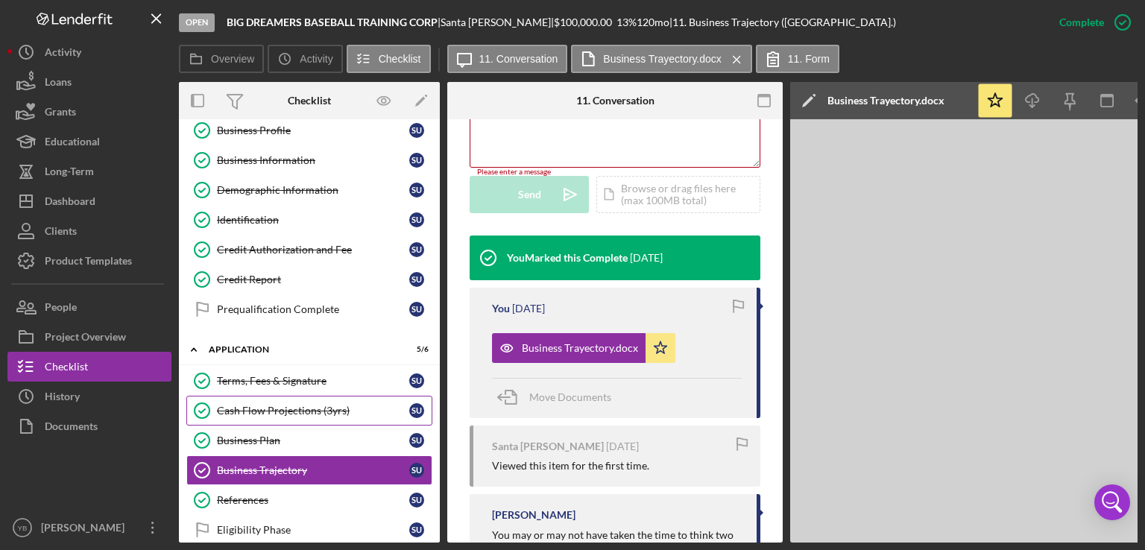
click at [280, 405] on div "Cash Flow Projections (3yrs)" at bounding box center [313, 411] width 192 height 12
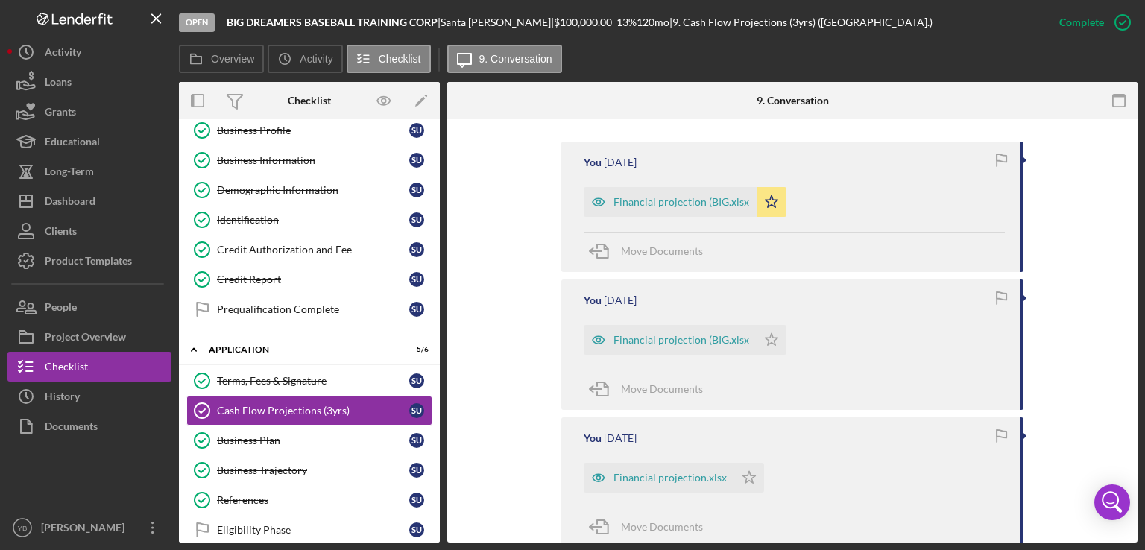
scroll to position [411, 0]
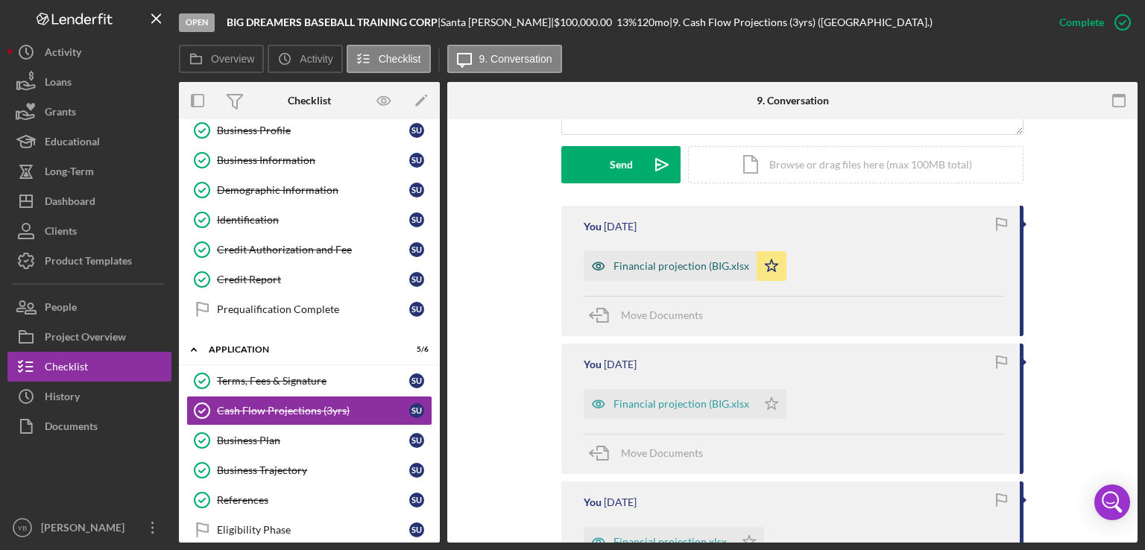
click at [665, 266] on div "Financial projection (BIG.xlsx" at bounding box center [682, 266] width 136 height 12
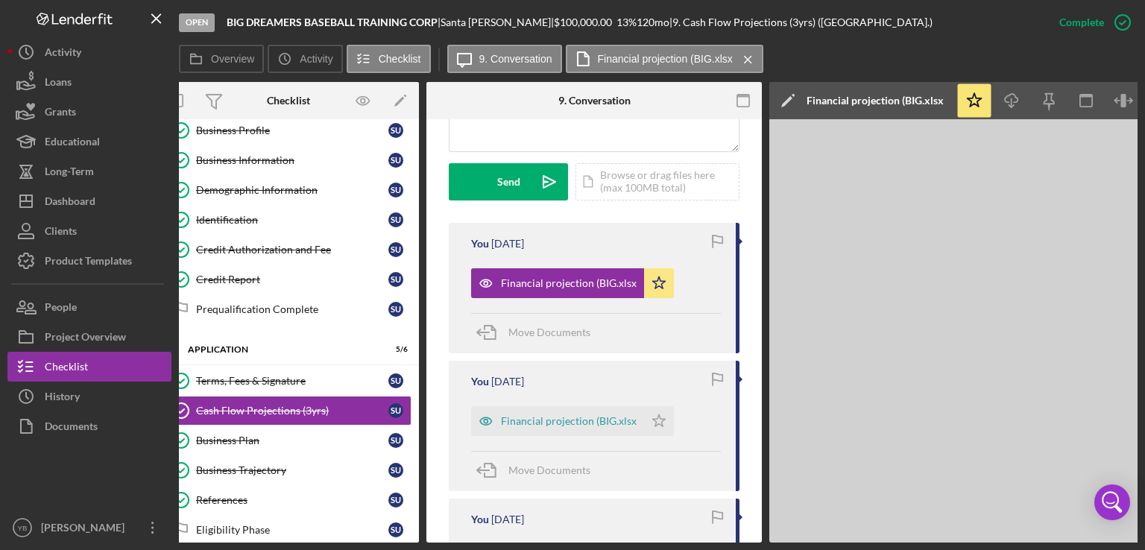
scroll to position [0, 0]
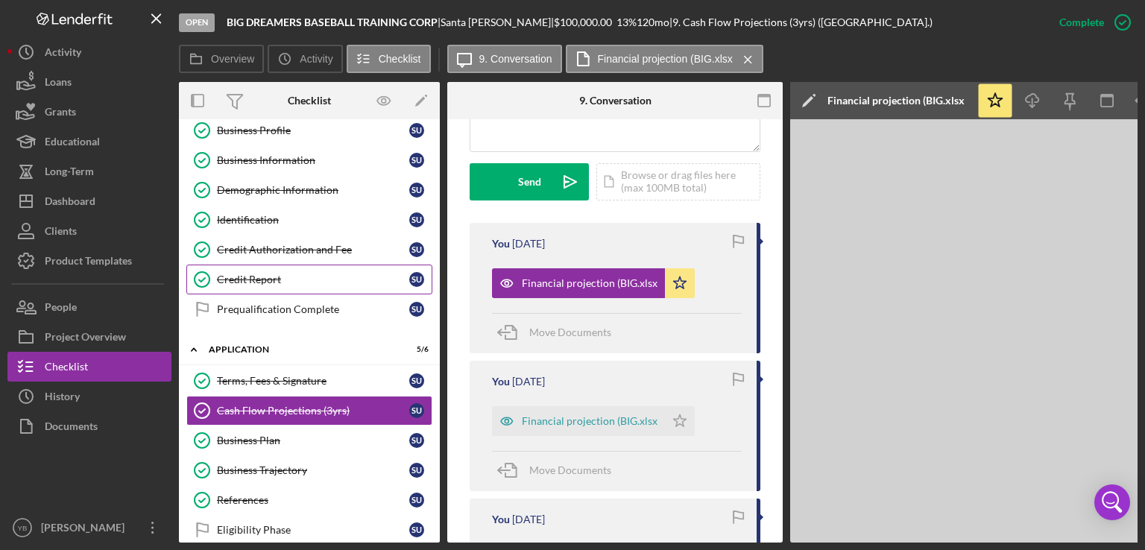
click at [268, 280] on div "Credit Report" at bounding box center [313, 280] width 192 height 12
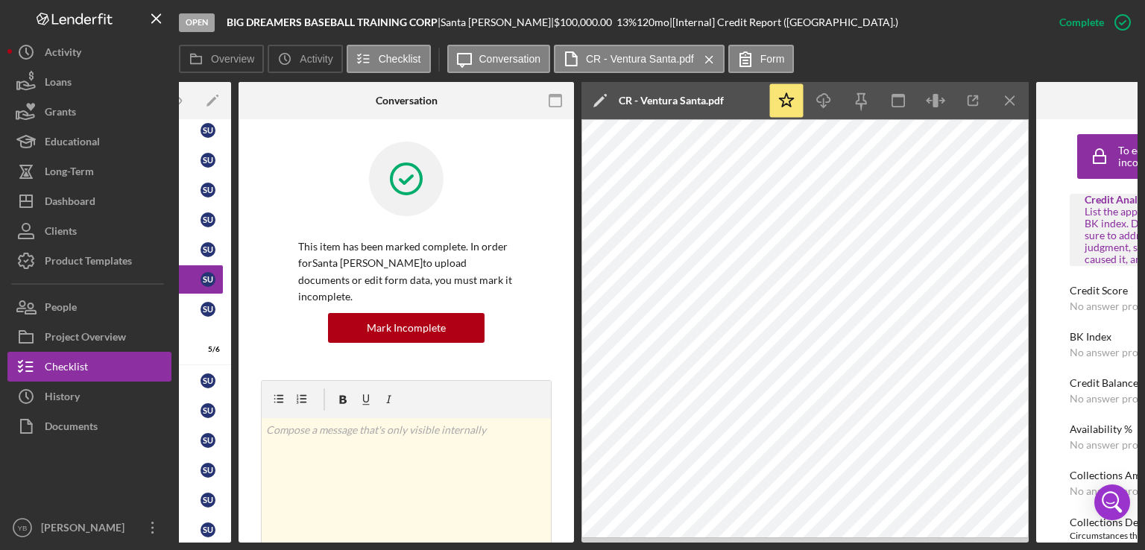
scroll to position [0, 214]
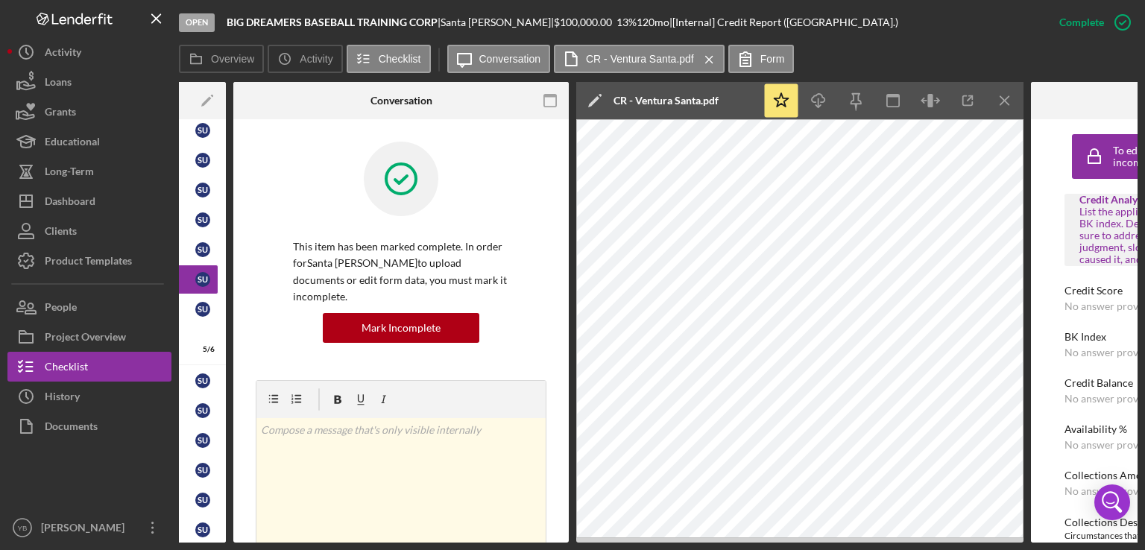
drag, startPoint x: 563, startPoint y: 298, endPoint x: 563, endPoint y: 329, distance: 31.3
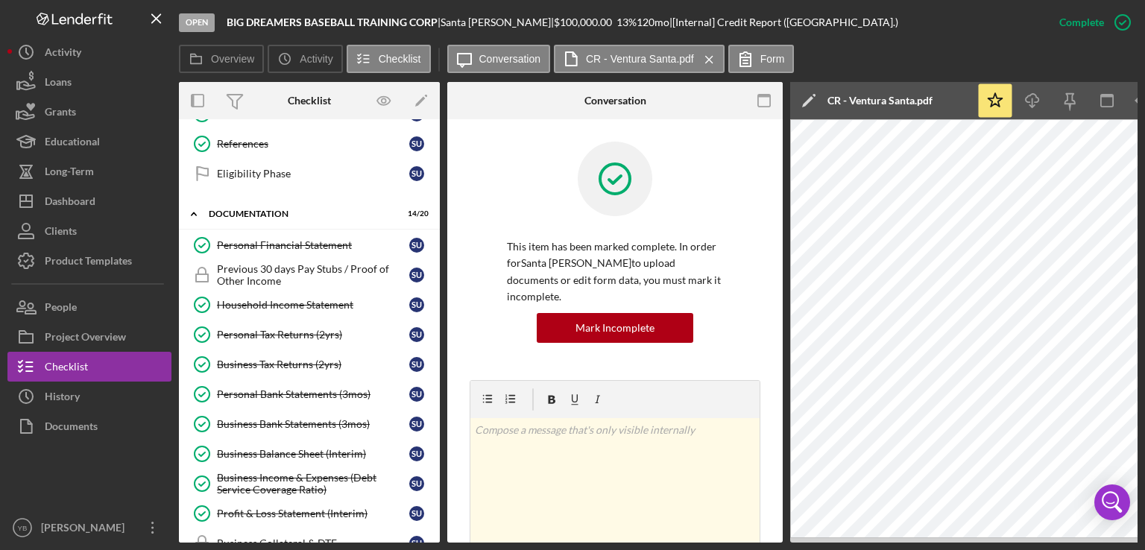
scroll to position [459, 0]
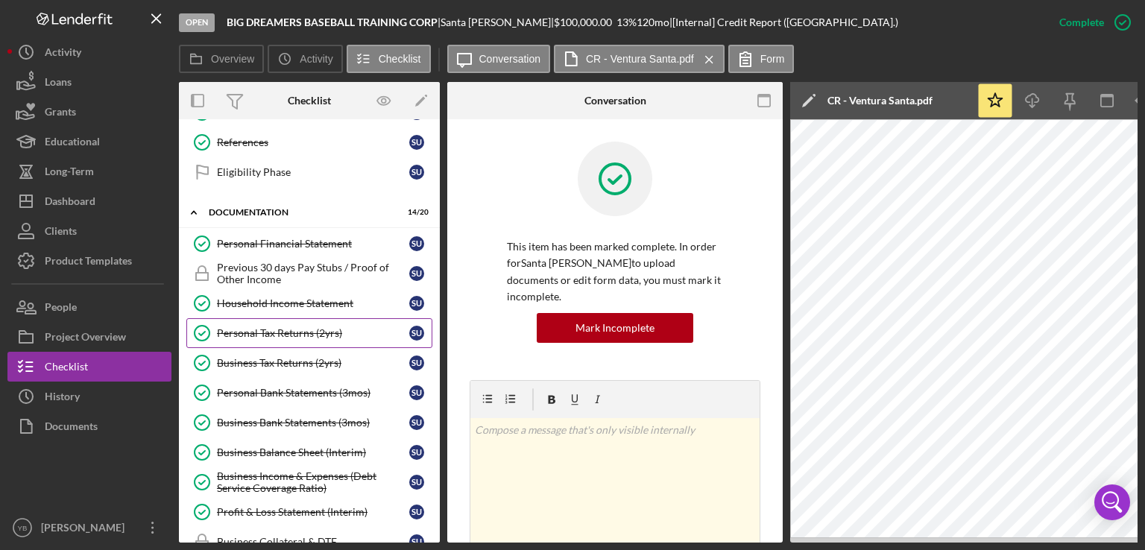
click at [283, 327] on div "Personal Tax Returns (2yrs)" at bounding box center [313, 333] width 192 height 12
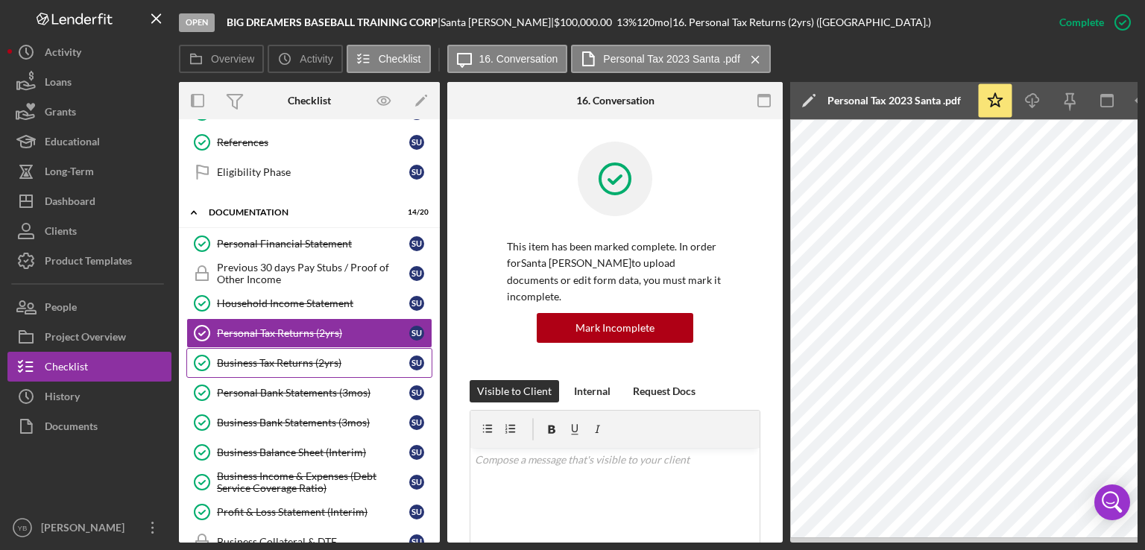
click at [280, 362] on div "Business Tax Returns (2yrs)" at bounding box center [313, 363] width 192 height 12
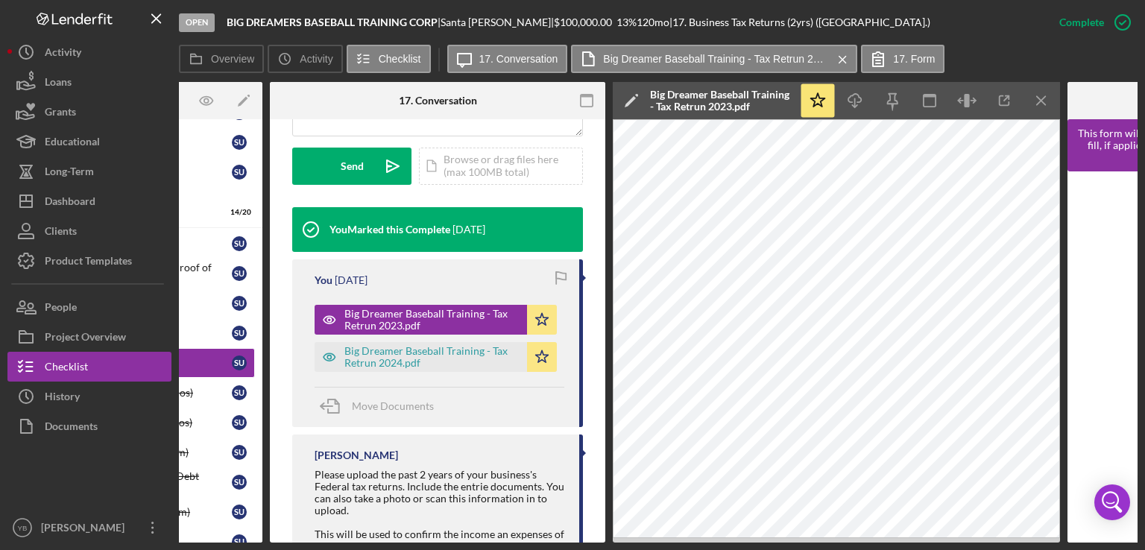
scroll to position [0, 176]
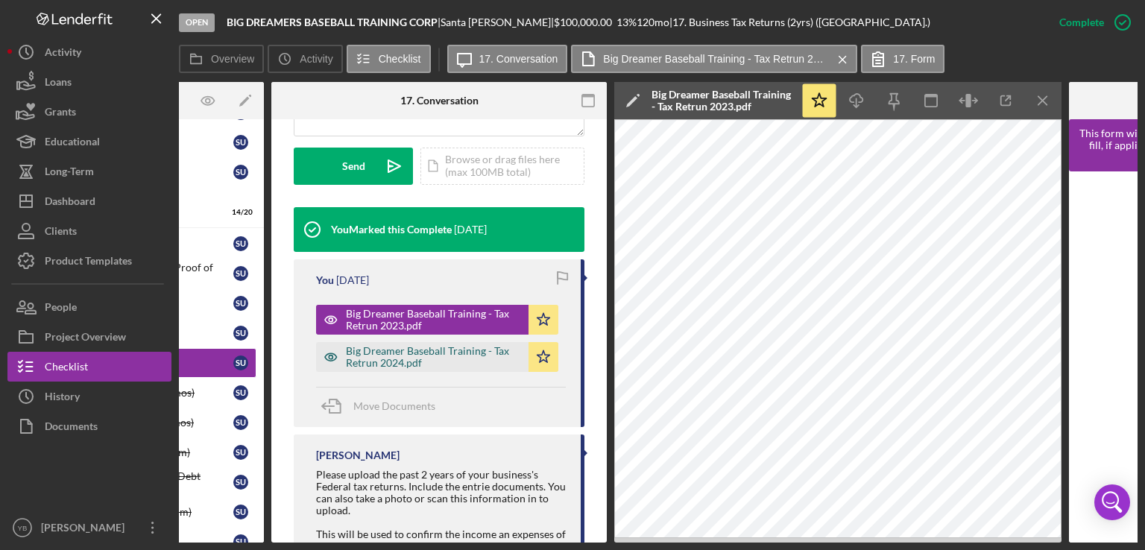
click at [420, 345] on div "Big Dreamer Baseball Training - Tax Retrun 2024.pdf" at bounding box center [433, 357] width 175 height 24
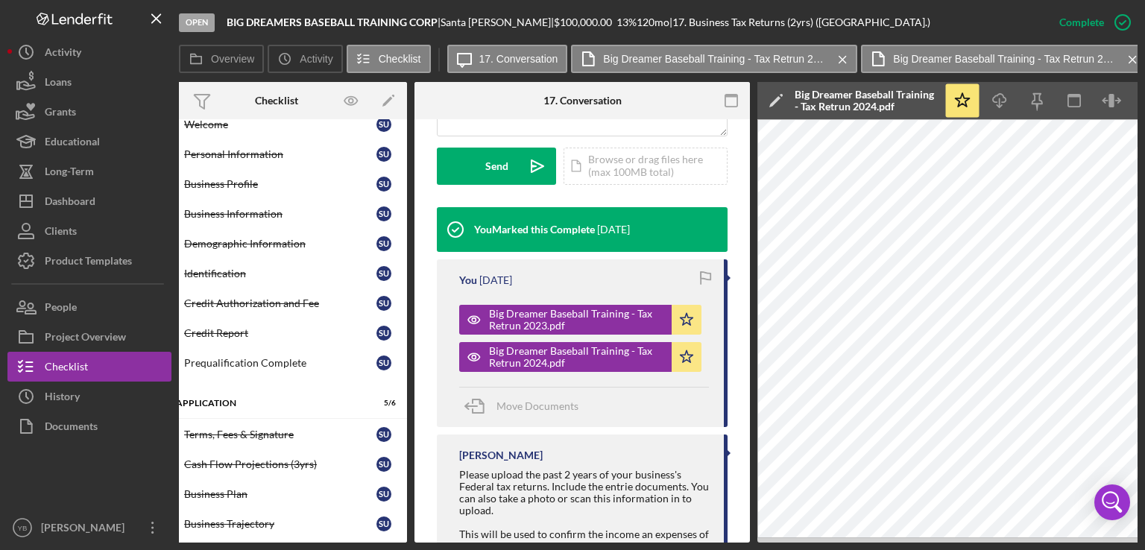
scroll to position [0, 0]
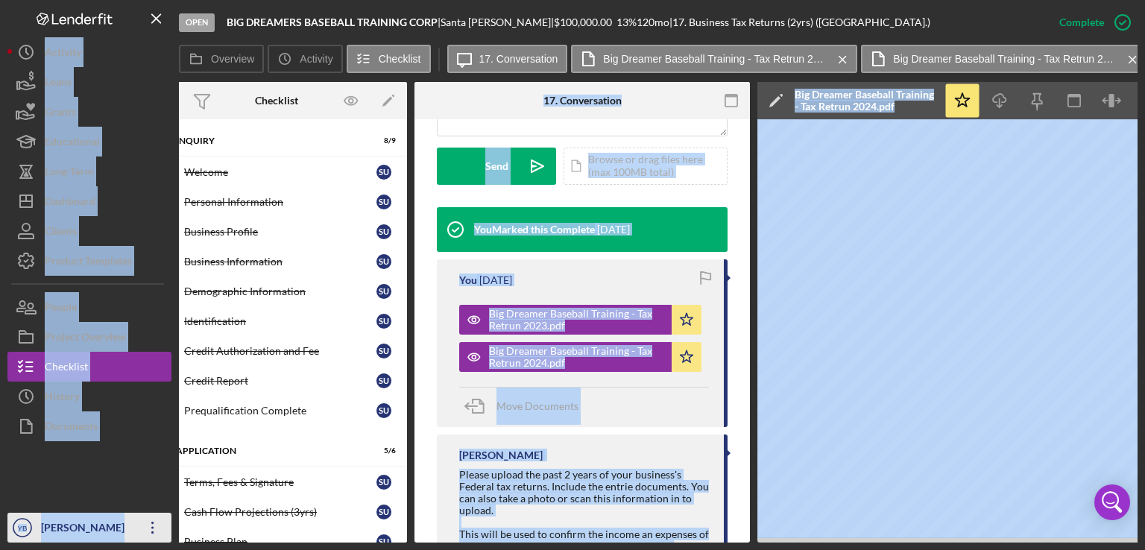
drag, startPoint x: 256, startPoint y: 543, endPoint x: 133, endPoint y: 529, distance: 123.8
click at [133, 529] on div "Open BIG DREAMERS BASEBALL TRAINING CORP | Santa [PERSON_NAME] | $100,000.00 13…" at bounding box center [572, 275] width 1145 height 550
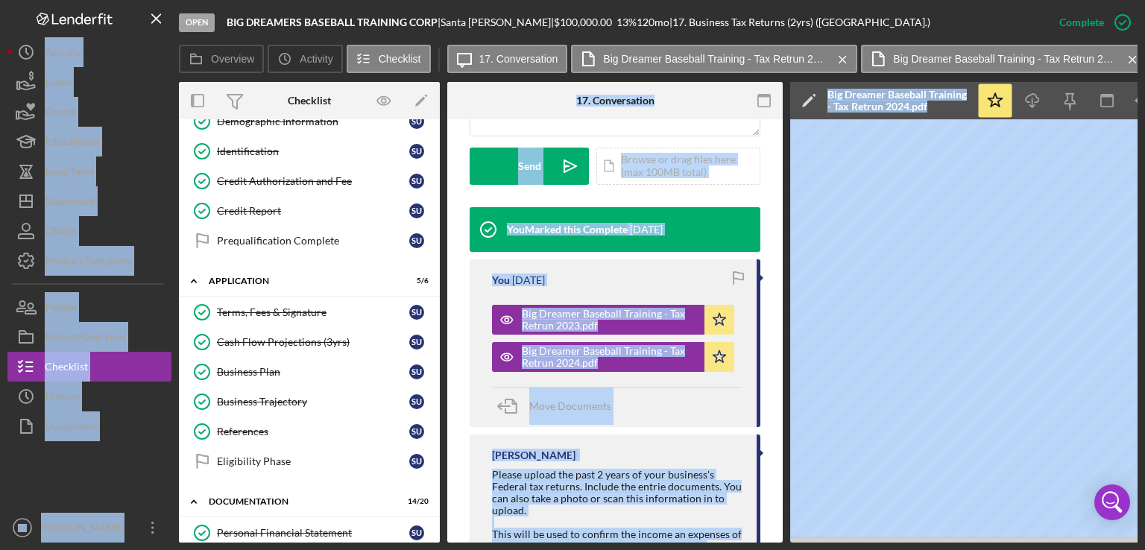
scroll to position [172, 0]
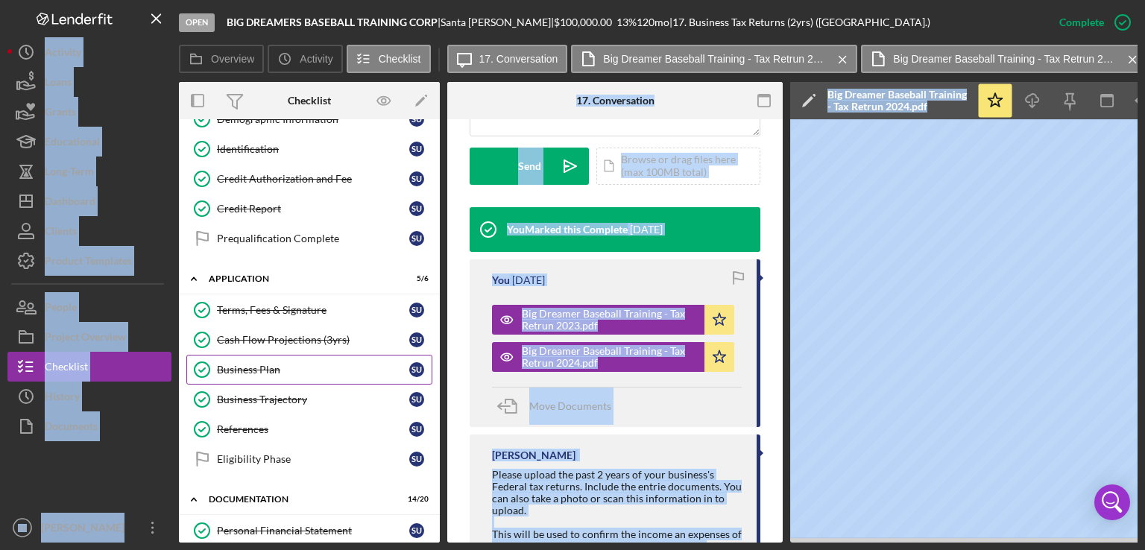
click at [264, 368] on div "Business Plan" at bounding box center [313, 370] width 192 height 12
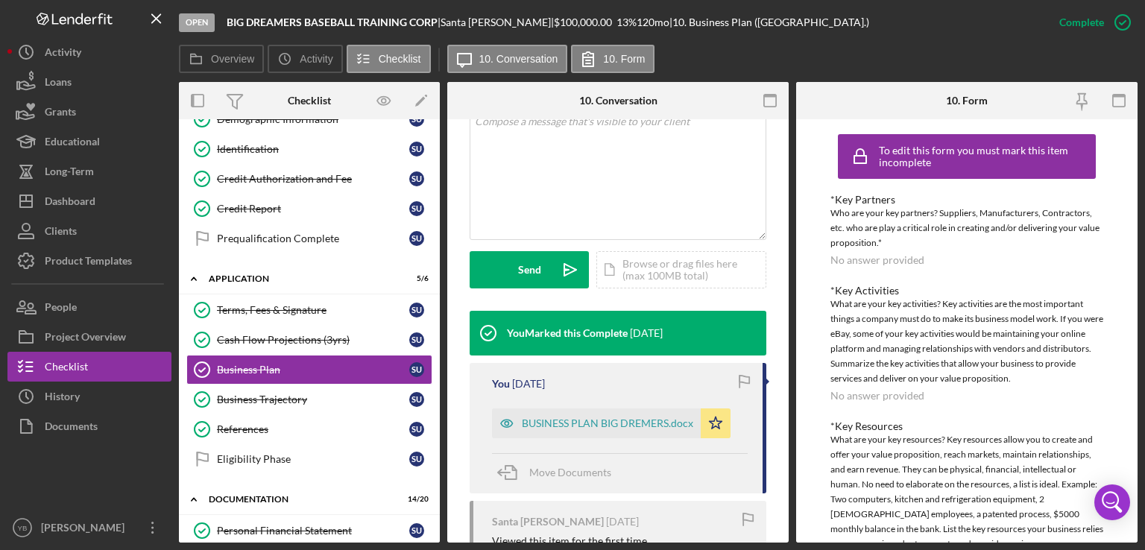
scroll to position [325, 0]
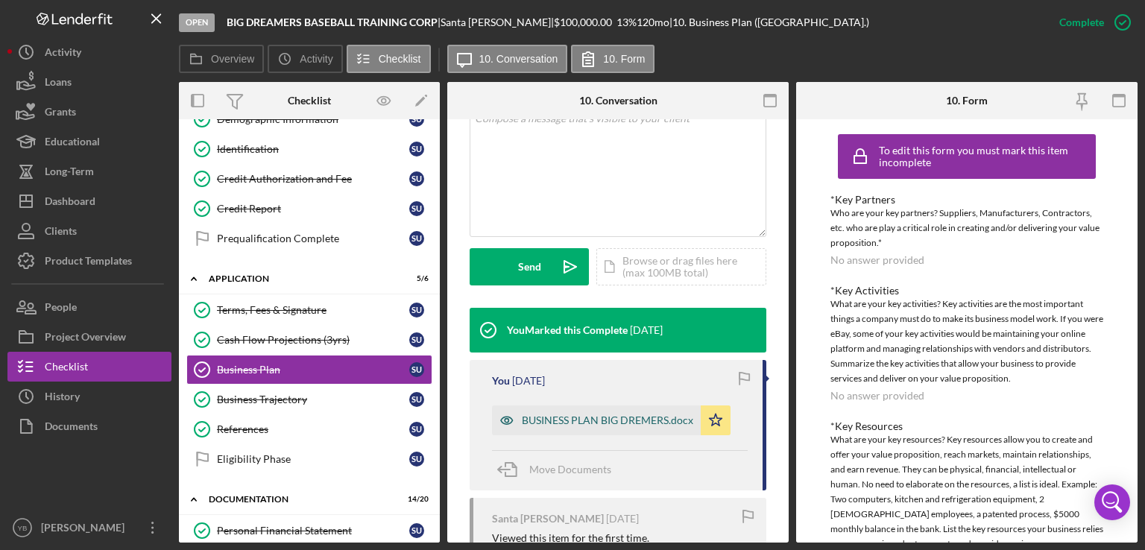
click at [642, 418] on div "BUSINESS PLAN BIG DREMERS.docx" at bounding box center [608, 421] width 172 height 12
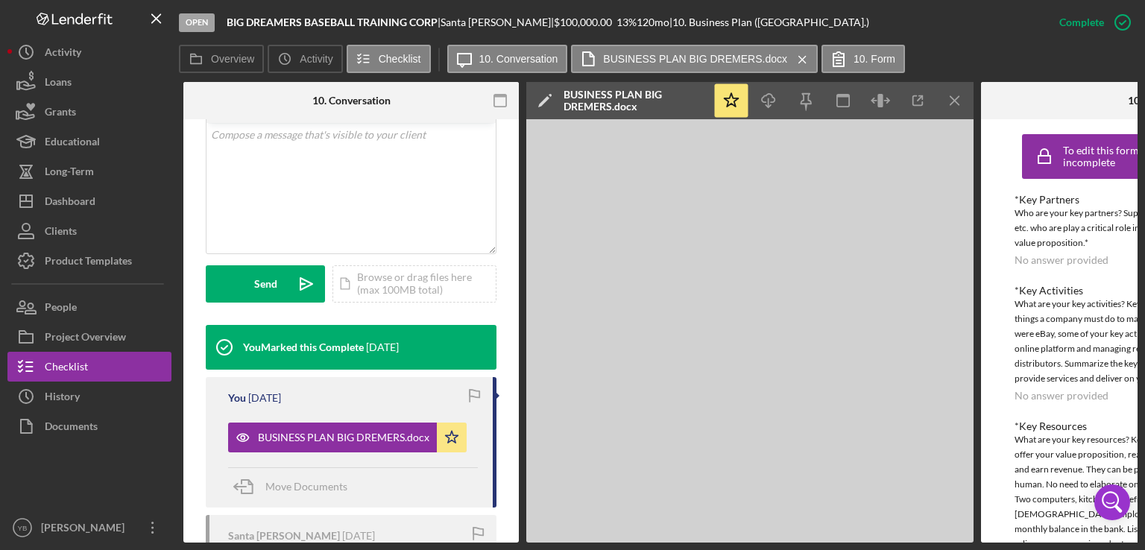
scroll to position [0, 274]
